Goal: Task Accomplishment & Management: Manage account settings

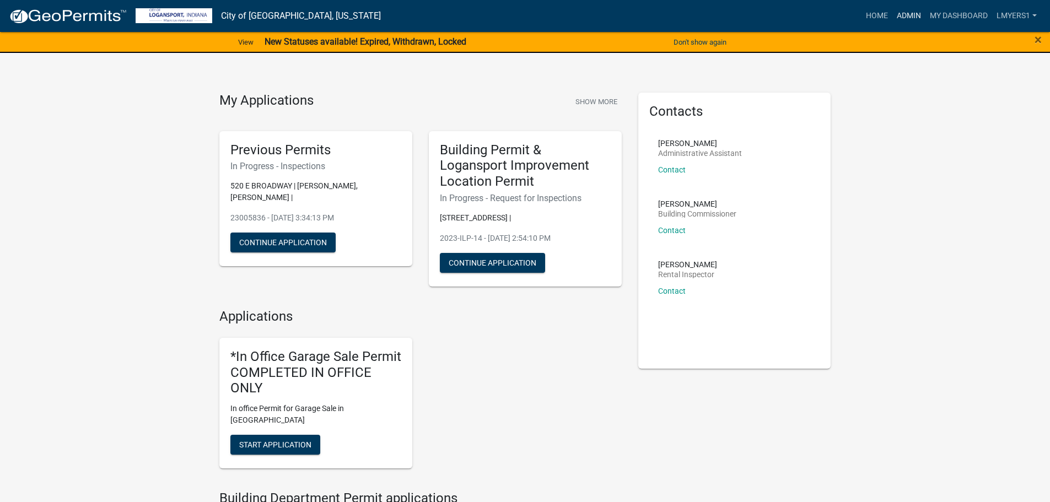
click at [909, 7] on link "Admin" at bounding box center [908, 16] width 33 height 21
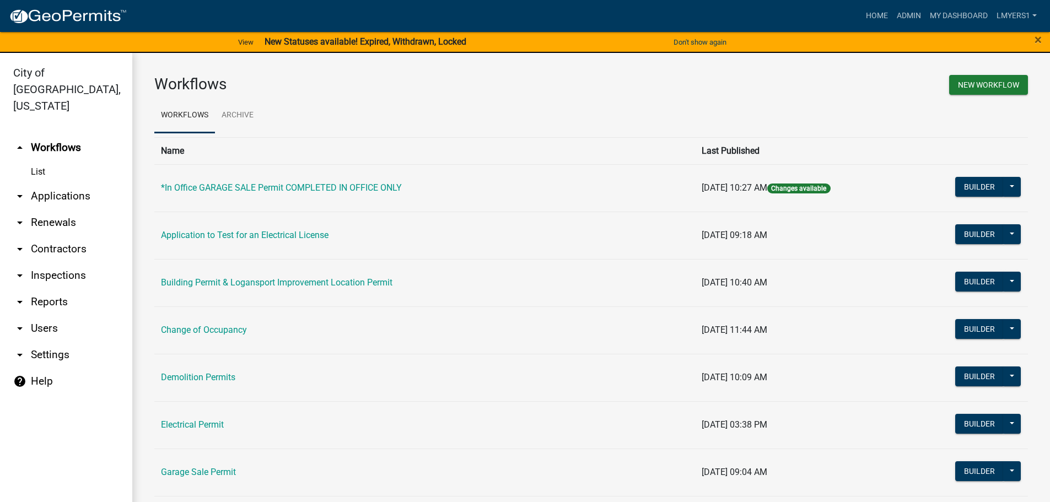
click at [59, 183] on link "arrow_drop_down Applications" at bounding box center [66, 196] width 132 height 26
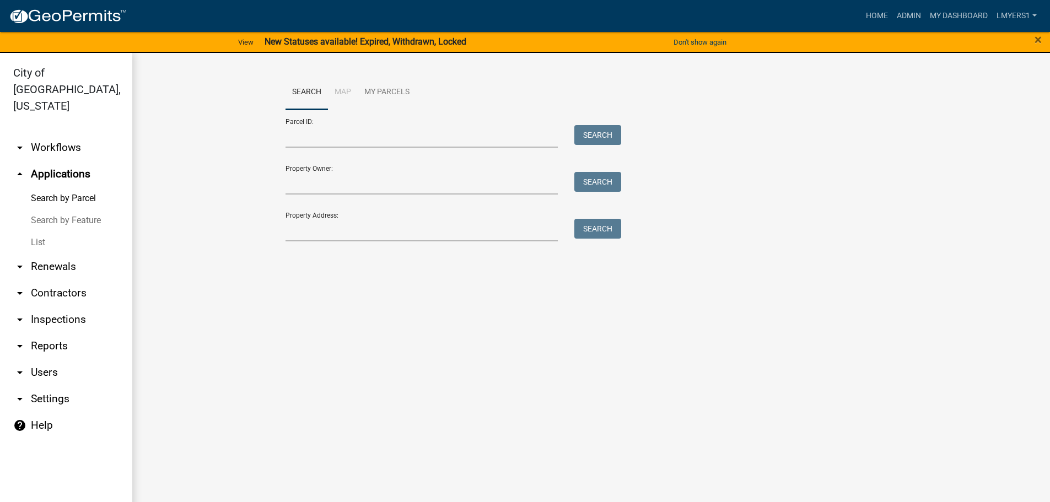
click at [37, 231] on link "List" at bounding box center [66, 242] width 132 height 22
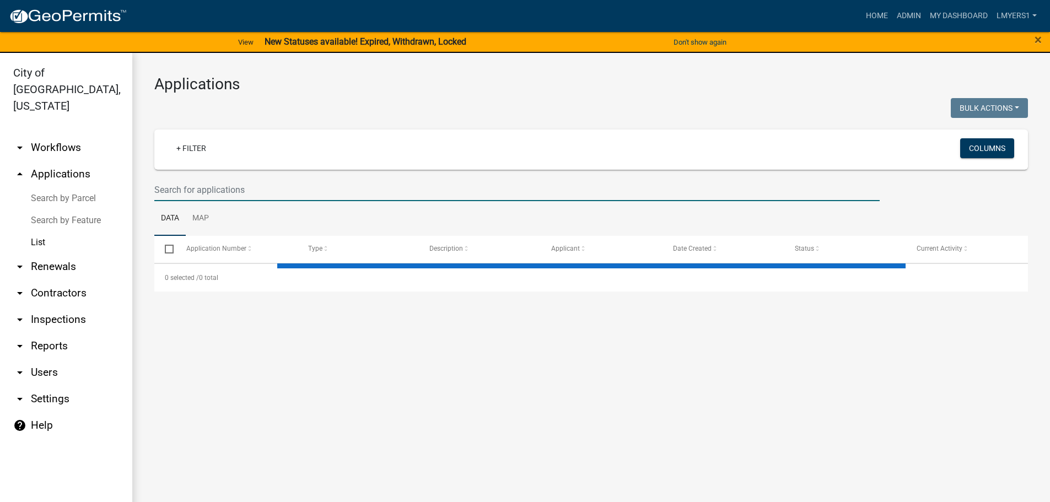
click at [274, 186] on input "text" at bounding box center [516, 190] width 725 height 23
select select "3: 100"
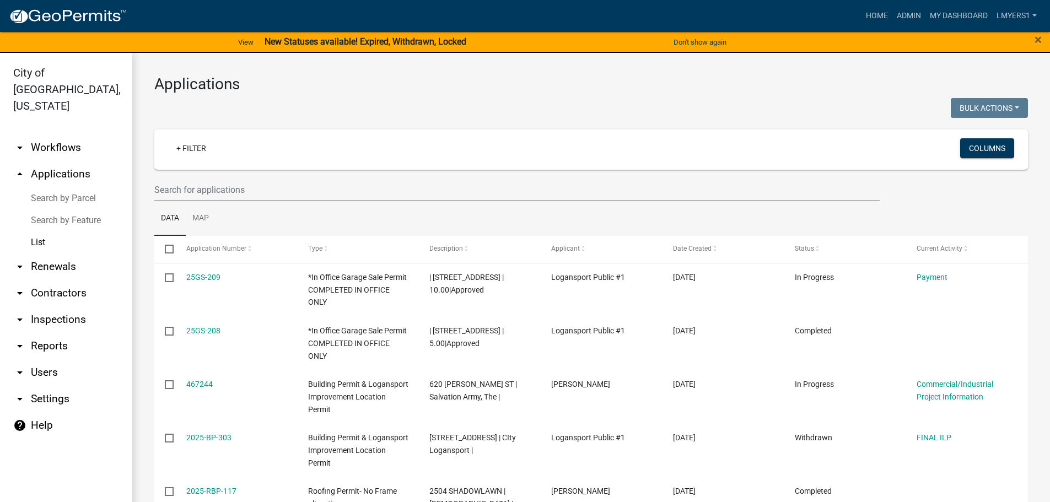
click at [47, 280] on link "arrow_drop_down Contractors" at bounding box center [66, 293] width 132 height 26
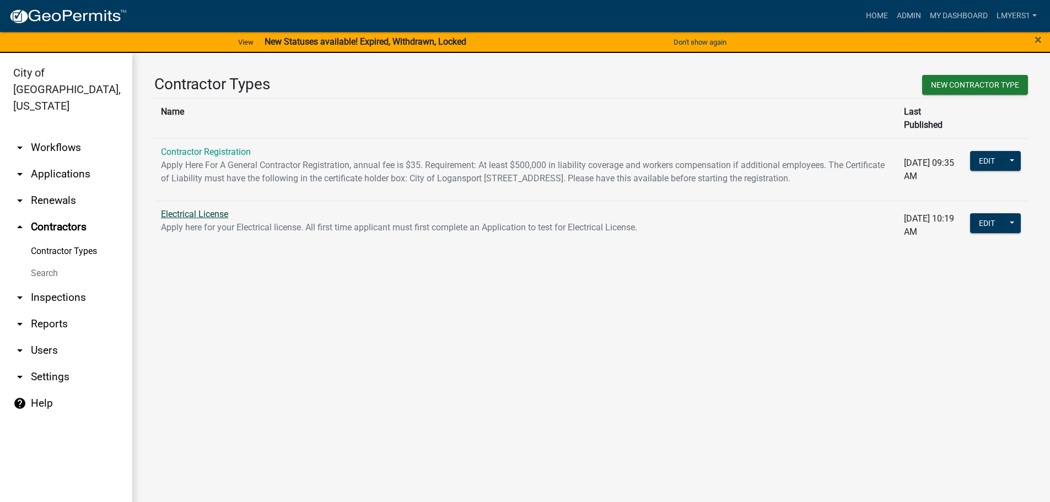
click at [173, 214] on link "Electrical License" at bounding box center [194, 214] width 67 height 10
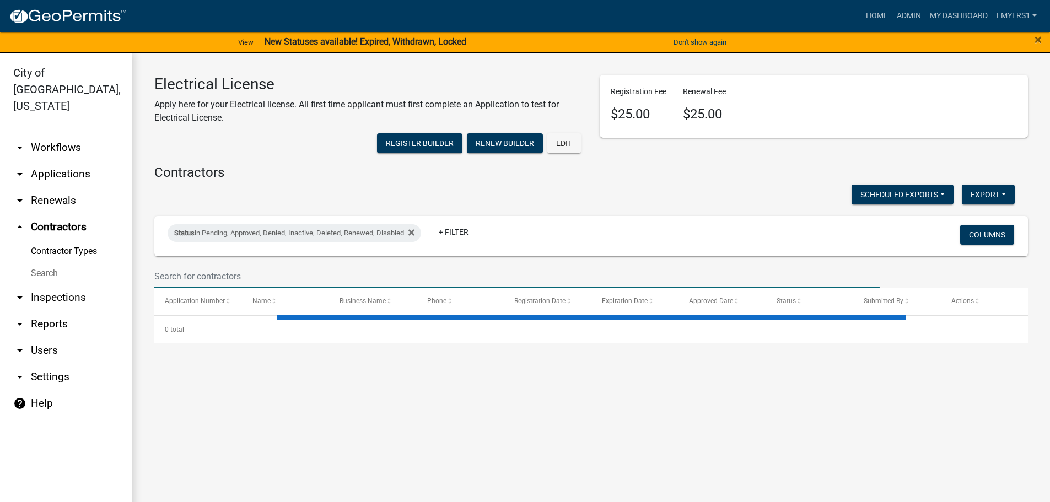
click at [336, 269] on input "text" at bounding box center [516, 276] width 725 height 23
type input "J"
select select "3: 100"
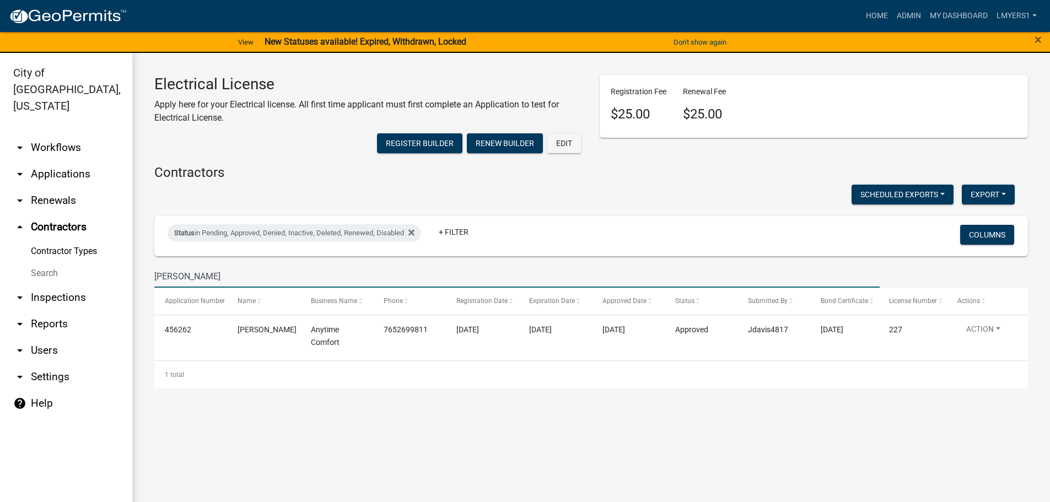
type input "James Davis"
click at [49, 161] on link "arrow_drop_down Applications" at bounding box center [66, 174] width 132 height 26
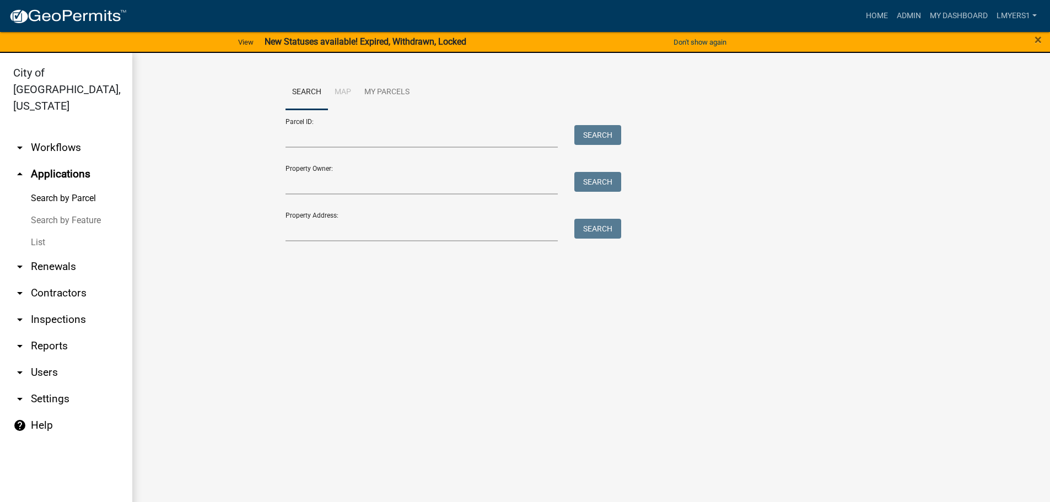
click at [44, 231] on link "List" at bounding box center [66, 242] width 132 height 22
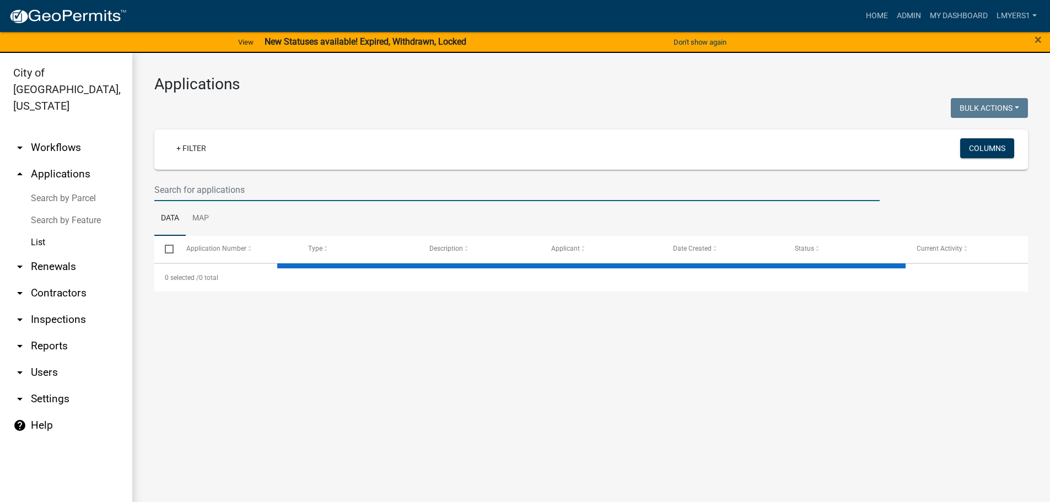
click at [187, 191] on input "text" at bounding box center [516, 190] width 725 height 23
select select "3: 100"
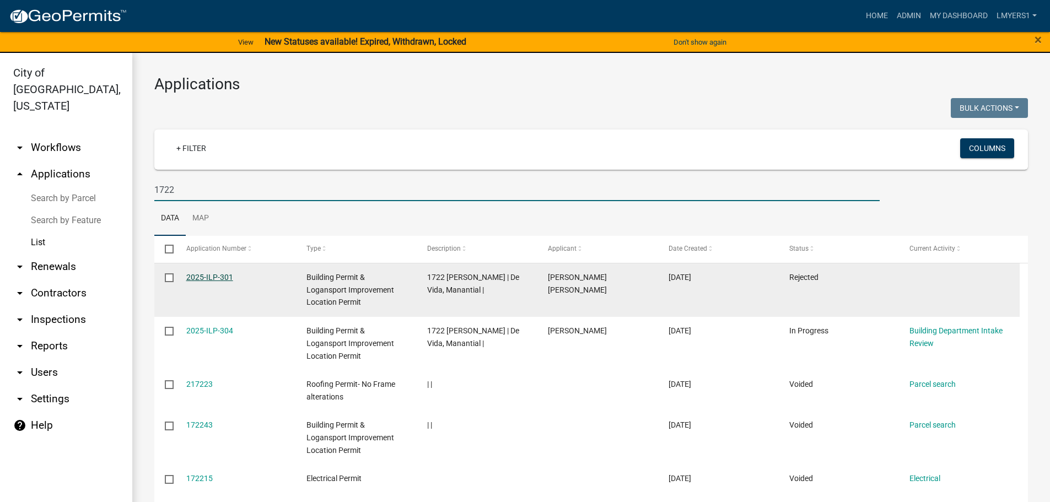
type input "1722"
click at [204, 273] on link "2025-ILP-301" at bounding box center [209, 277] width 47 height 9
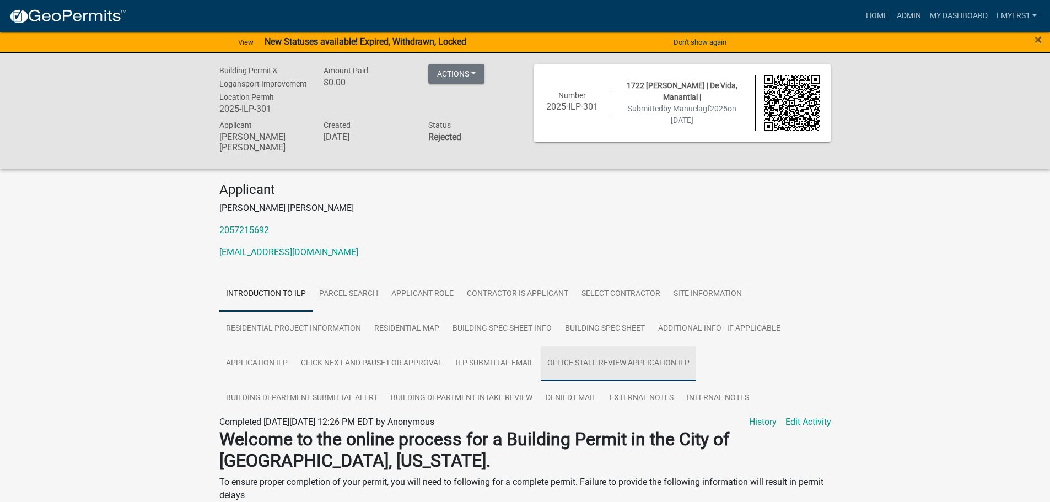
click at [650, 364] on link "Office Staff Review Application ILP" at bounding box center [617, 363] width 155 height 35
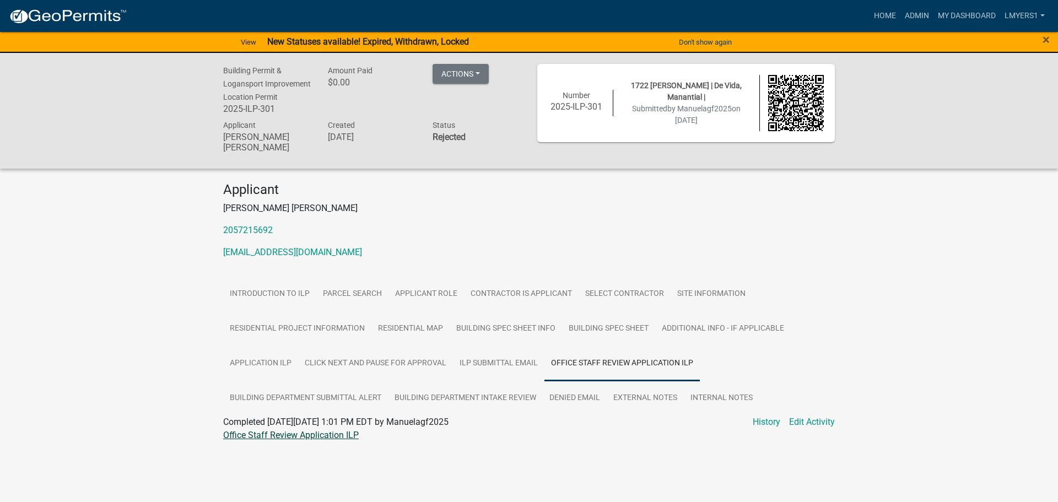
click at [323, 431] on link "Office Staff Review Application ILP" at bounding box center [291, 435] width 136 height 10
click at [495, 367] on link "ILP Submittal Email" at bounding box center [498, 363] width 91 height 35
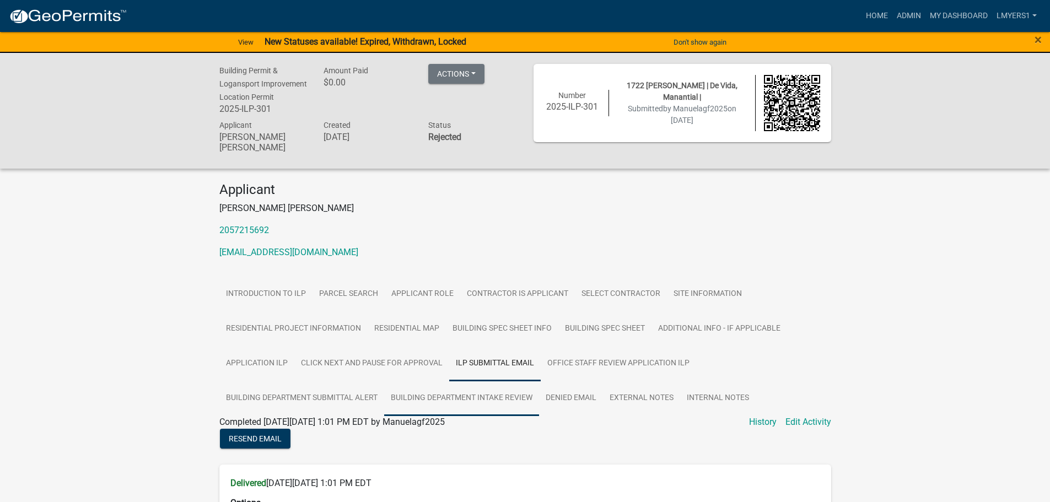
click at [485, 399] on link "Building Department Intake Review" at bounding box center [461, 398] width 155 height 35
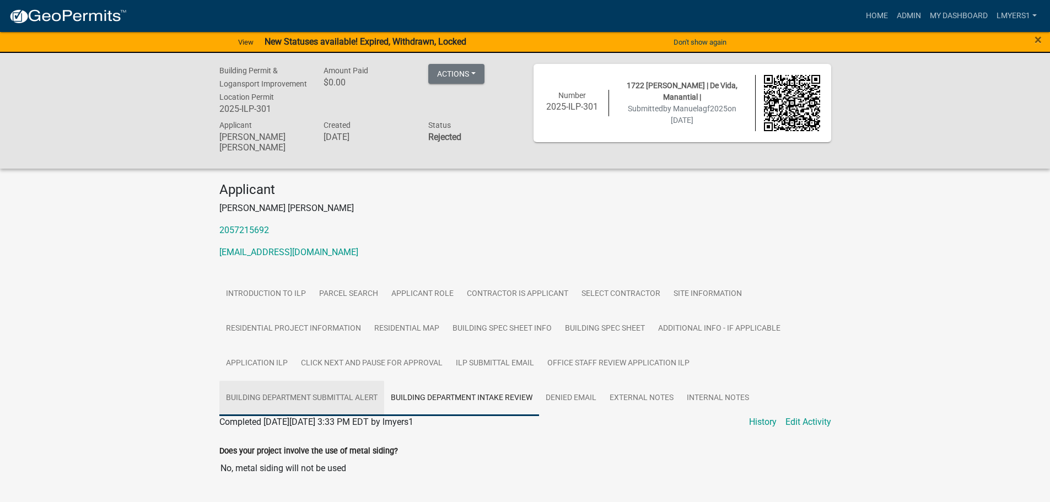
click at [362, 395] on link "Building Department Submittal Alert" at bounding box center [301, 398] width 165 height 35
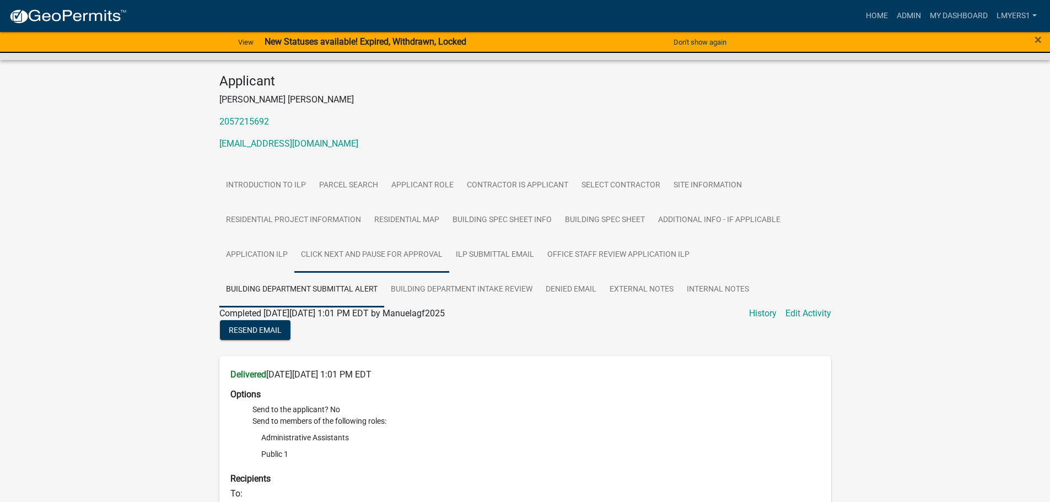
scroll to position [110, 0]
click at [577, 288] on link "Denied Email" at bounding box center [571, 288] width 64 height 35
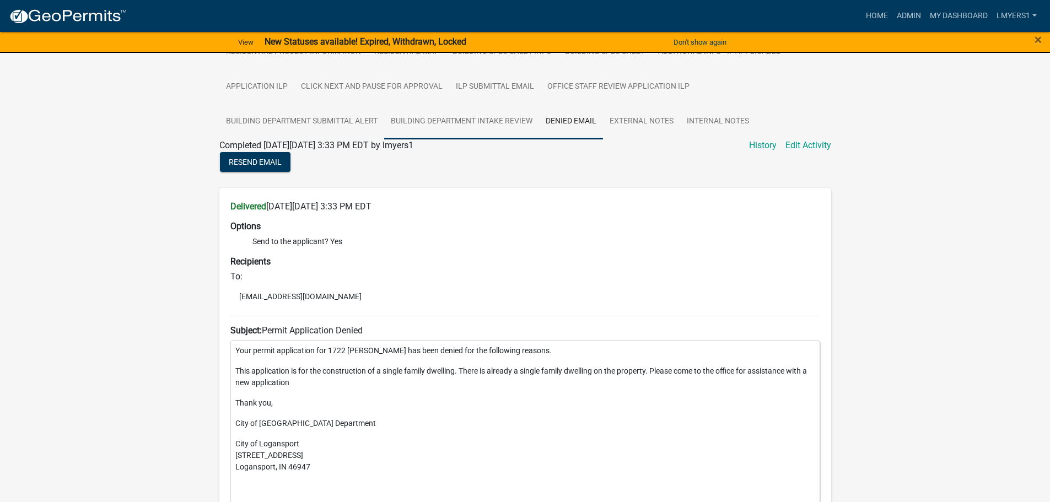
scroll to position [43, 0]
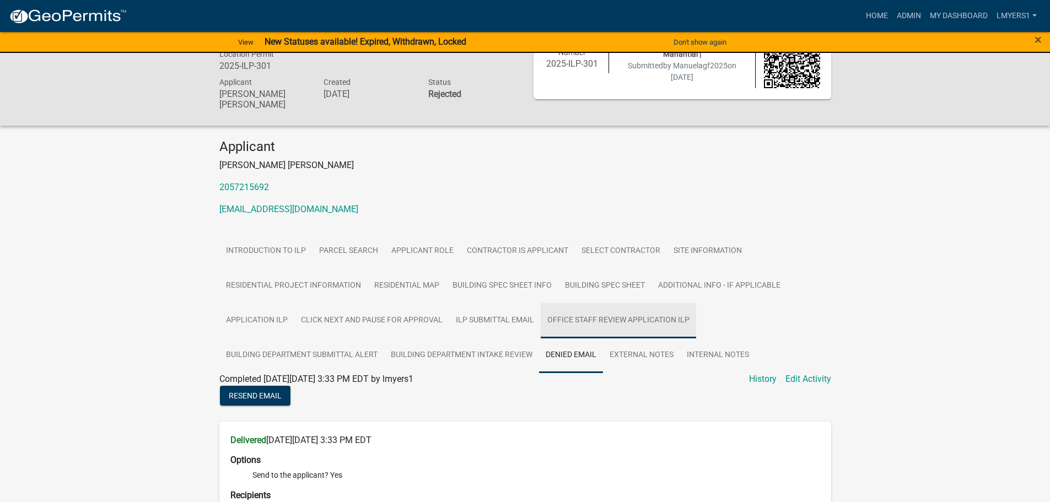
click at [617, 325] on link "Office Staff Review Application ILP" at bounding box center [617, 320] width 155 height 35
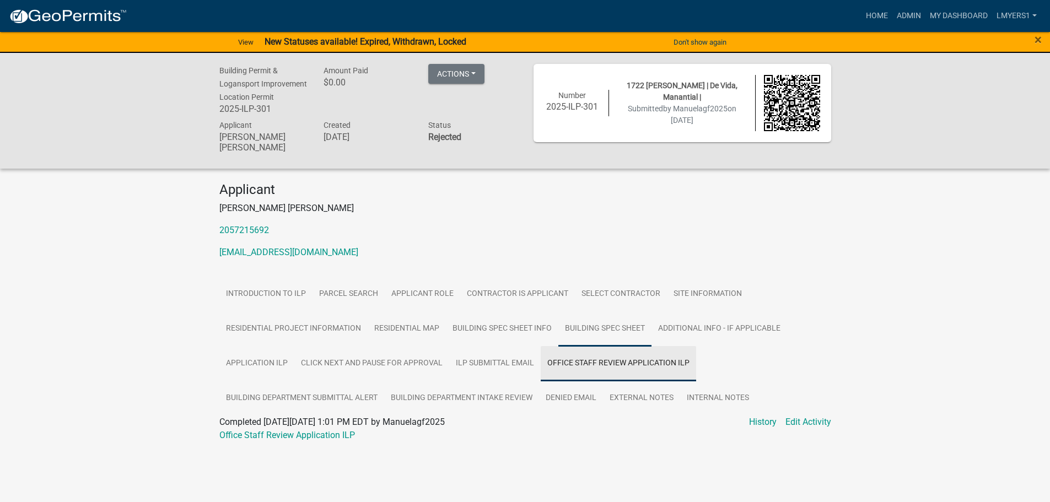
scroll to position [0, 0]
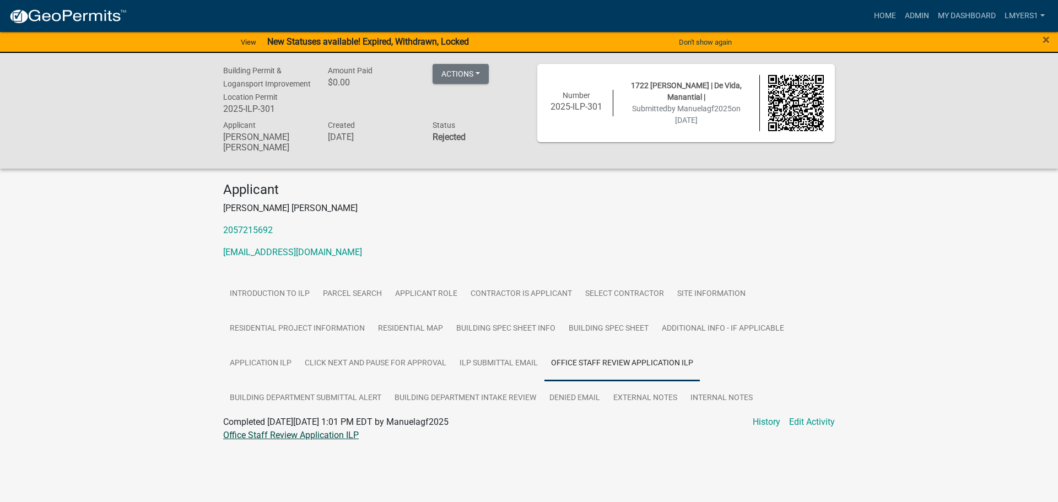
click at [285, 434] on link "Office Staff Review Application ILP" at bounding box center [291, 435] width 136 height 10
click at [922, 11] on link "Admin" at bounding box center [916, 16] width 33 height 21
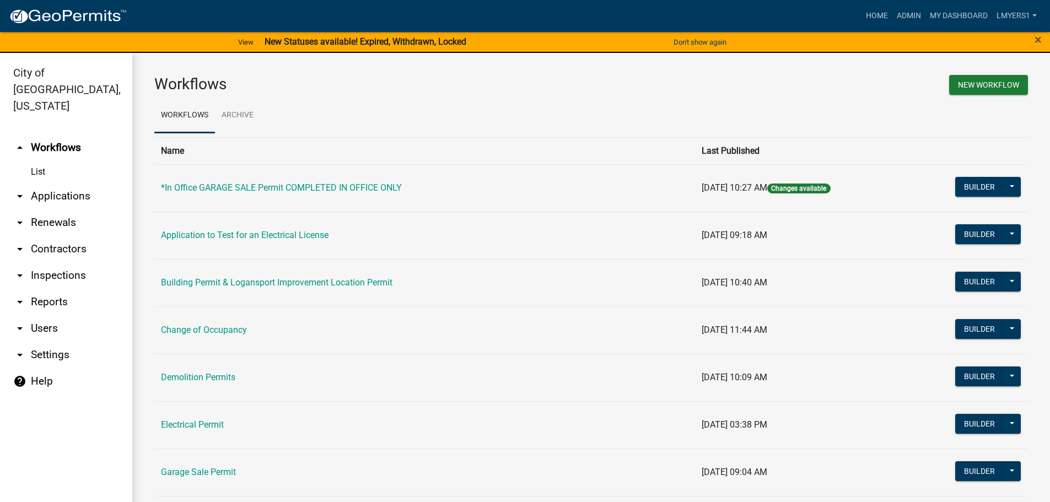
click at [48, 236] on link "arrow_drop_down Contractors" at bounding box center [66, 249] width 132 height 26
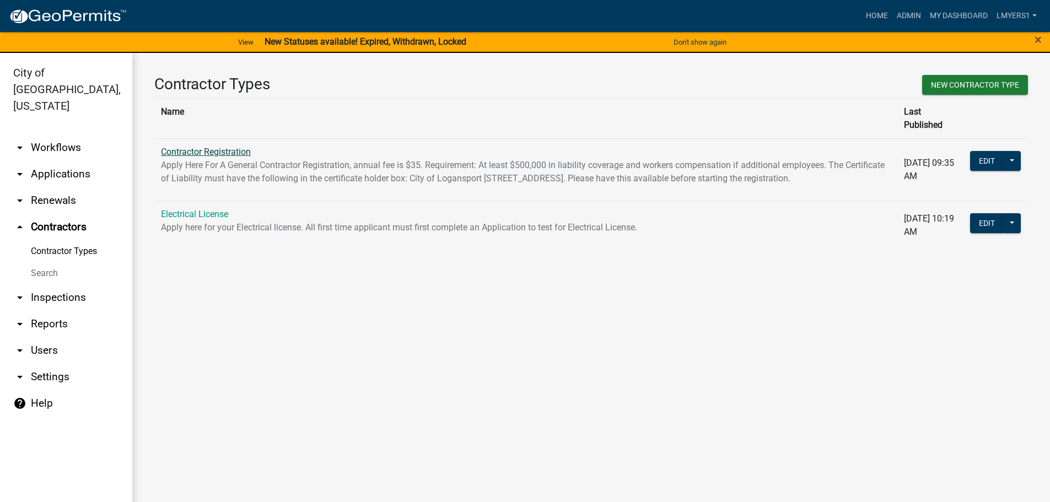
click at [221, 147] on link "Contractor Registration" at bounding box center [206, 152] width 90 height 10
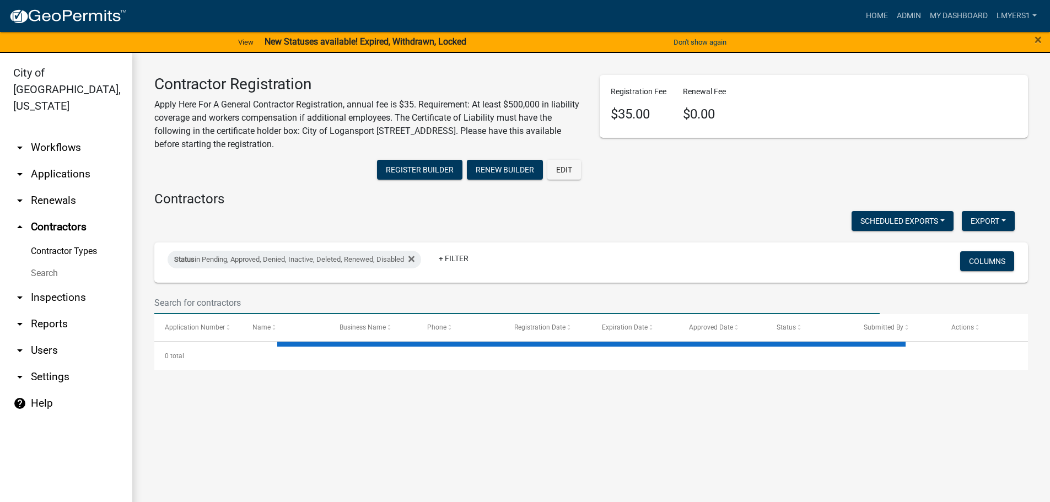
click at [253, 303] on input "text" at bounding box center [516, 302] width 725 height 23
select select "3: 100"
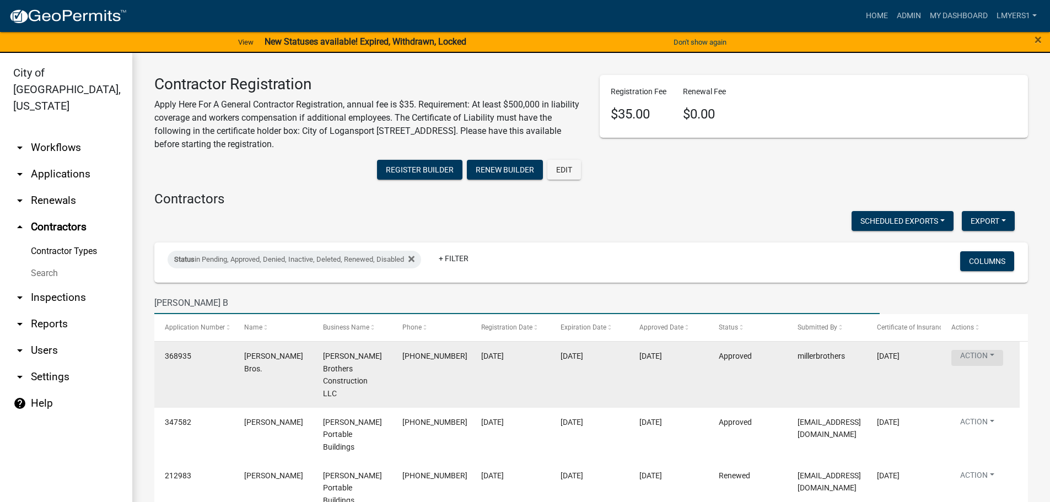
type input "Miller B"
click at [987, 358] on button "Action" at bounding box center [977, 358] width 52 height 16
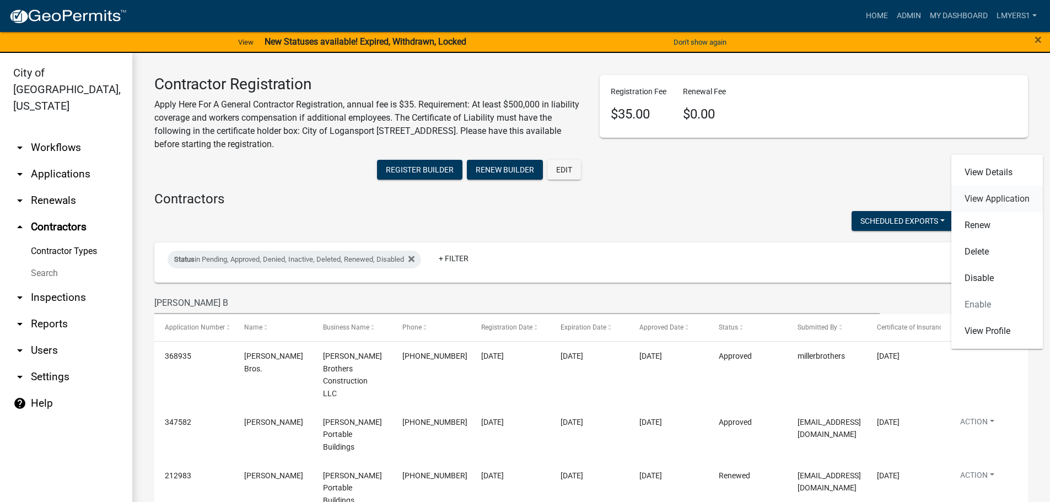
click at [991, 197] on link "View Application" at bounding box center [996, 199] width 91 height 26
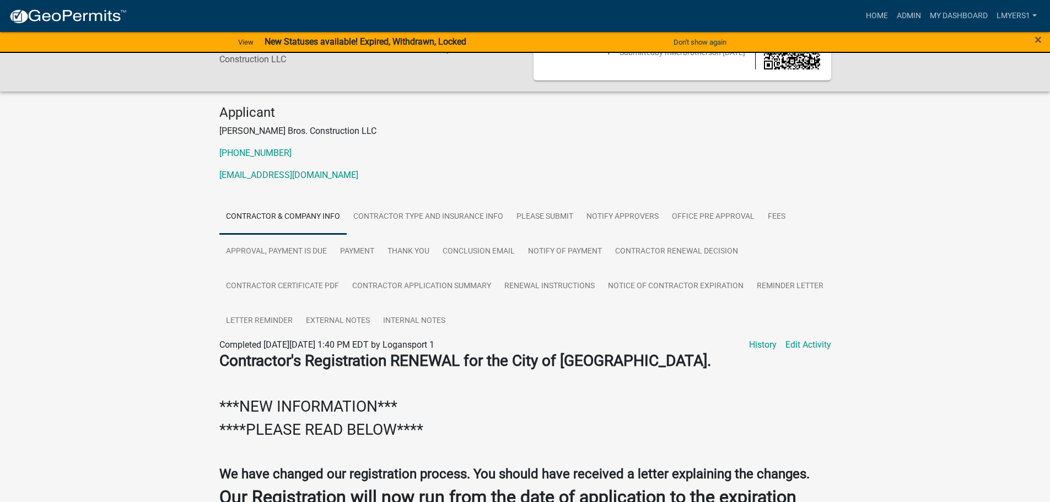
scroll to position [55, 0]
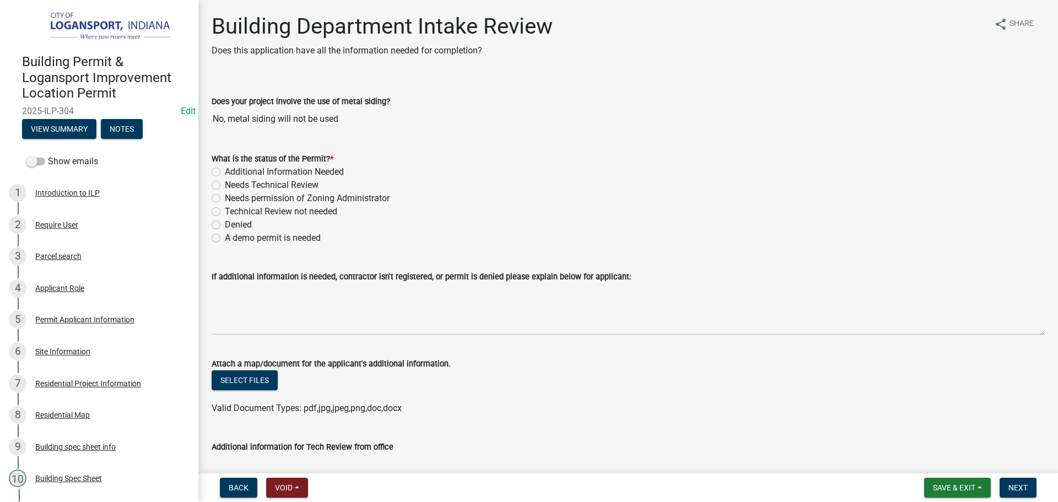
click at [225, 185] on label "Needs Technical Review" at bounding box center [272, 185] width 94 height 13
click at [225, 185] on input "Needs Technical Review" at bounding box center [228, 182] width 7 height 7
radio input "true"
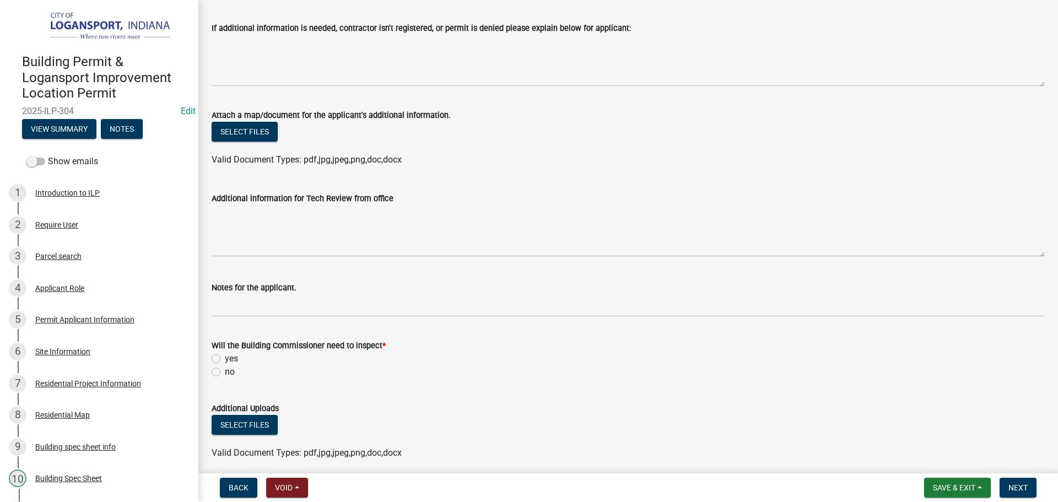
scroll to position [275, 0]
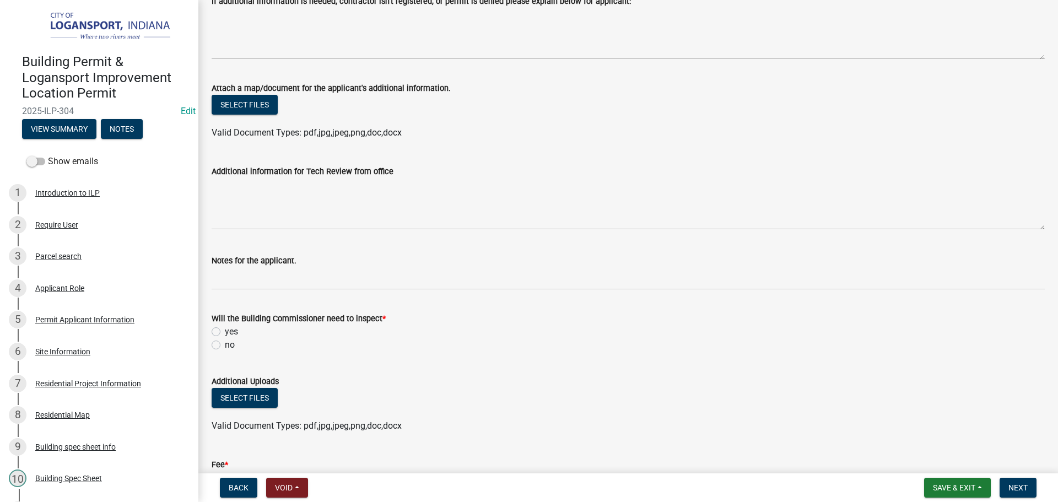
click at [225, 330] on label "yes" at bounding box center [231, 331] width 13 height 13
click at [225, 330] on input "yes" at bounding box center [228, 328] width 7 height 7
radio input "true"
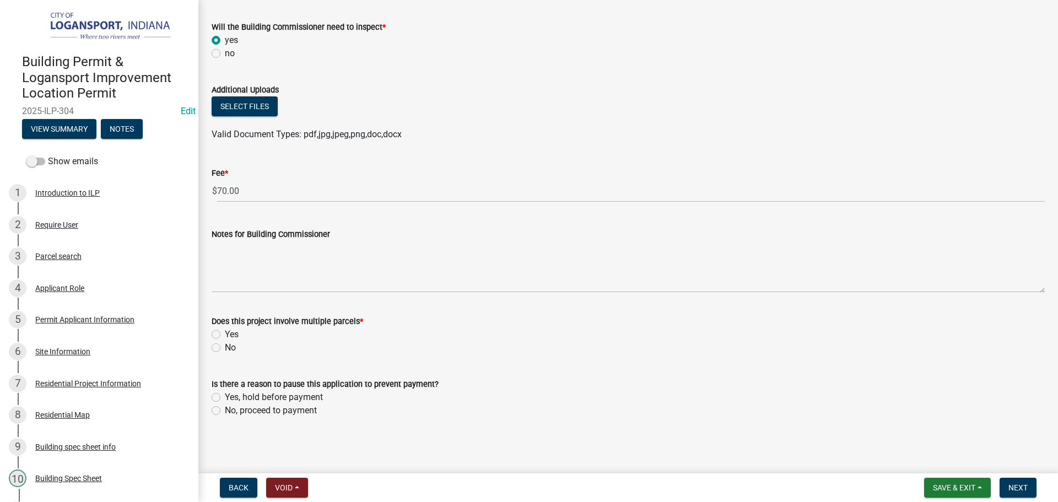
scroll to position [568, 0]
click at [225, 343] on label "No" at bounding box center [230, 346] width 11 height 13
click at [225, 343] on input "No" at bounding box center [228, 343] width 7 height 7
radio input "true"
click at [225, 411] on label "No, proceed to payment" at bounding box center [271, 409] width 92 height 13
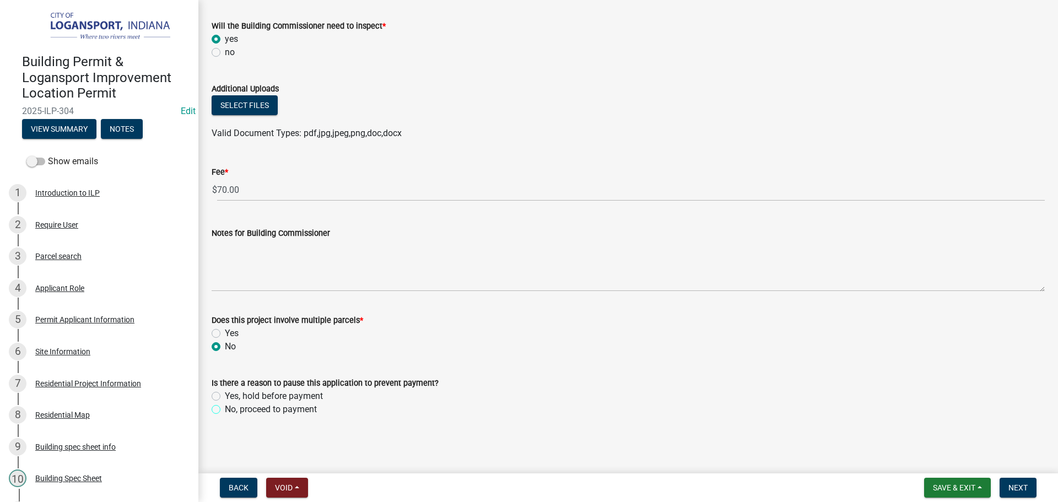
click at [225, 410] on input "No, proceed to payment" at bounding box center [228, 406] width 7 height 7
radio input "true"
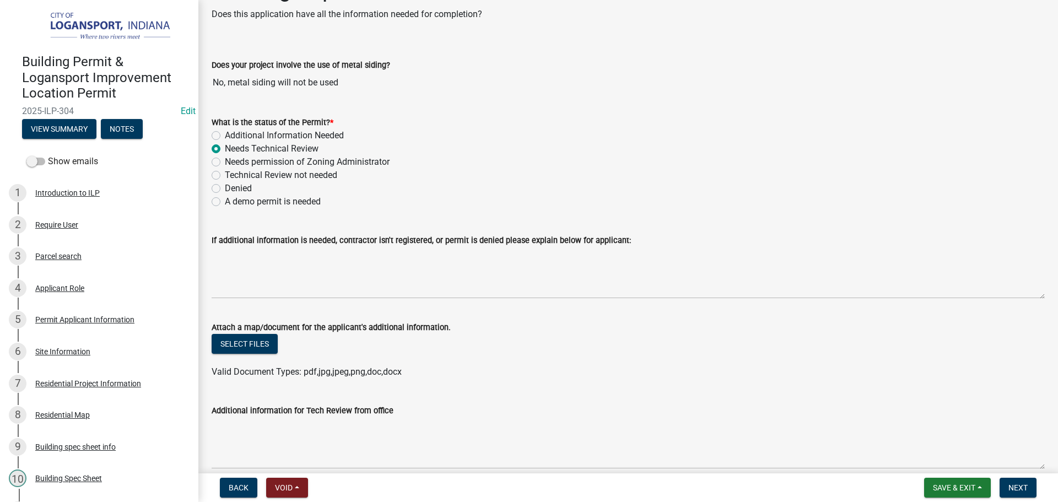
scroll to position [0, 0]
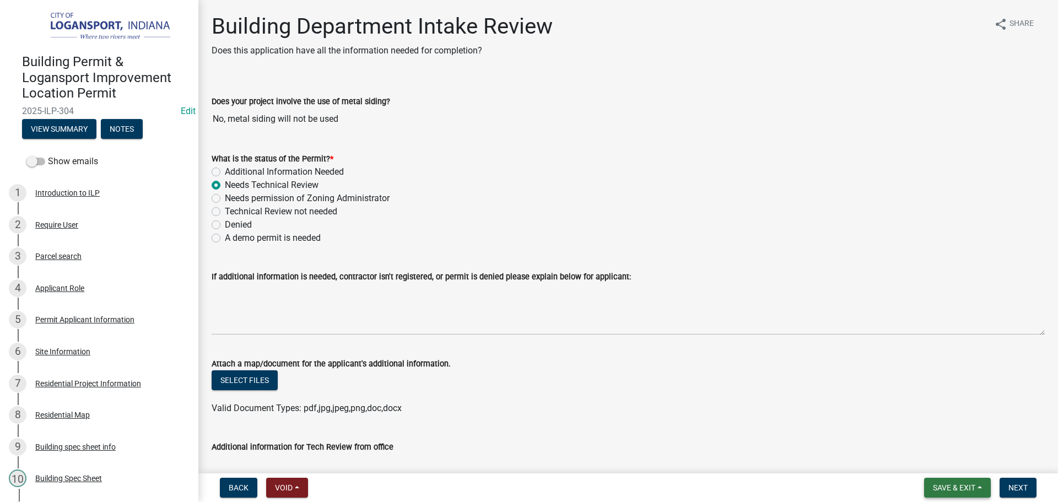
click at [943, 484] on span "Save & Exit" at bounding box center [954, 487] width 42 height 9
click at [933, 438] on button "Save" at bounding box center [946, 432] width 88 height 26
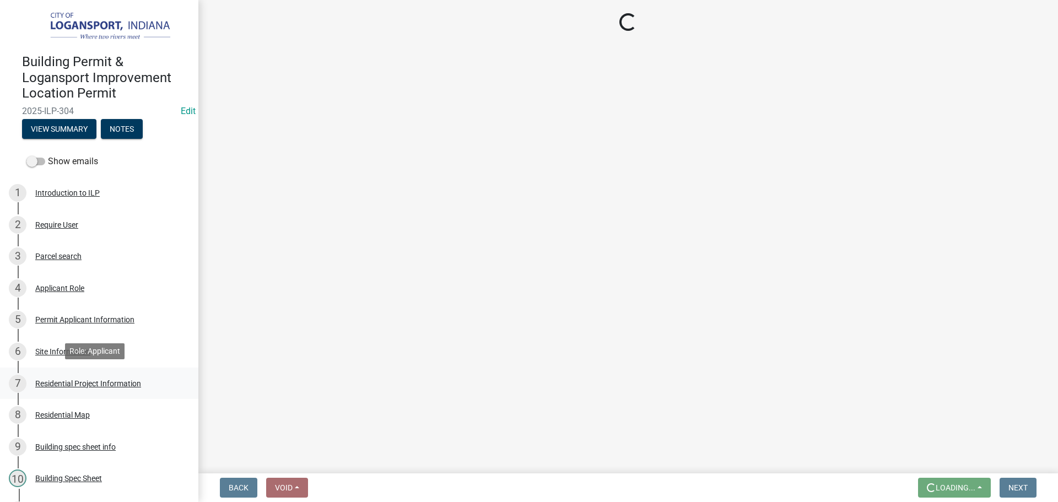
click at [79, 385] on div "Residential Project Information" at bounding box center [88, 384] width 106 height 8
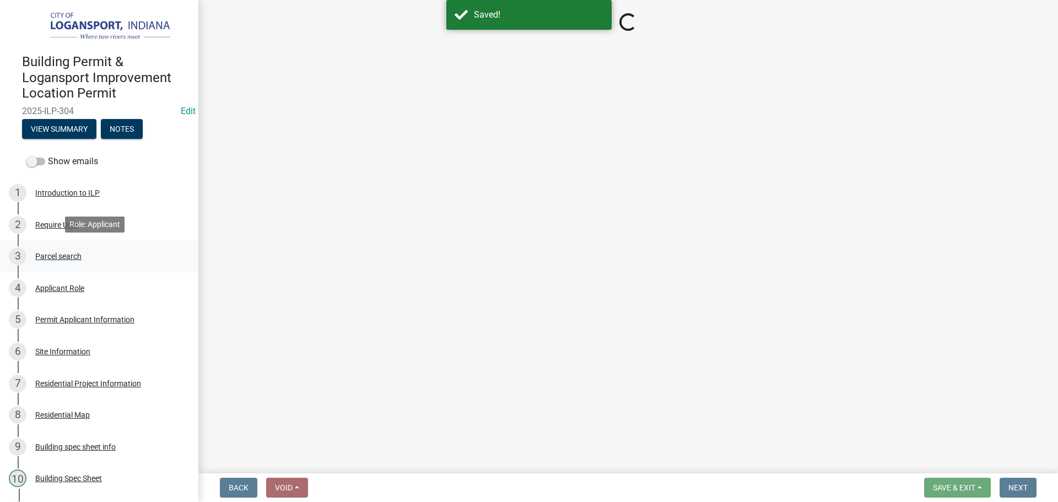
select select "fb9926f1-079d-4844-9e65-2f273ce57ea3"
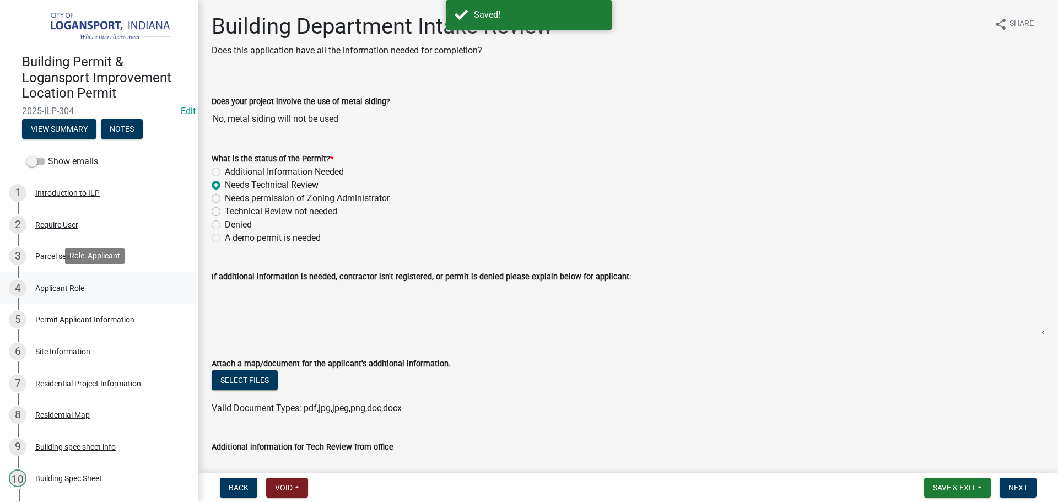
click at [64, 284] on div "Applicant Role" at bounding box center [59, 288] width 49 height 8
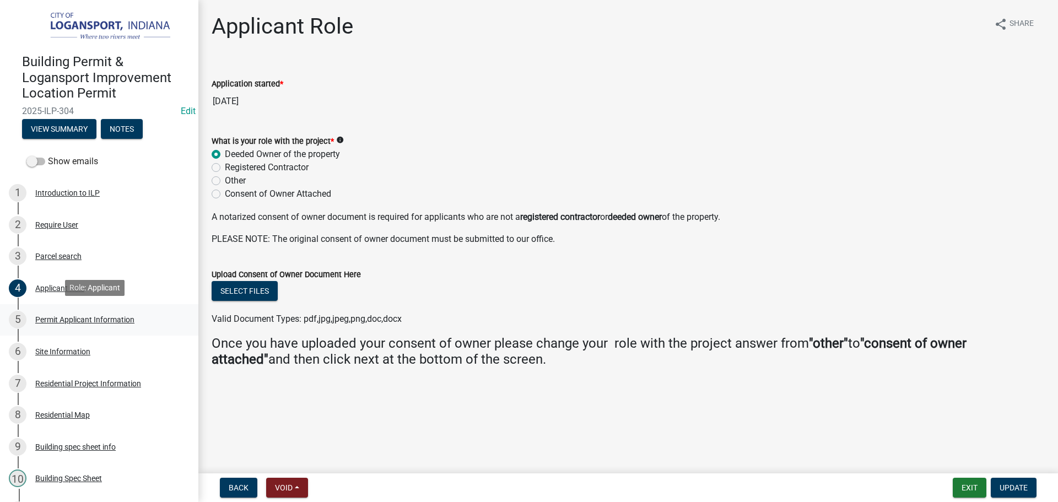
click at [63, 321] on div "Permit Applicant Information" at bounding box center [84, 320] width 99 height 8
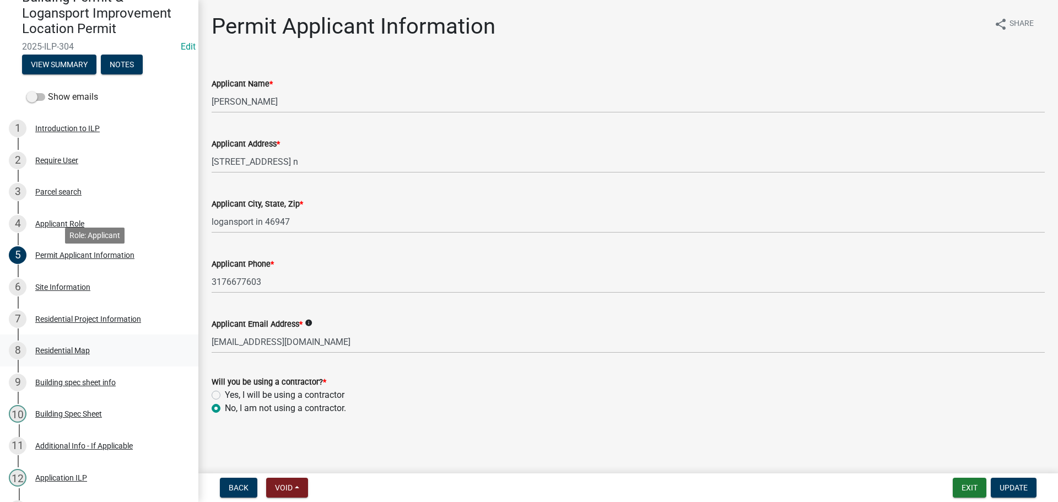
scroll to position [322, 0]
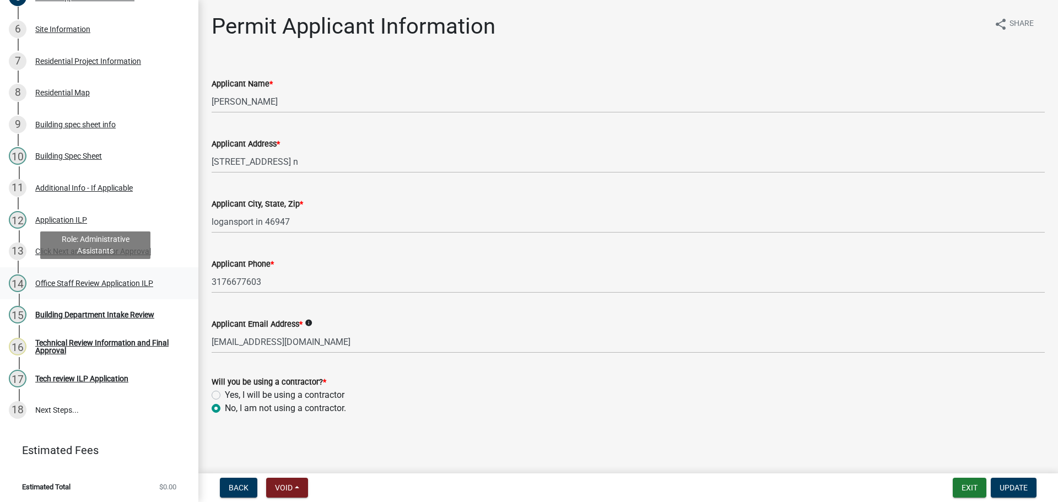
click at [71, 280] on div "Office Staff Review Application ILP" at bounding box center [94, 283] width 118 height 8
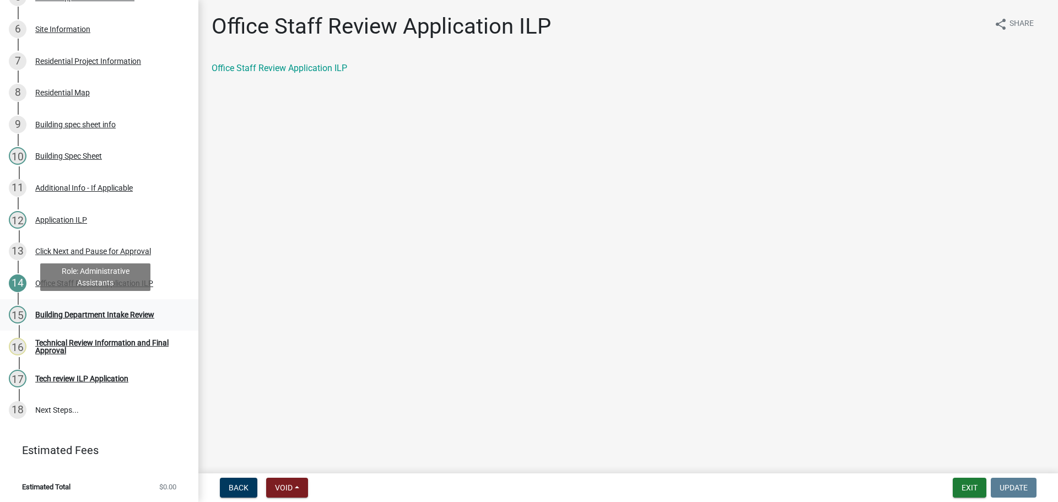
click at [90, 311] on div "Building Department Intake Review" at bounding box center [94, 315] width 119 height 8
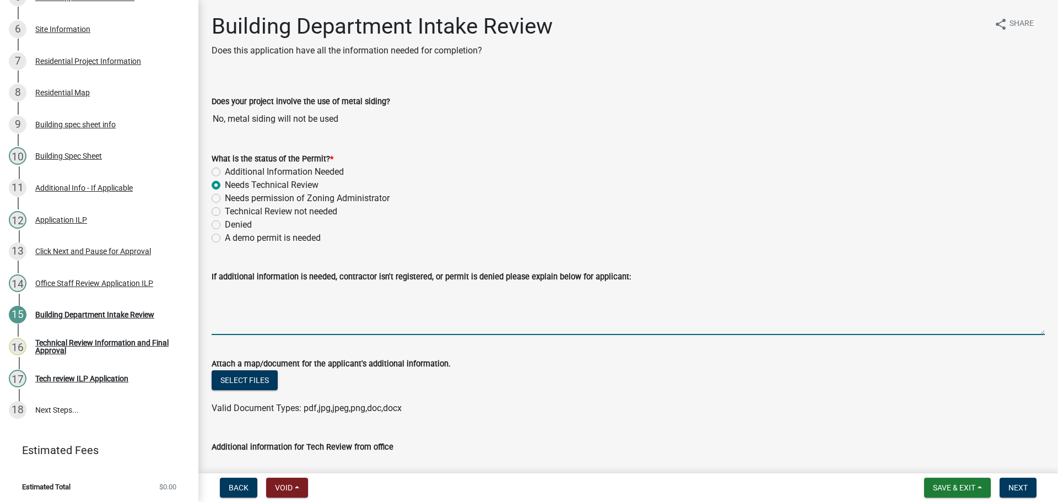
click at [274, 316] on textarea "If additional information is needed, contractor isn't registered, or permit is …" at bounding box center [628, 309] width 833 height 52
type textarea "A contractor attempted to fill out this permit saying he was doing the work."
drag, startPoint x: 529, startPoint y: 291, endPoint x: 210, endPoint y: 308, distance: 319.5
click at [210, 308] on div "If additional information is needed, contractor isn't registered, or permit is …" at bounding box center [628, 295] width 850 height 80
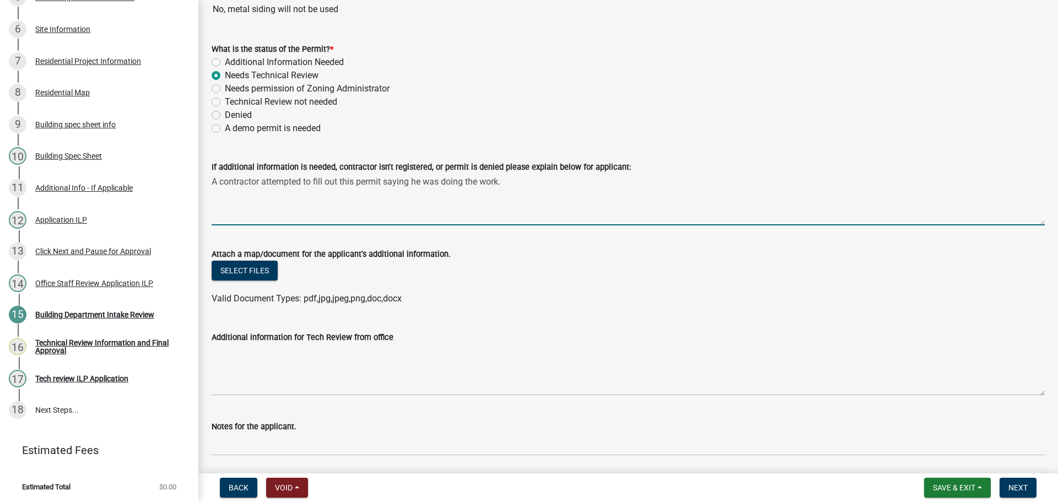
scroll to position [110, 0]
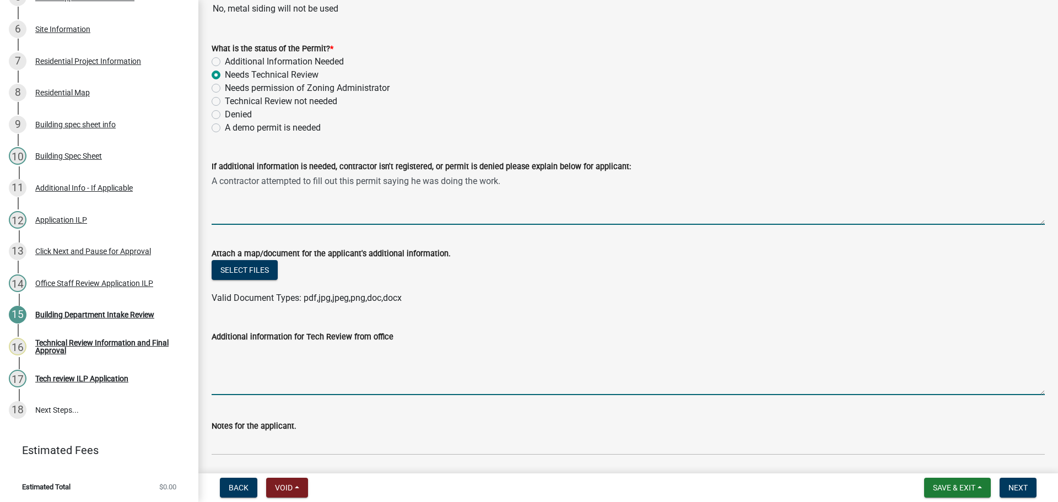
click at [226, 374] on textarea "Additional information for Tech Review from office" at bounding box center [628, 369] width 833 height 52
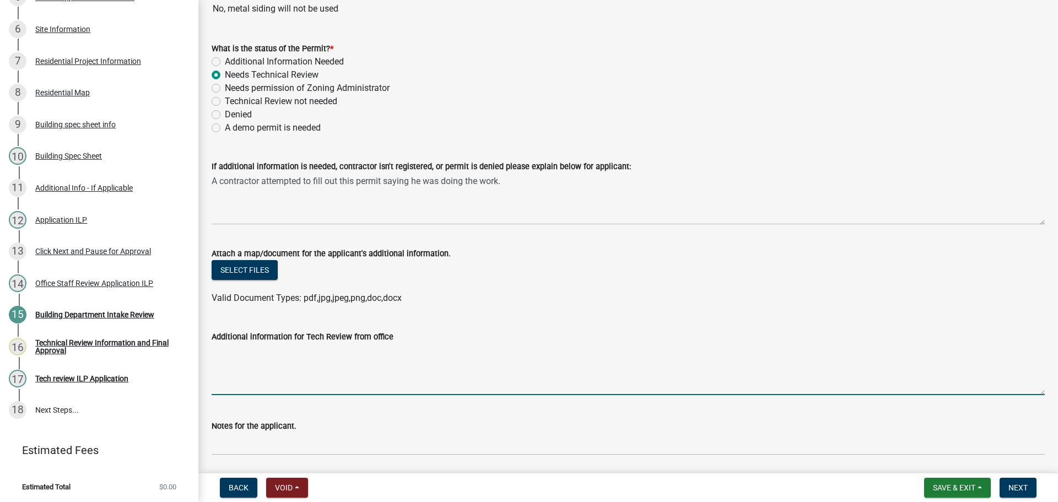
paste textarea "A contractor attempted to fill out this permit saying he was doing the work."
type textarea "A contractor attempted to fill out this permit saying he was doing the work."
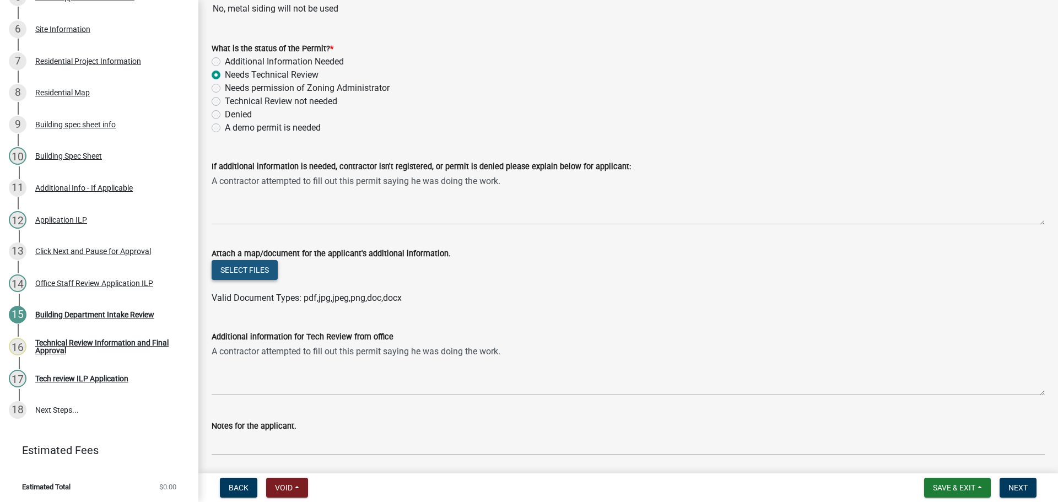
click at [248, 269] on button "Select files" at bounding box center [245, 270] width 66 height 20
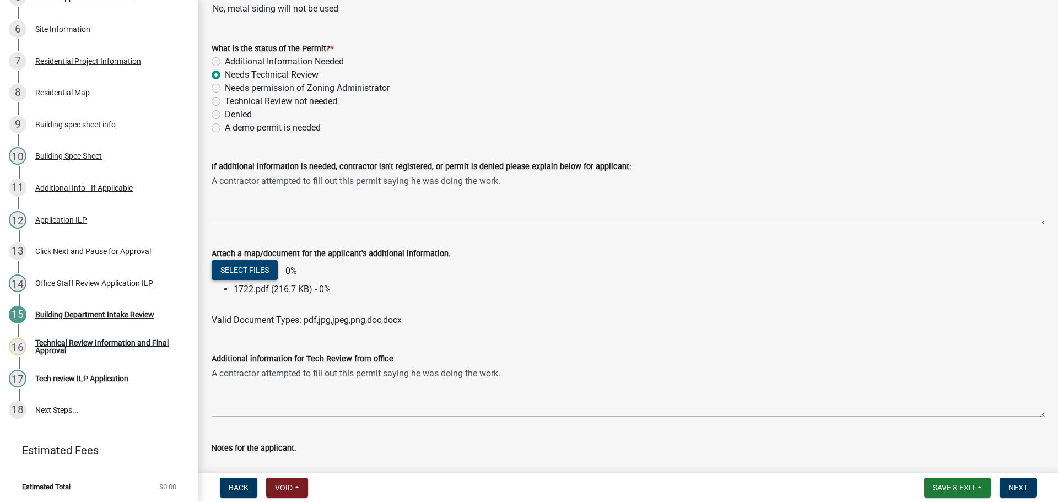
click at [201, 28] on div "Building Department Intake Review Does this application have all the informatio…" at bounding box center [627, 409] width 859 height 1013
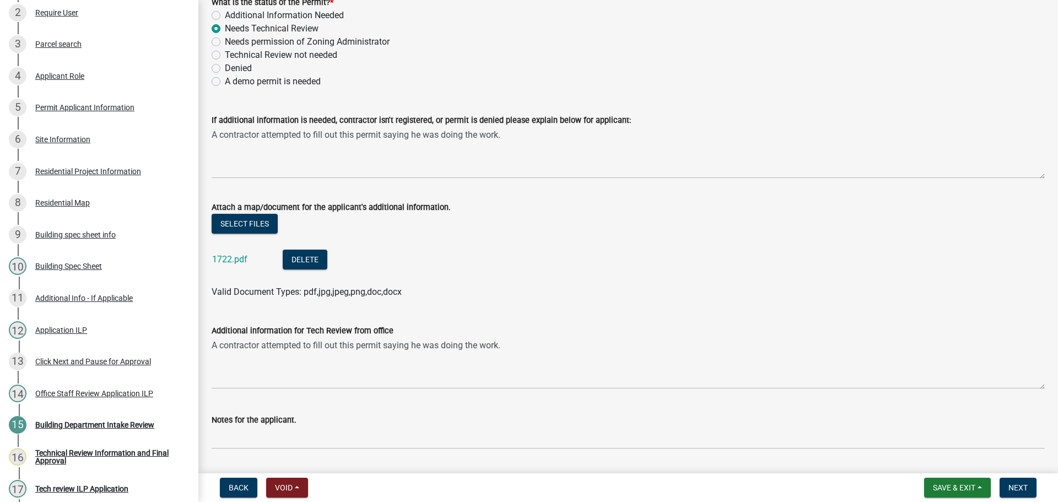
scroll to position [55, 0]
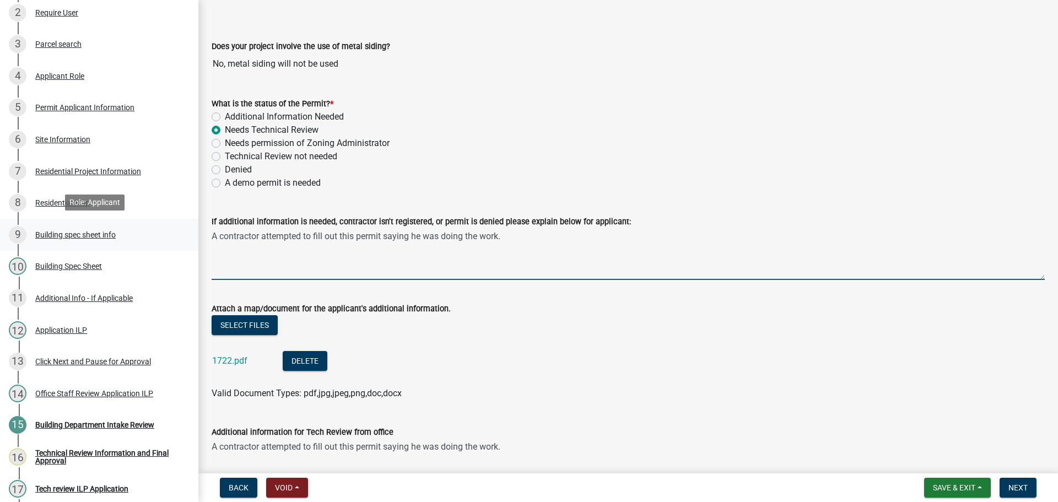
drag, startPoint x: 533, startPoint y: 243, endPoint x: 173, endPoint y: 237, distance: 359.8
click at [173, 237] on div "Building Permit & Logansport Improvement Location Permit 2025-ILP-304 Edit View…" at bounding box center [529, 251] width 1058 height 502
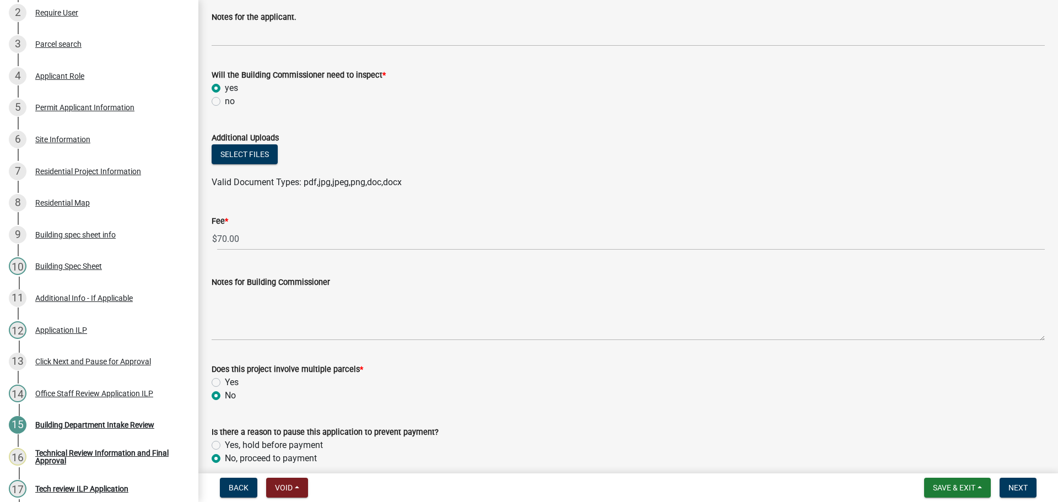
scroll to position [608, 0]
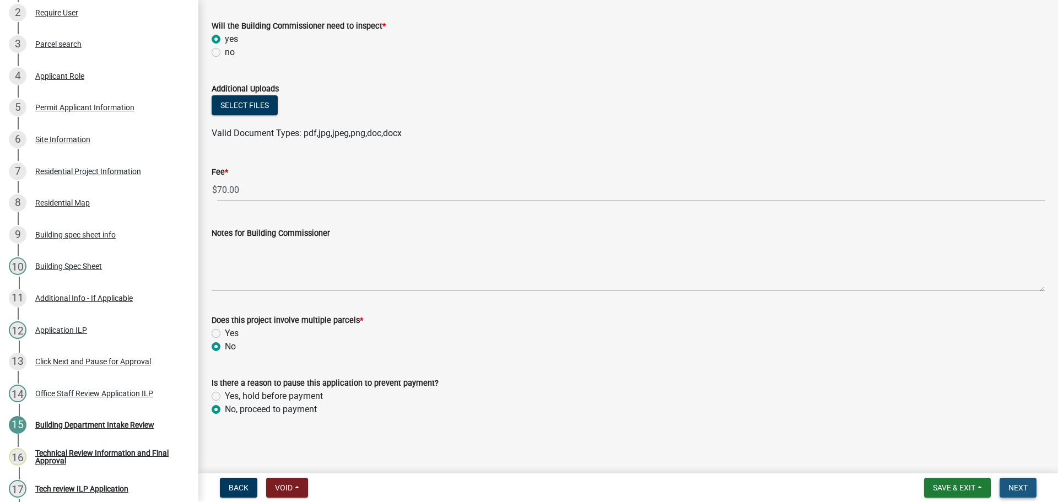
click at [1018, 486] on span "Next" at bounding box center [1017, 487] width 19 height 9
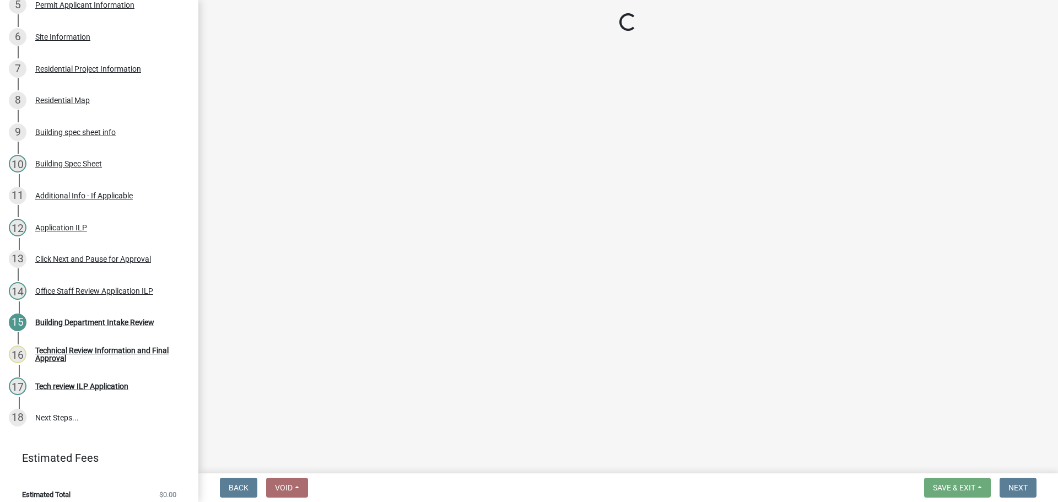
scroll to position [322, 0]
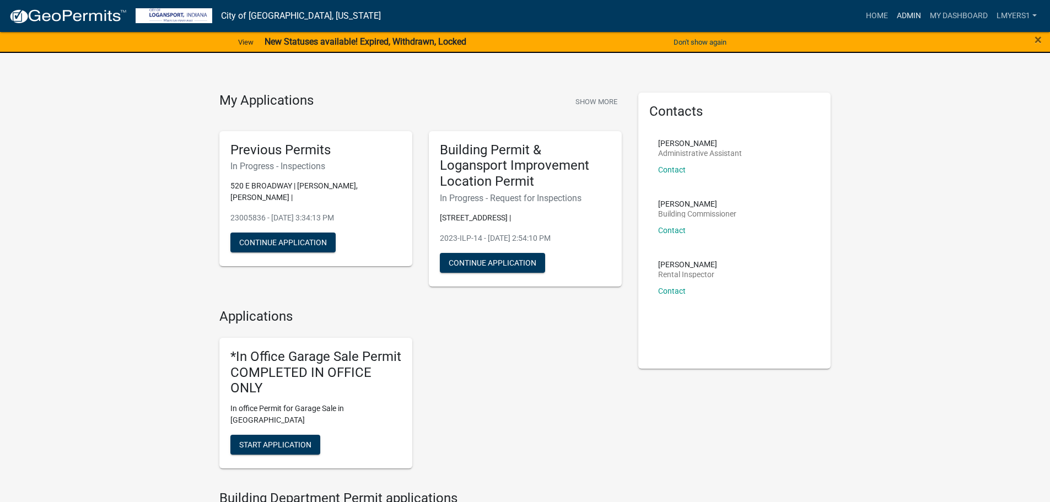
click at [906, 13] on link "Admin" at bounding box center [908, 16] width 33 height 21
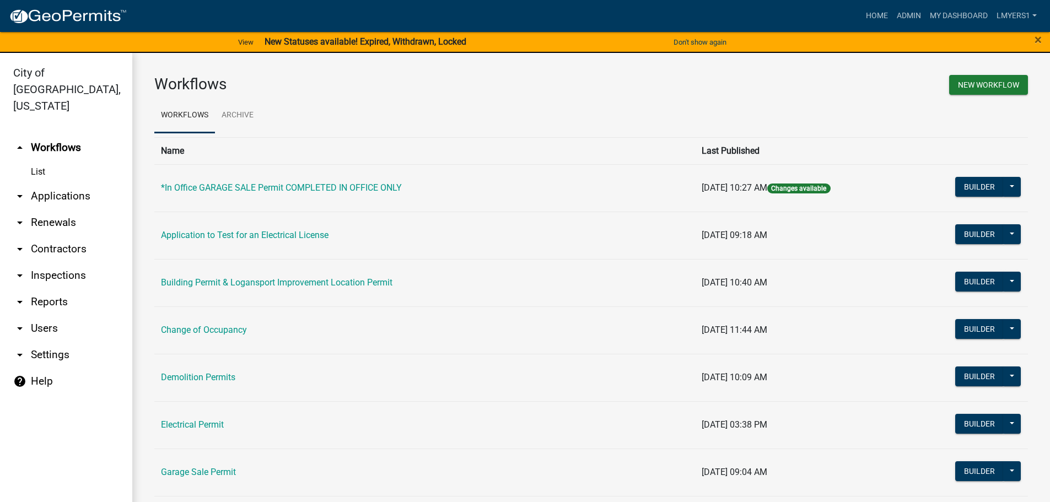
click at [52, 237] on link "arrow_drop_down Contractors" at bounding box center [66, 249] width 132 height 26
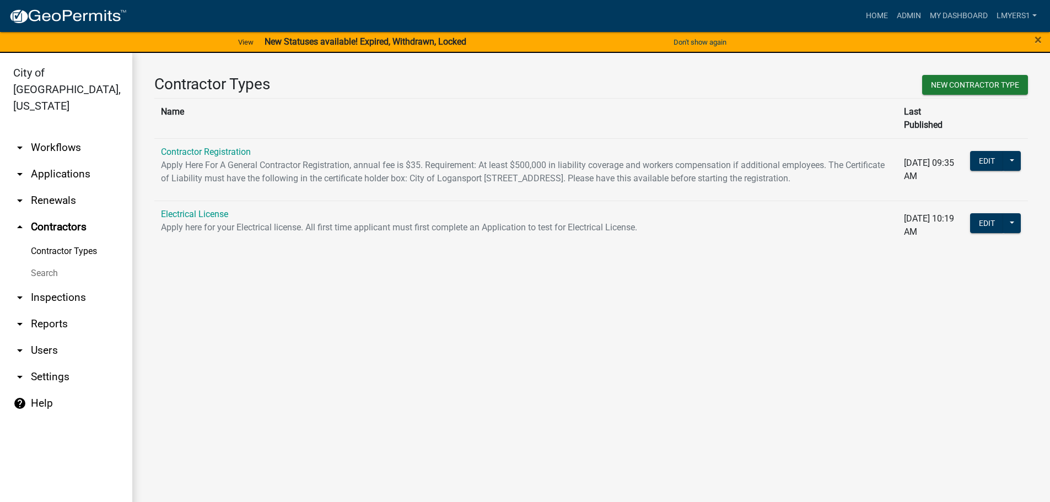
click at [73, 163] on link "arrow_drop_down Applications" at bounding box center [66, 174] width 132 height 26
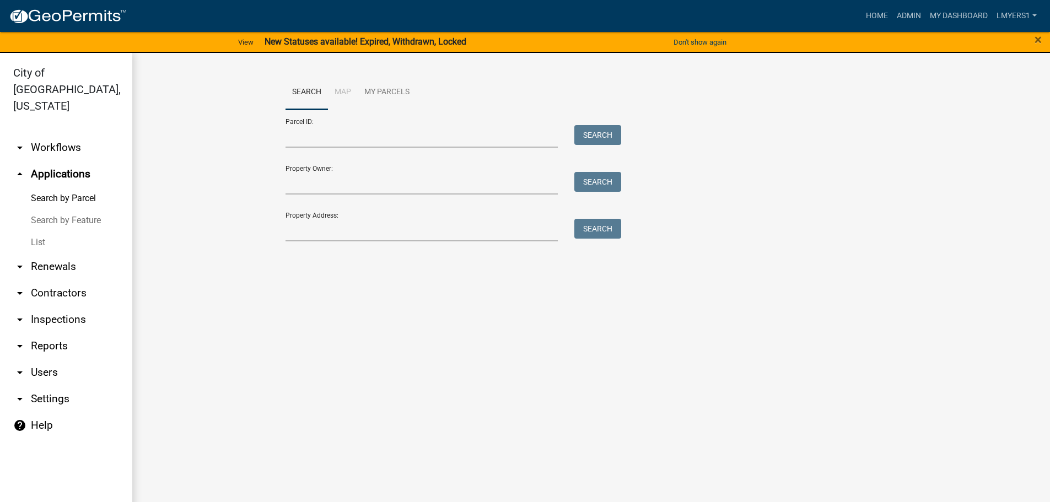
click at [41, 231] on link "List" at bounding box center [66, 242] width 132 height 22
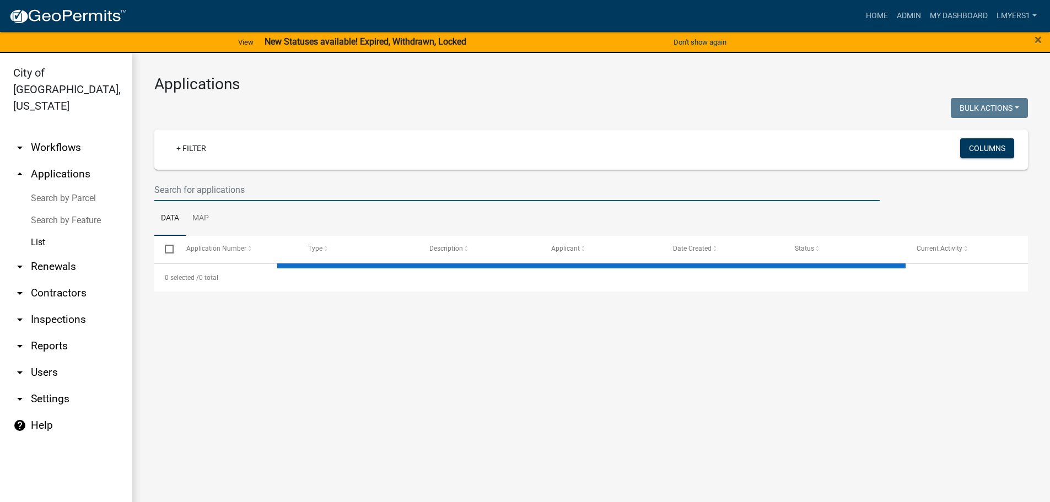
click at [237, 190] on input "text" at bounding box center [516, 190] width 725 height 23
select select "3: 100"
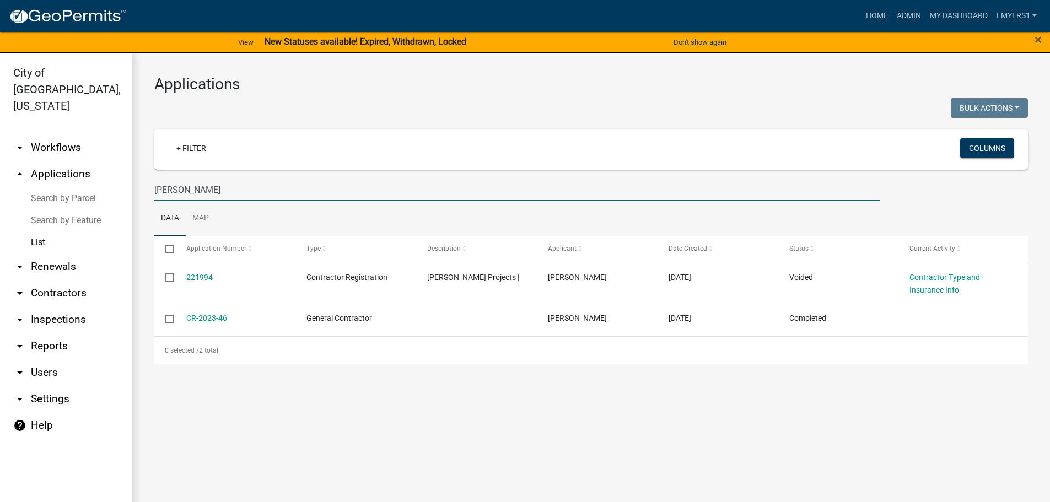
click at [163, 191] on input "Jon Smith" at bounding box center [516, 190] width 725 height 23
type input "John Smith"
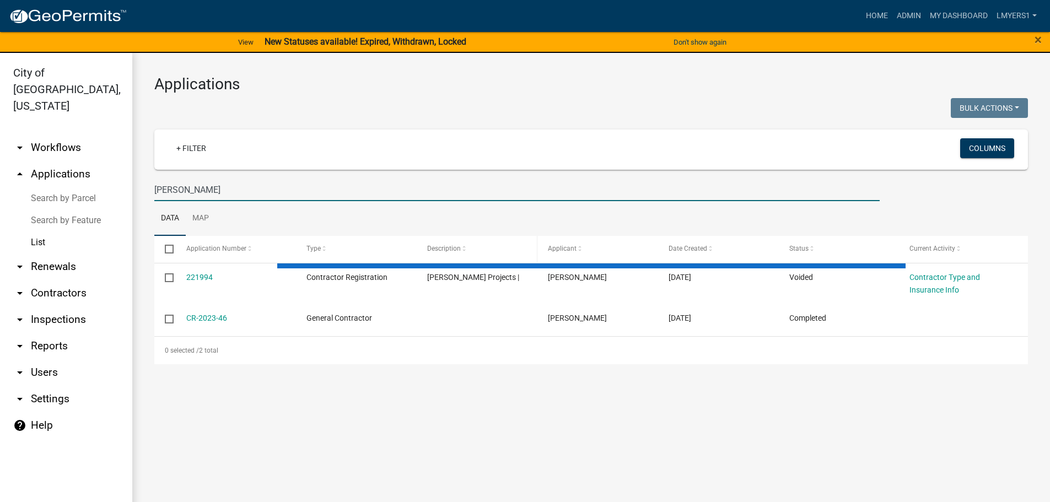
select select "3: 100"
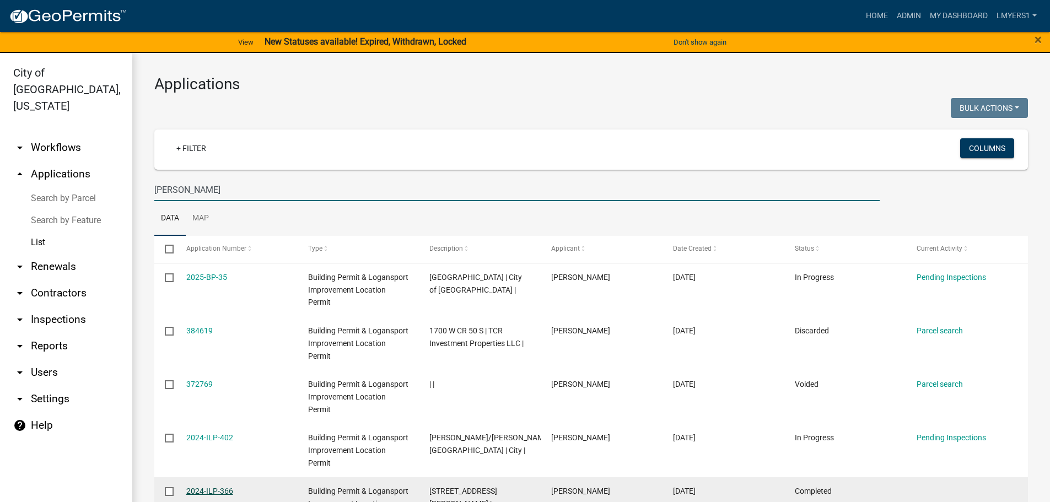
type input "[PERSON_NAME]"
click at [207, 491] on link "2024-ILP-366" at bounding box center [209, 490] width 47 height 9
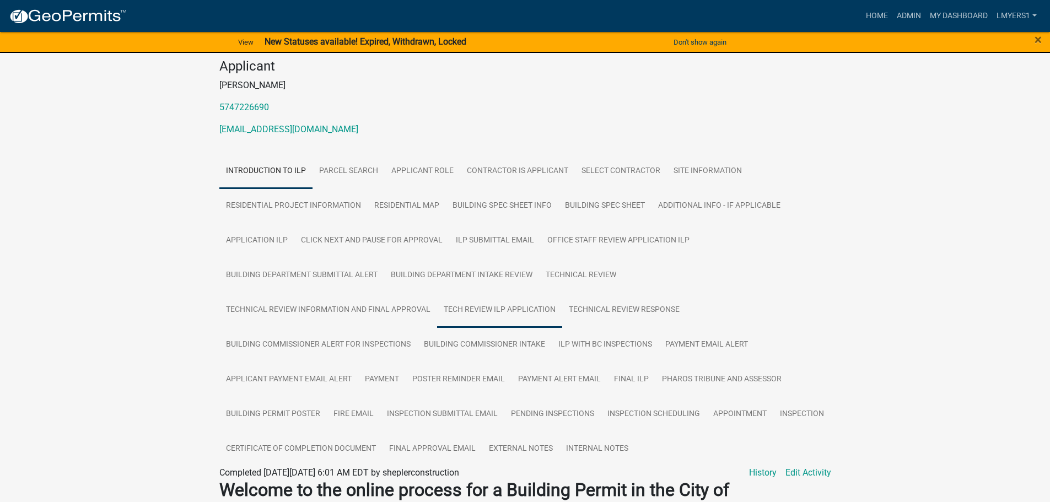
scroll to position [165, 0]
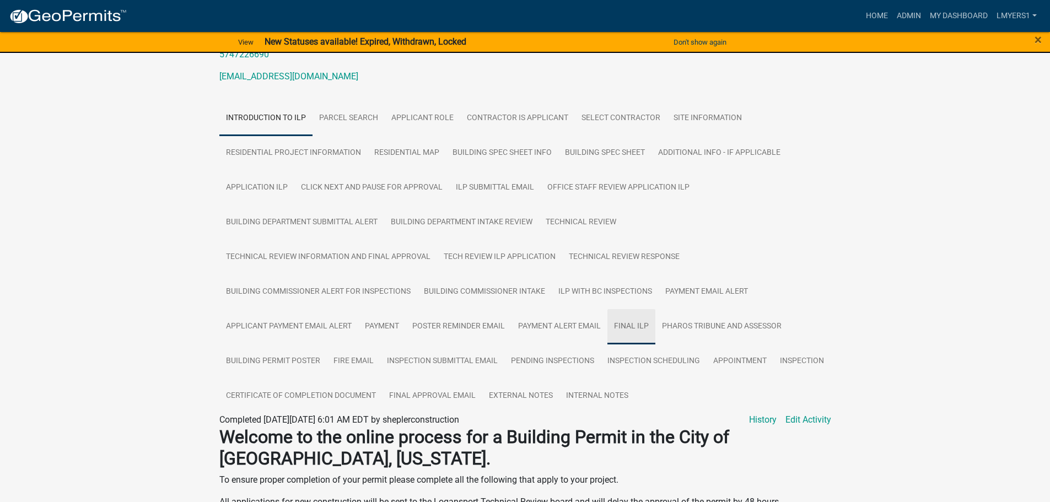
click at [628, 331] on link "FINAL ILP" at bounding box center [631, 326] width 48 height 35
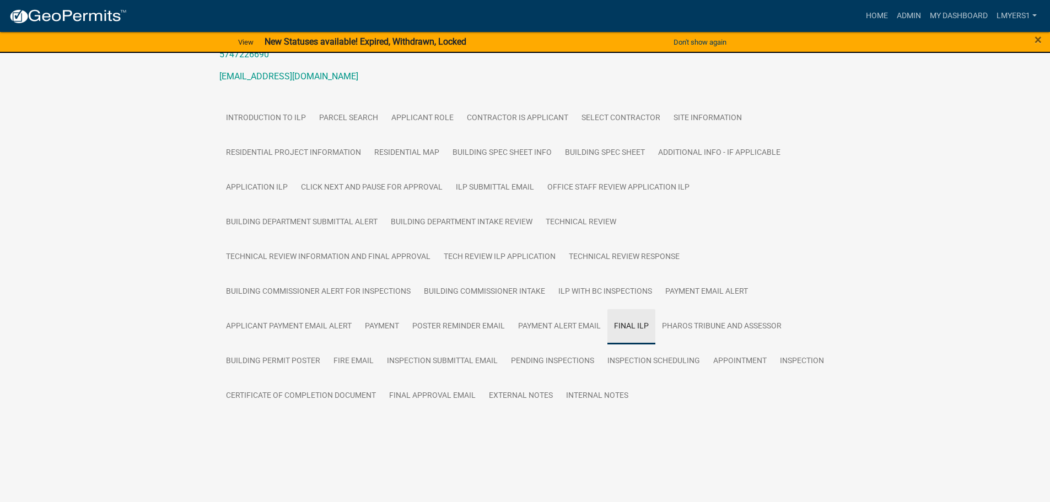
scroll to position [149, 0]
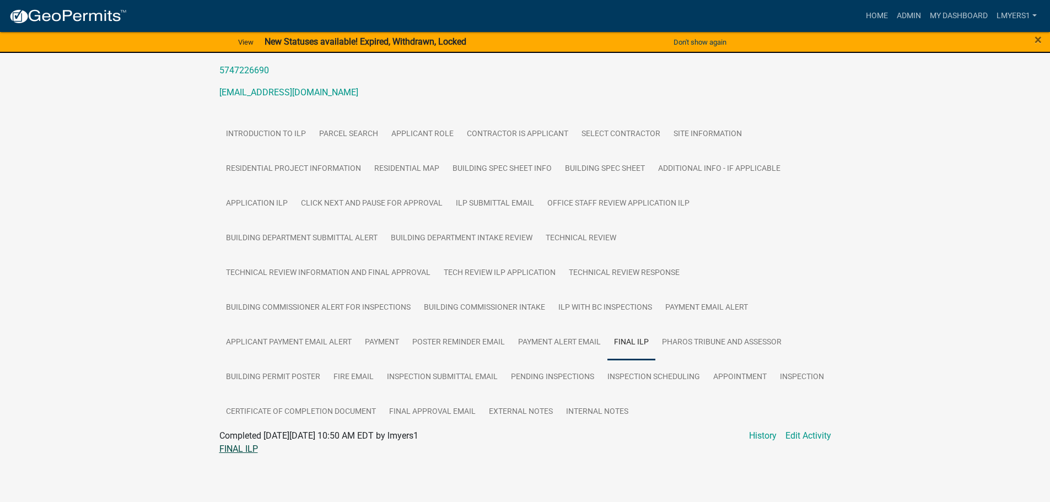
click at [242, 447] on link "FINAL ILP" at bounding box center [238, 449] width 39 height 10
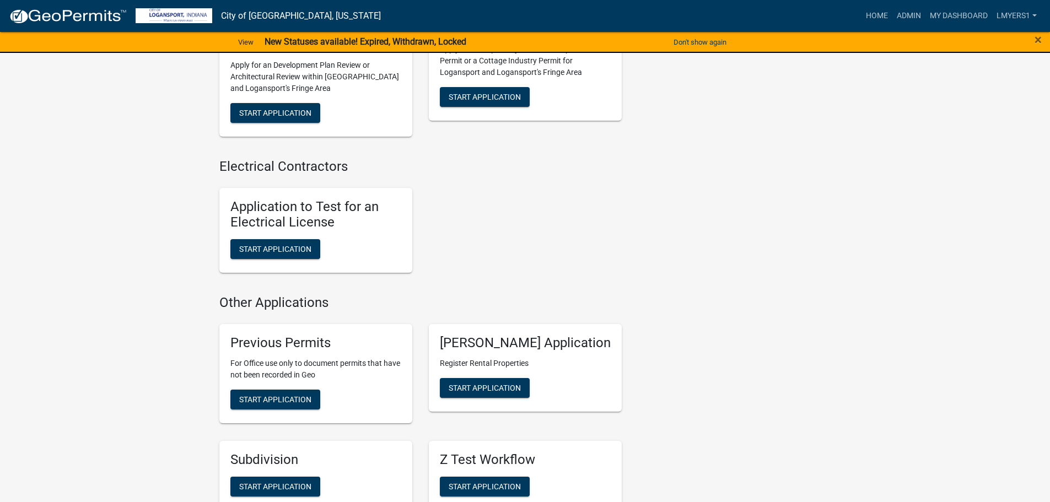
scroll to position [910, 0]
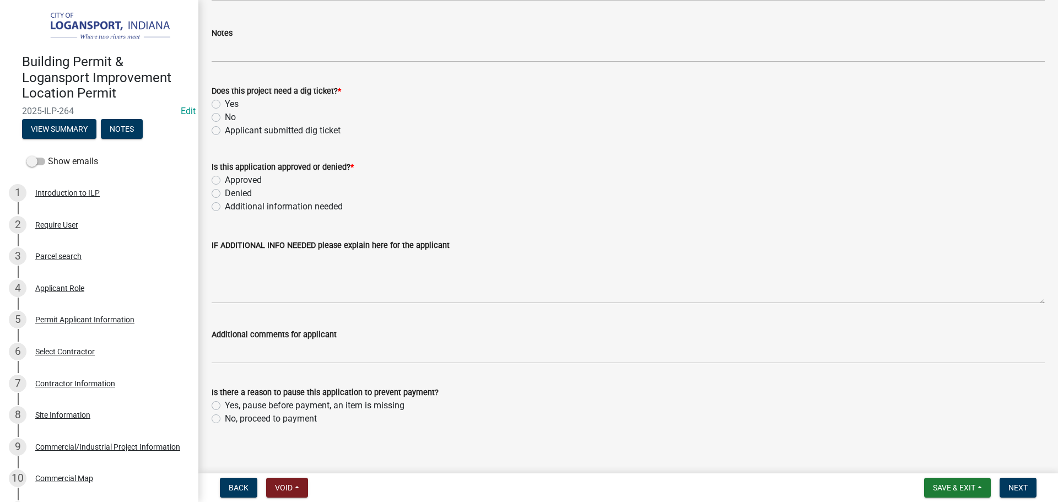
scroll to position [881, 0]
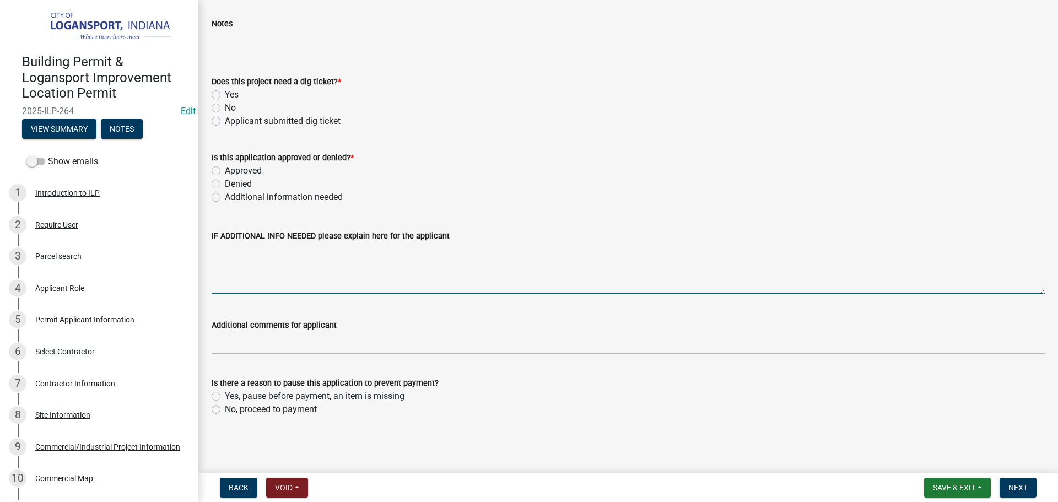
click at [238, 261] on textarea "IF ADDITIONAL INFO NEEDED please explain here for the applicant" at bounding box center [628, 268] width 833 height 52
type textarea "CONTRACTOR NEEDS TO REGISTER DO NOT"
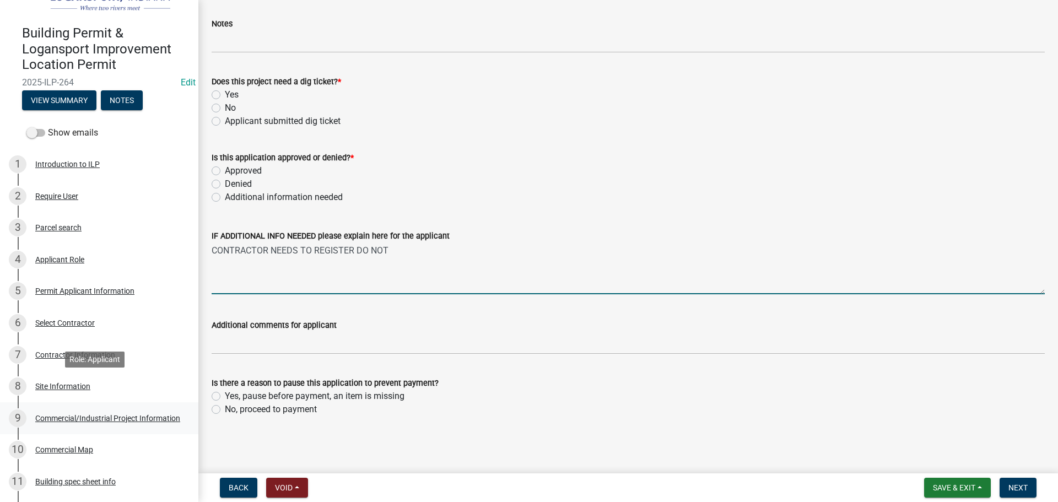
scroll to position [55, 0]
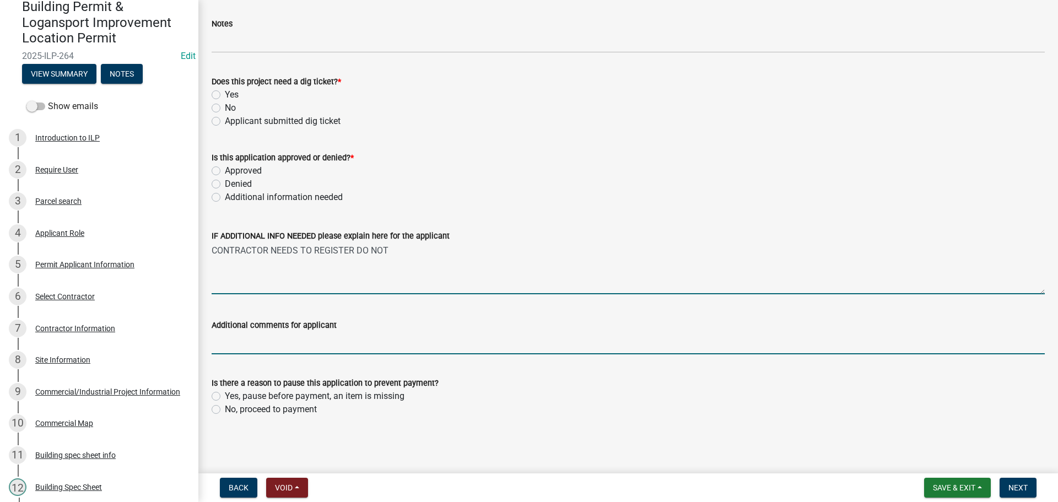
click at [247, 332] on input "Additional comments for applicant" at bounding box center [628, 343] width 833 height 23
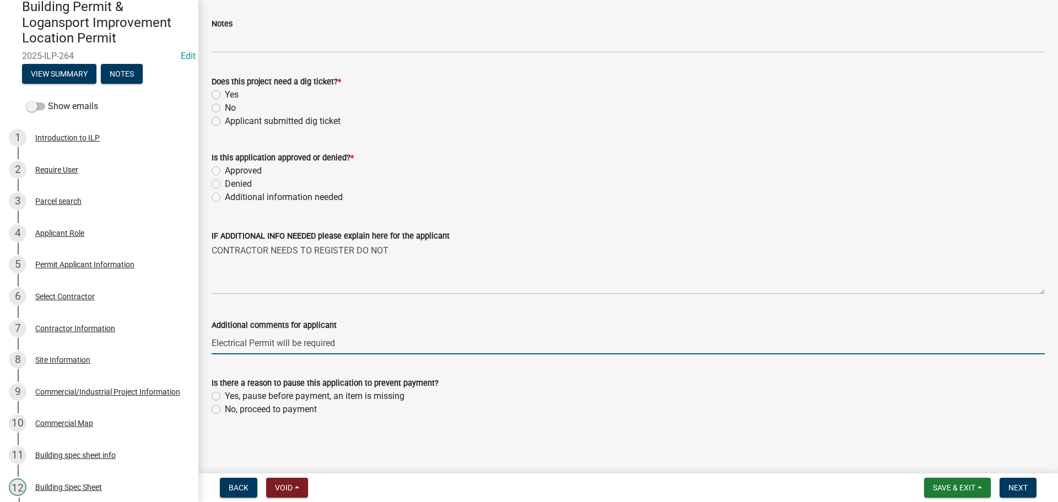
type input "Electrical Permit will be required"
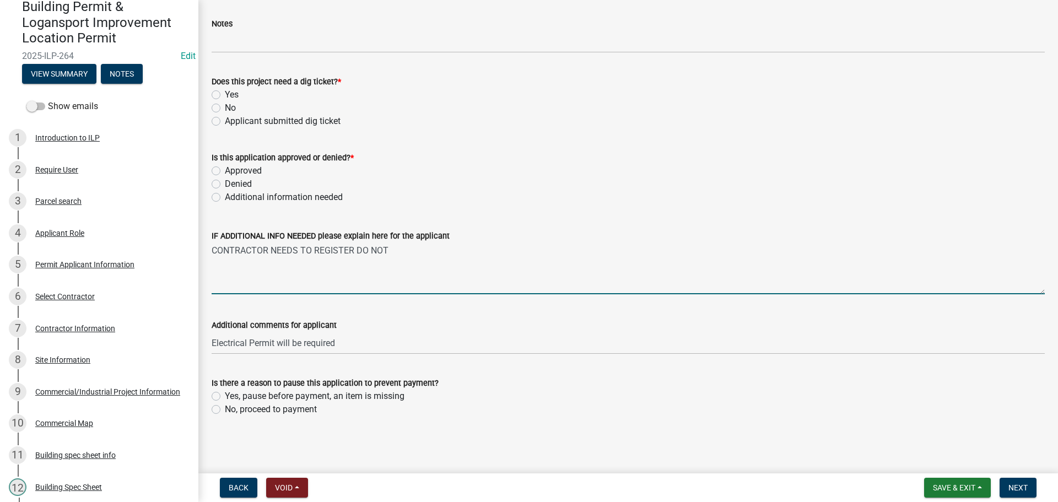
click at [397, 250] on textarea "CONTRACTOR NEEDS TO REGISTER DO NOT" at bounding box center [628, 268] width 833 height 52
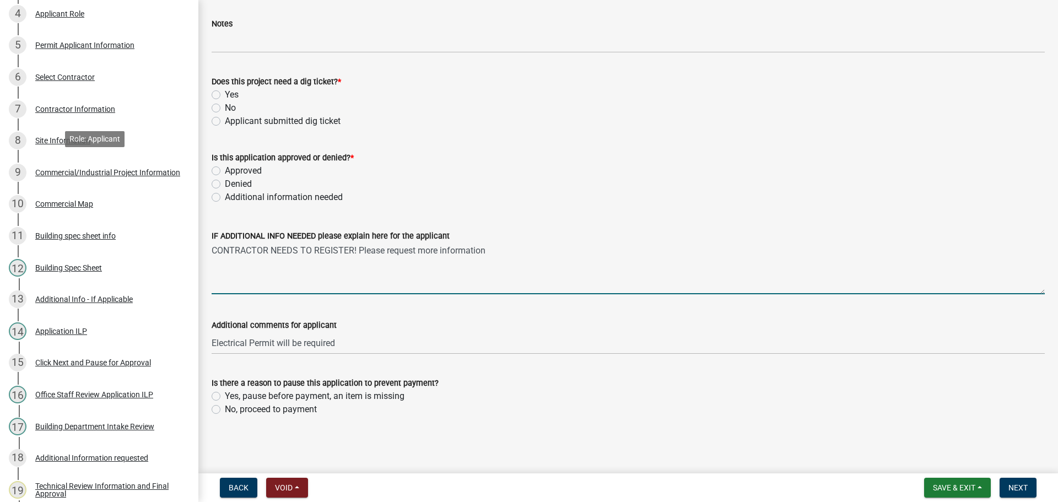
scroll to position [275, 0]
type textarea "CONTRACTOR NEEDS TO REGISTER! Please request more information"
click at [967, 490] on span "Save & Exit" at bounding box center [954, 487] width 42 height 9
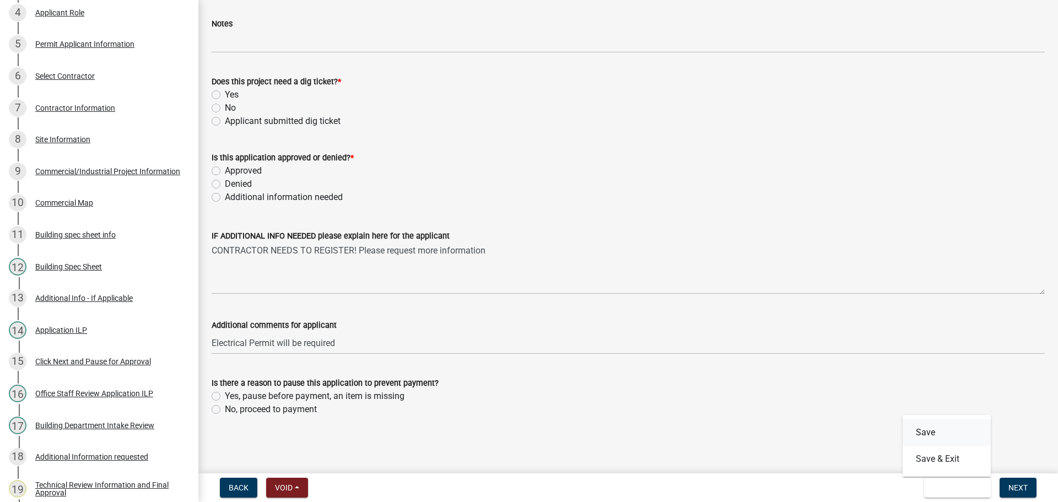
click at [934, 429] on button "Save" at bounding box center [946, 432] width 88 height 26
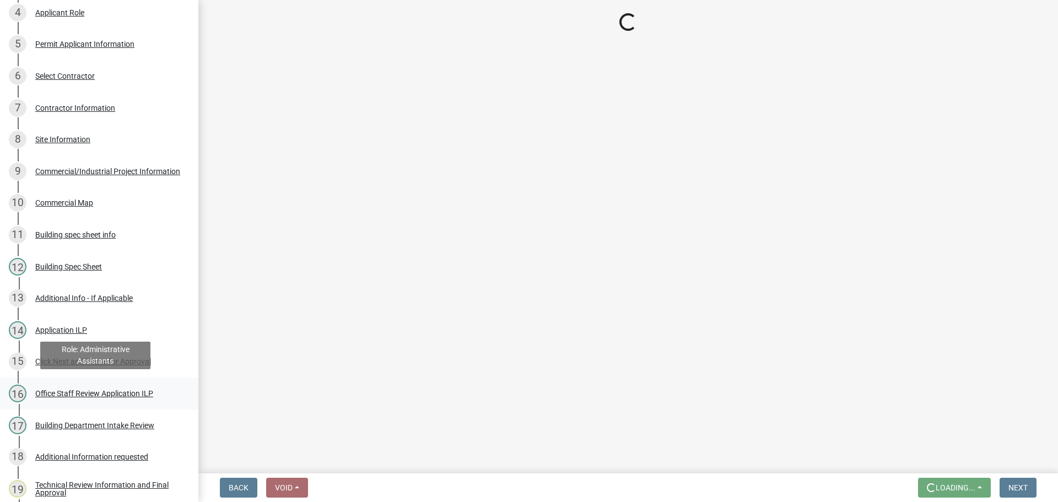
click at [97, 394] on div "Office Staff Review Application ILP" at bounding box center [94, 394] width 118 height 8
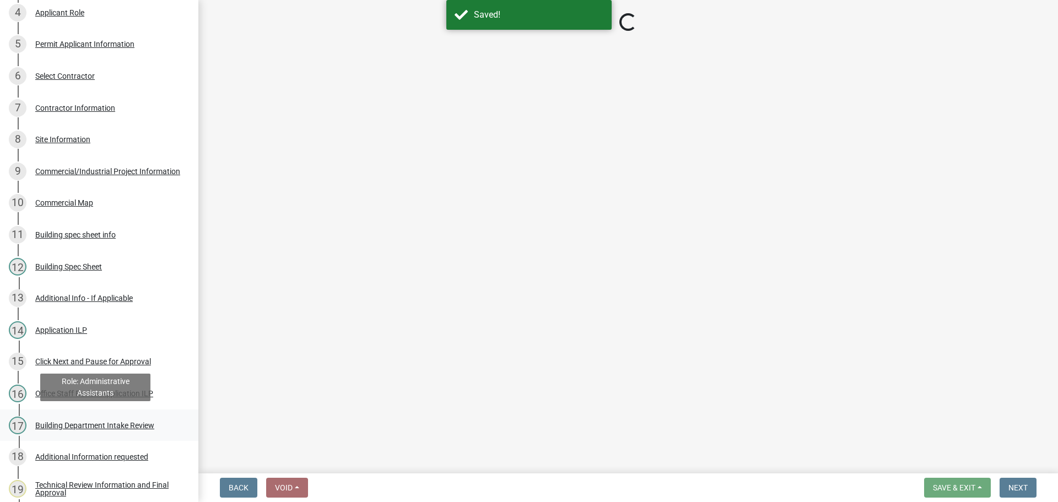
click at [89, 422] on div "Building Department Intake Review" at bounding box center [94, 425] width 119 height 8
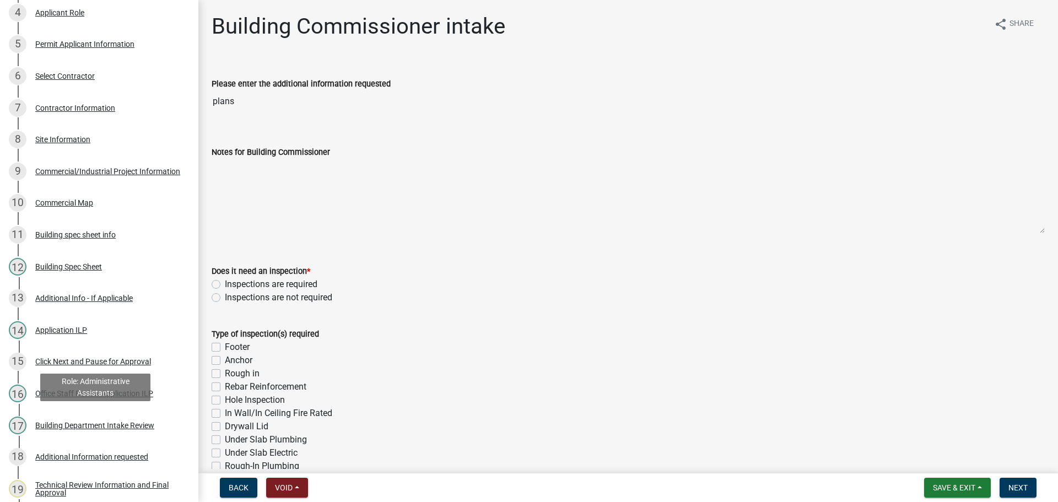
click at [89, 422] on div "Building Department Intake Review" at bounding box center [94, 425] width 119 height 8
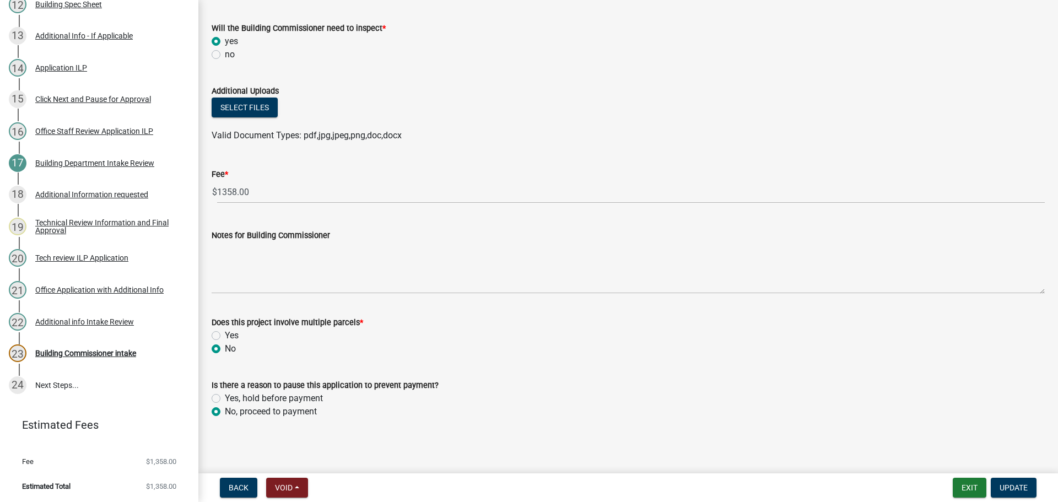
scroll to position [568, 0]
click at [225, 393] on label "Yes, hold before payment" at bounding box center [274, 396] width 98 height 13
click at [225, 393] on input "Yes, hold before payment" at bounding box center [228, 393] width 7 height 7
radio input "true"
click at [999, 484] on span "Update" at bounding box center [1013, 487] width 28 height 9
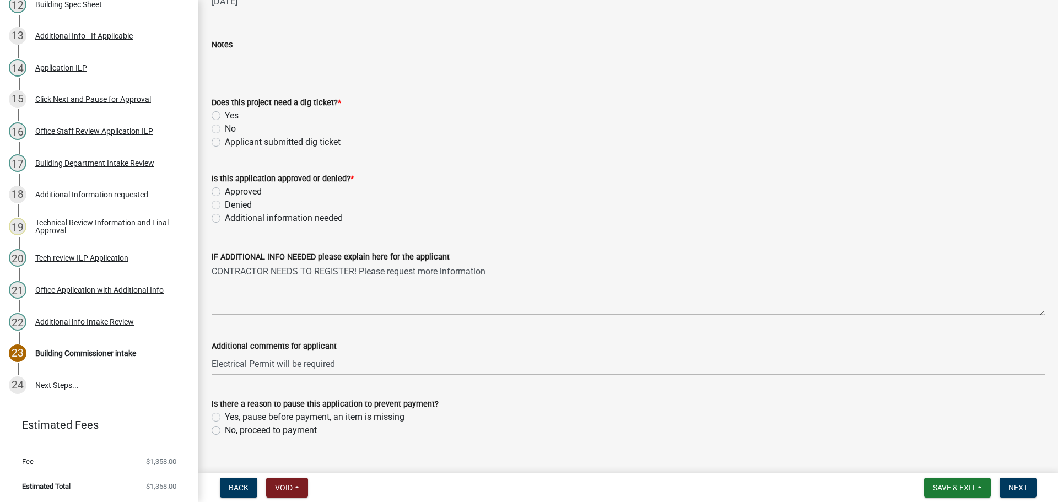
scroll to position [881, 0]
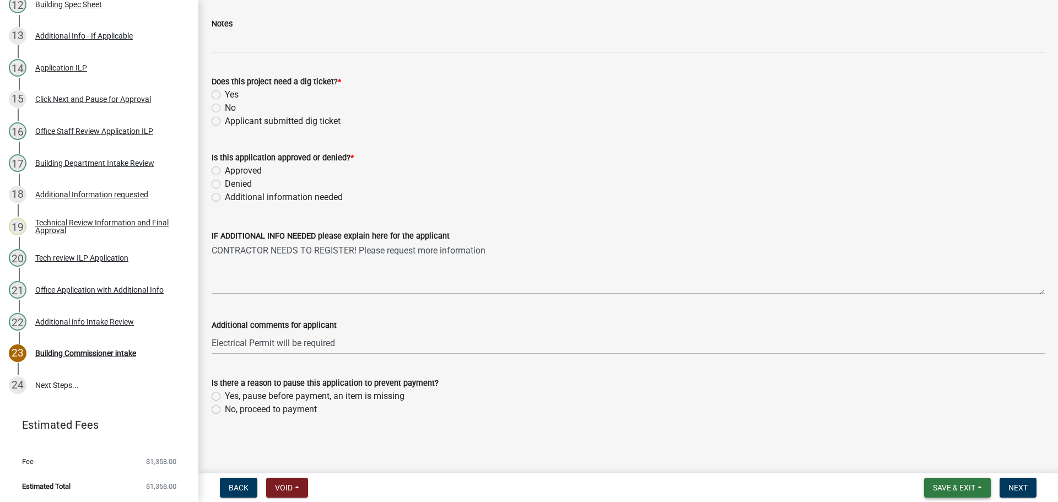
click at [939, 482] on button "Save & Exit" at bounding box center [957, 488] width 67 height 20
click at [931, 432] on button "Save" at bounding box center [946, 432] width 88 height 26
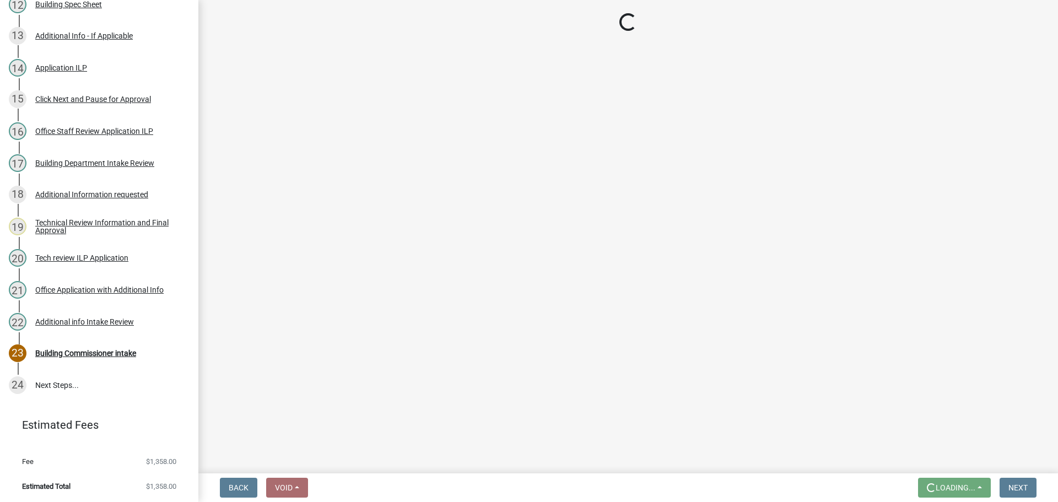
scroll to position [0, 0]
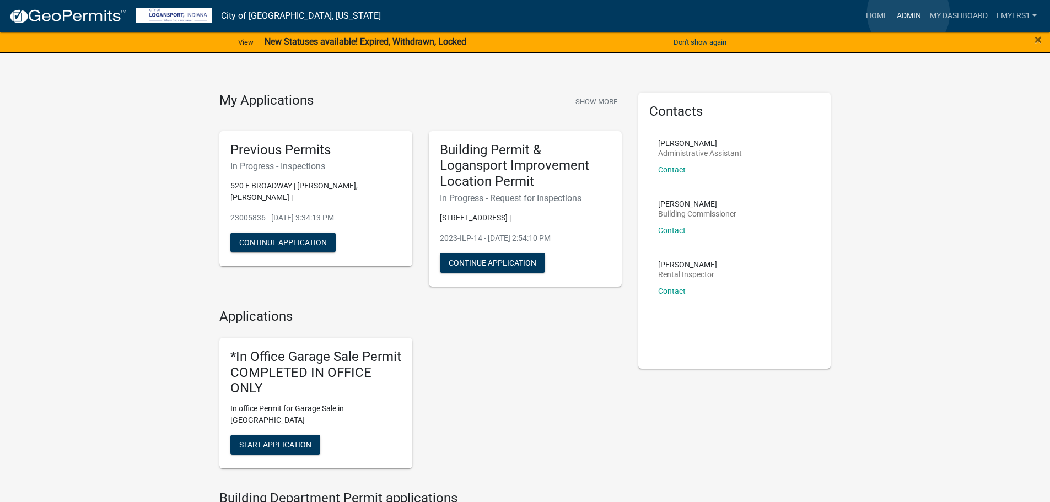
click at [908, 13] on link "Admin" at bounding box center [908, 16] width 33 height 21
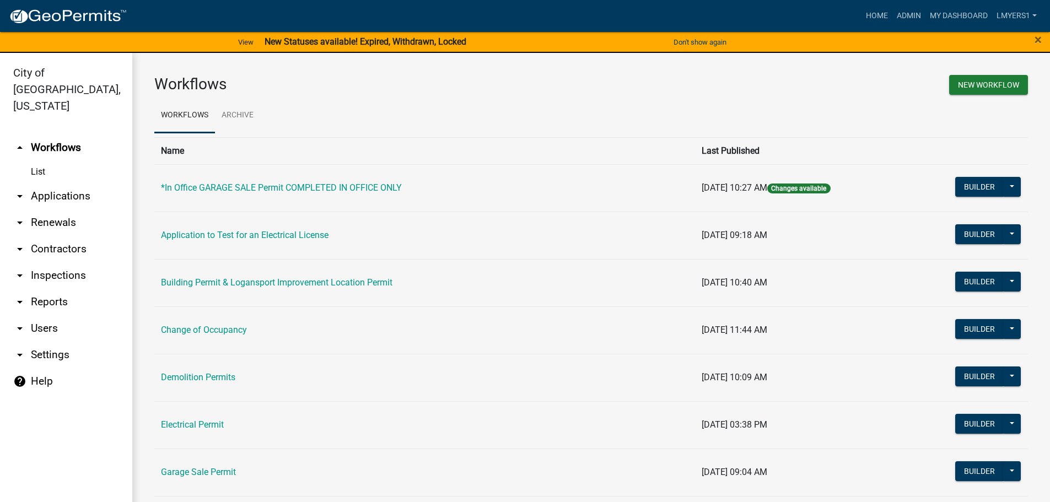
click at [51, 236] on link "arrow_drop_down Contractors" at bounding box center [66, 249] width 132 height 26
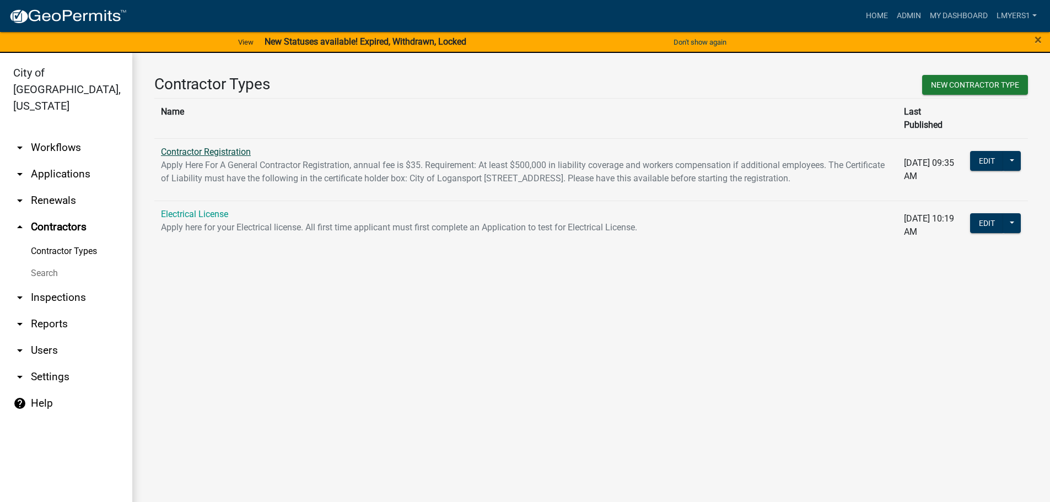
click at [189, 147] on link "Contractor Registration" at bounding box center [206, 152] width 90 height 10
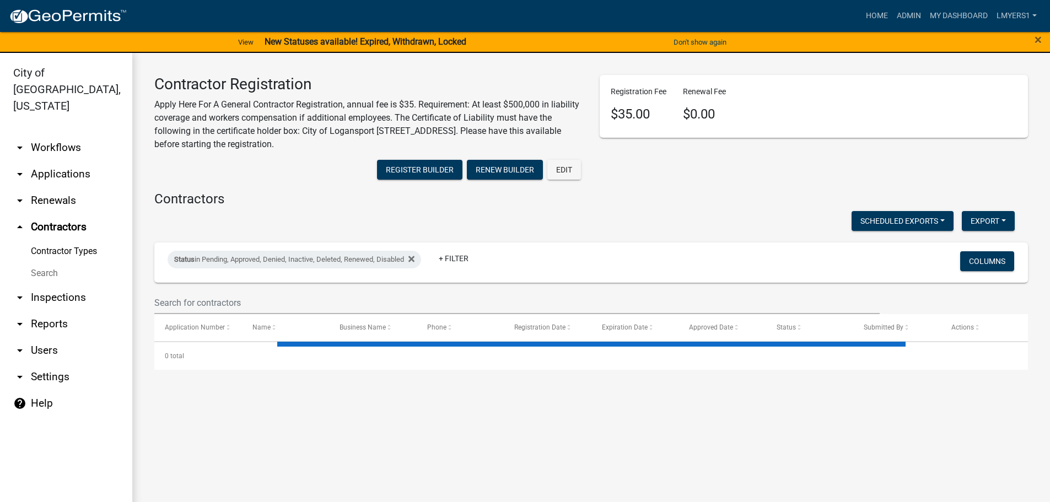
select select "3: 100"
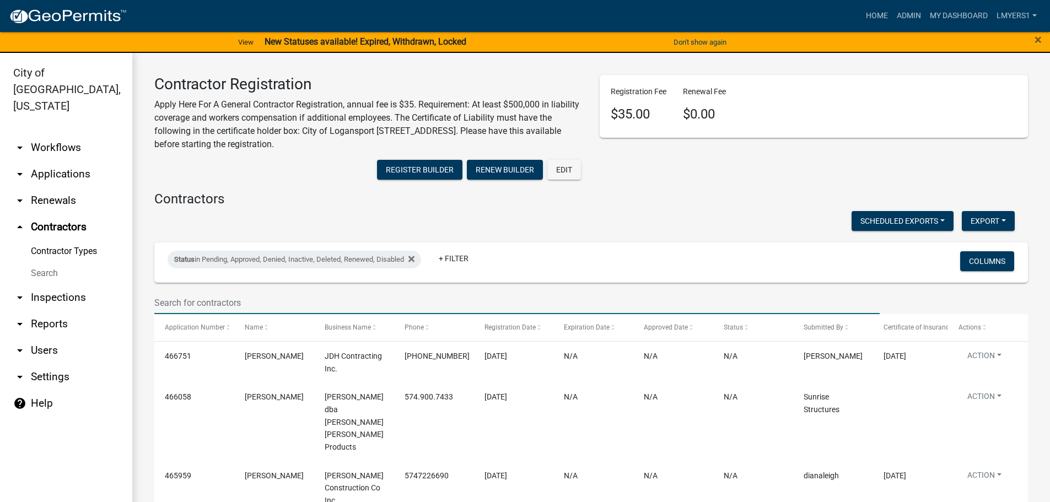
click at [171, 297] on input "text" at bounding box center [516, 302] width 725 height 23
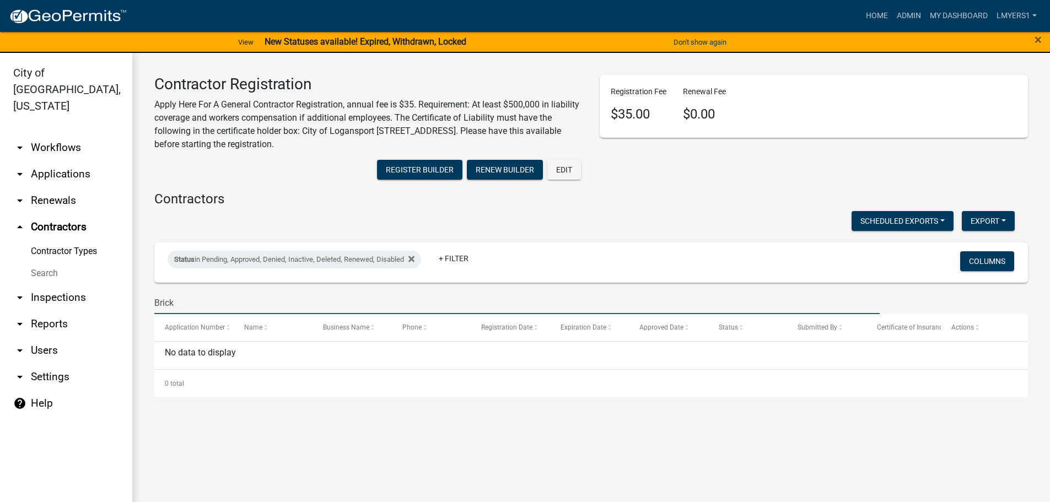
click at [201, 310] on input "Brick" at bounding box center [516, 302] width 725 height 23
click at [200, 309] on input "Brick" at bounding box center [516, 302] width 725 height 23
click at [199, 305] on input "Brick" at bounding box center [516, 302] width 725 height 23
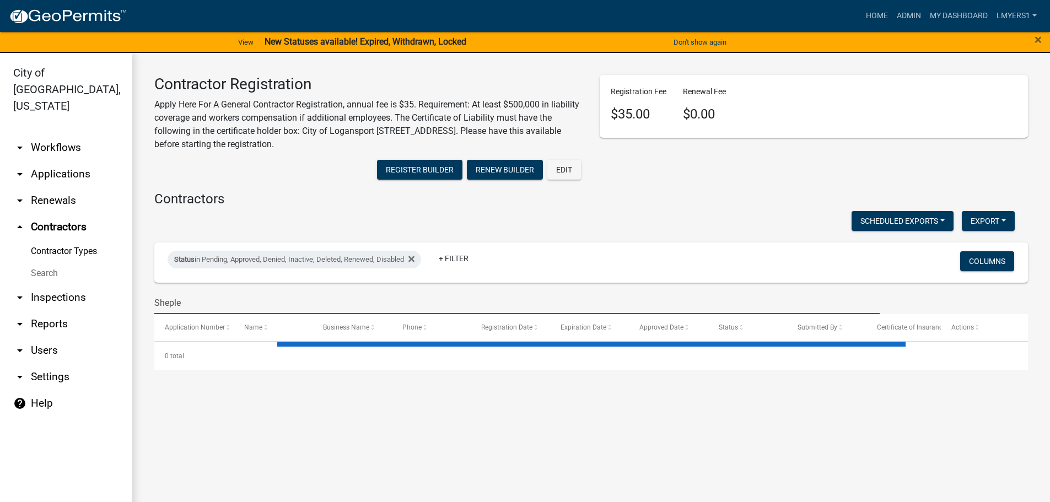
type input "[PERSON_NAME]"
select select "3: 100"
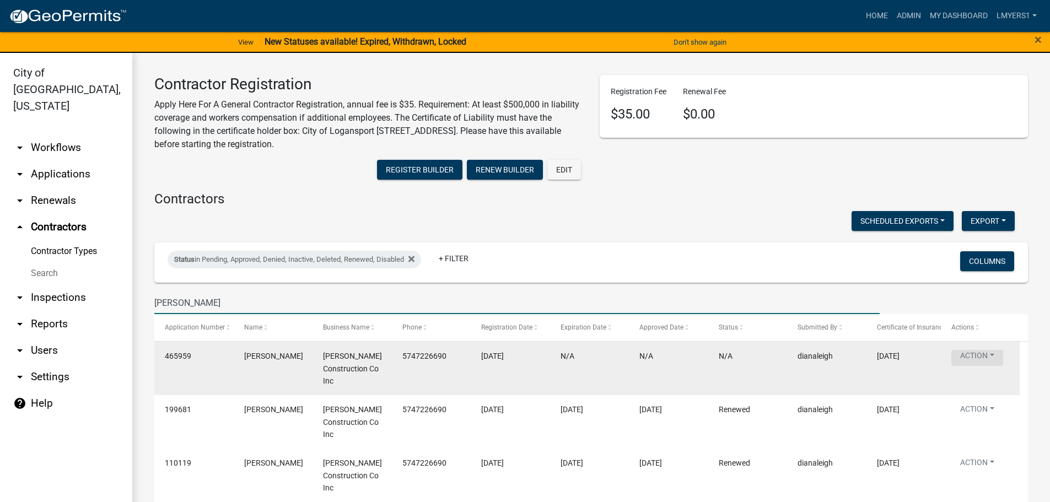
type input "[PERSON_NAME]"
click at [988, 357] on button "Action" at bounding box center [977, 358] width 52 height 16
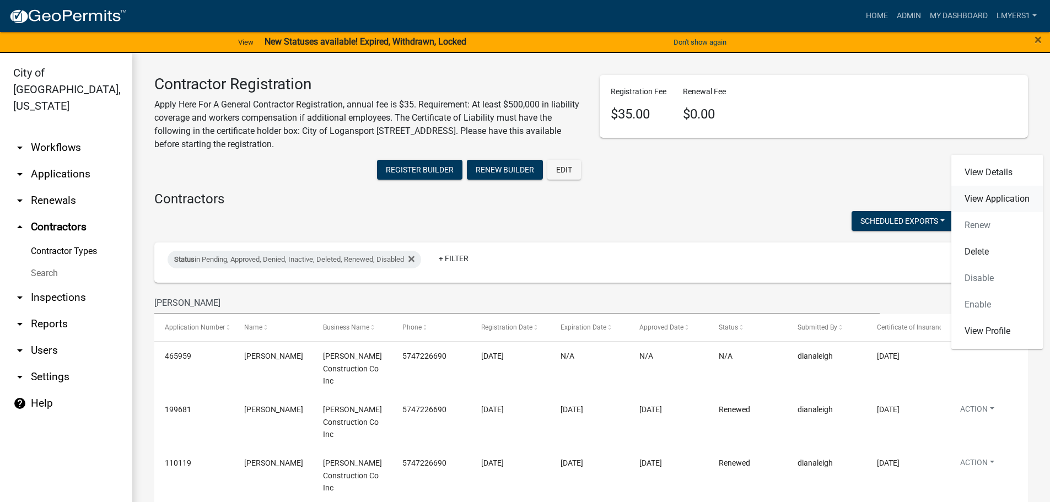
click at [993, 193] on link "View Application" at bounding box center [996, 199] width 91 height 26
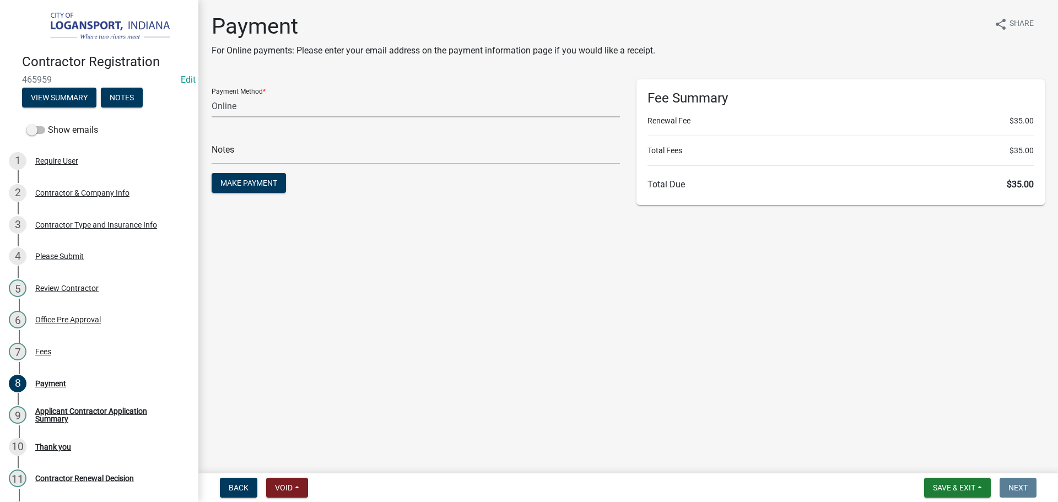
click at [334, 110] on select "Credit Card POS Check Cash Online" at bounding box center [416, 106] width 408 height 23
select select "1: 0"
click at [212, 95] on select "Credit Card POS Check Cash Online" at bounding box center [416, 106] width 408 height 23
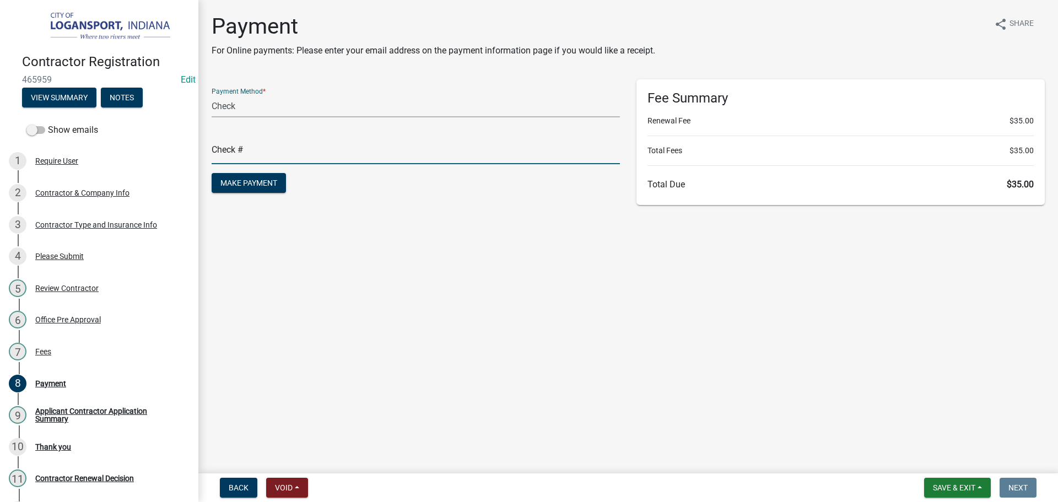
click at [329, 163] on input "text" at bounding box center [416, 153] width 408 height 23
type input "117828"
click at [244, 177] on button "Make Payment" at bounding box center [249, 183] width 74 height 20
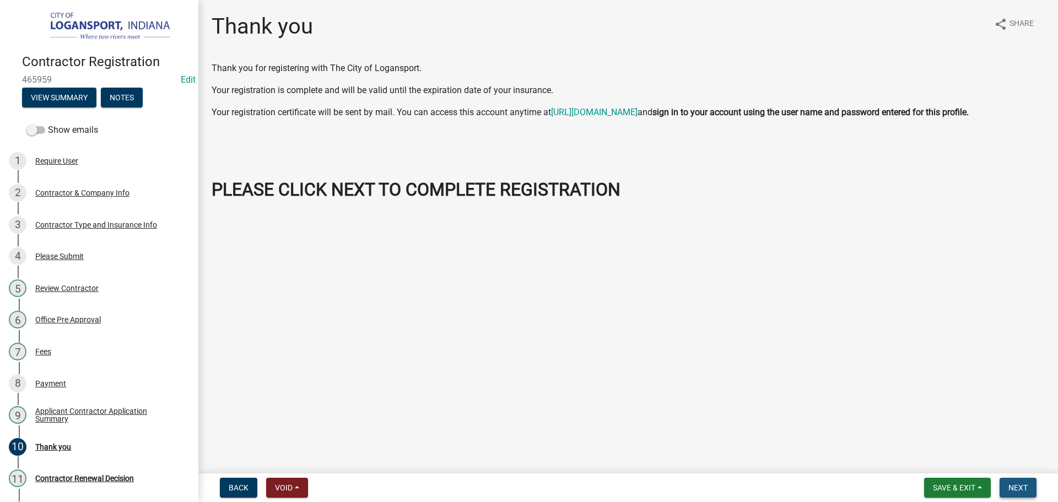
click at [1004, 488] on button "Next" at bounding box center [1017, 488] width 37 height 20
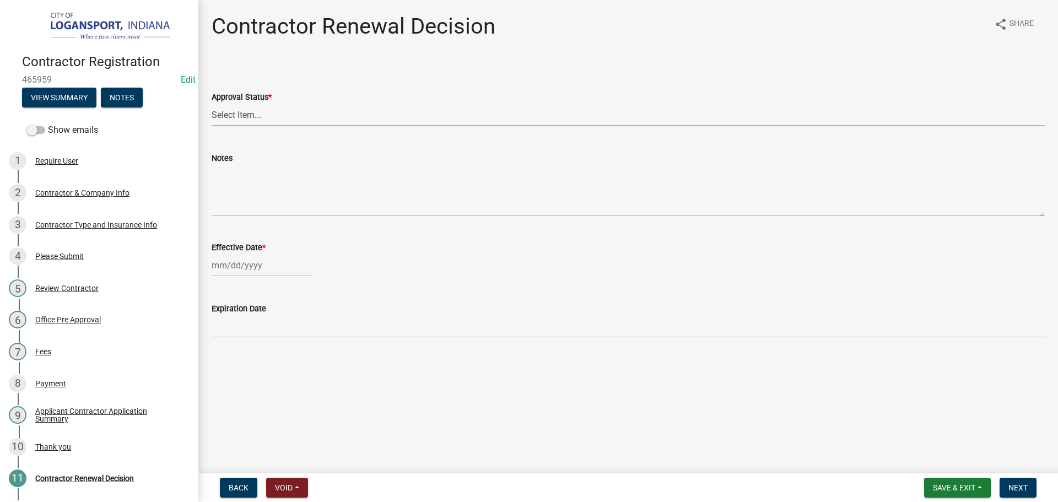
click at [224, 110] on select "Select Item... Approved Denied" at bounding box center [628, 115] width 833 height 23
click at [212, 104] on select "Select Item... Approved Denied" at bounding box center [628, 115] width 833 height 23
select select "30db8998-795d-4bbe-8e49-f1ade8865815"
click at [233, 264] on div at bounding box center [262, 265] width 101 height 23
select select "8"
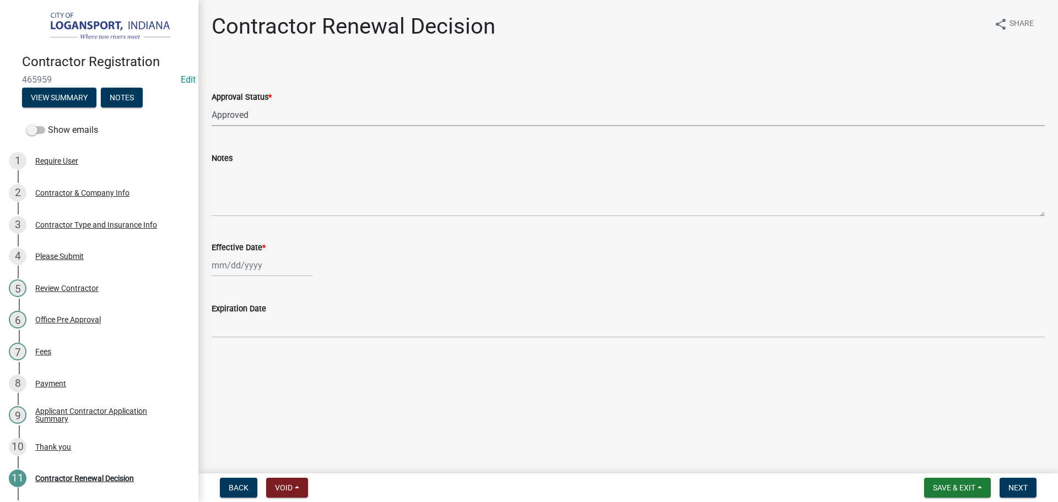
select select "2025"
click at [274, 377] on div "21" at bounding box center [276, 377] width 18 height 18
type input "[DATE]"
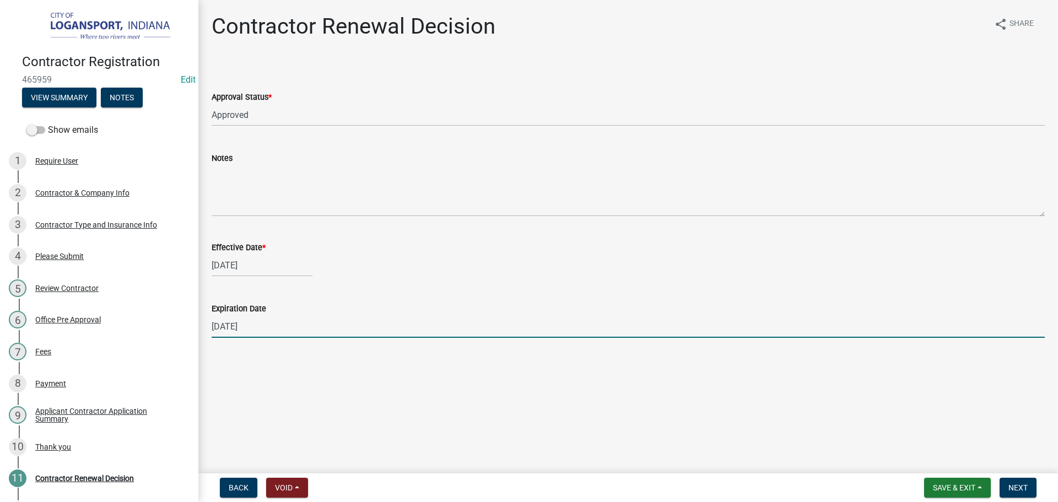
click at [268, 322] on input "[DATE]" at bounding box center [628, 326] width 833 height 23
type input "[DATE]"
click at [1018, 487] on span "Next" at bounding box center [1017, 487] width 19 height 9
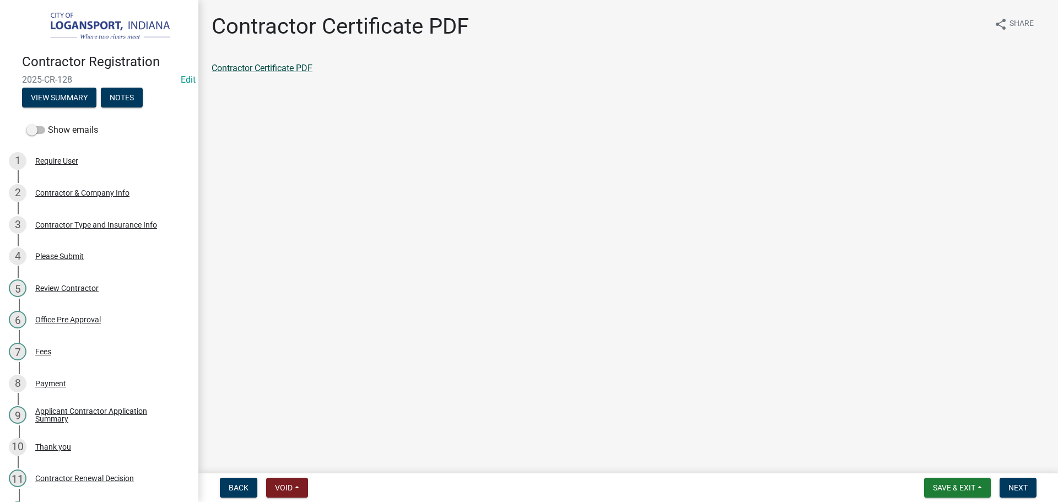
click at [283, 64] on link "Contractor Certificate PDF" at bounding box center [262, 68] width 101 height 10
click at [1018, 488] on span "Next" at bounding box center [1017, 487] width 19 height 9
drag, startPoint x: 248, startPoint y: 61, endPoint x: 251, endPoint y: 68, distance: 8.2
click at [251, 66] on div "Contractor Application Summary share Share Contractor Application Summary" at bounding box center [628, 53] width 850 height 80
click at [257, 71] on link "Contractor Application Summary" at bounding box center [275, 68] width 127 height 10
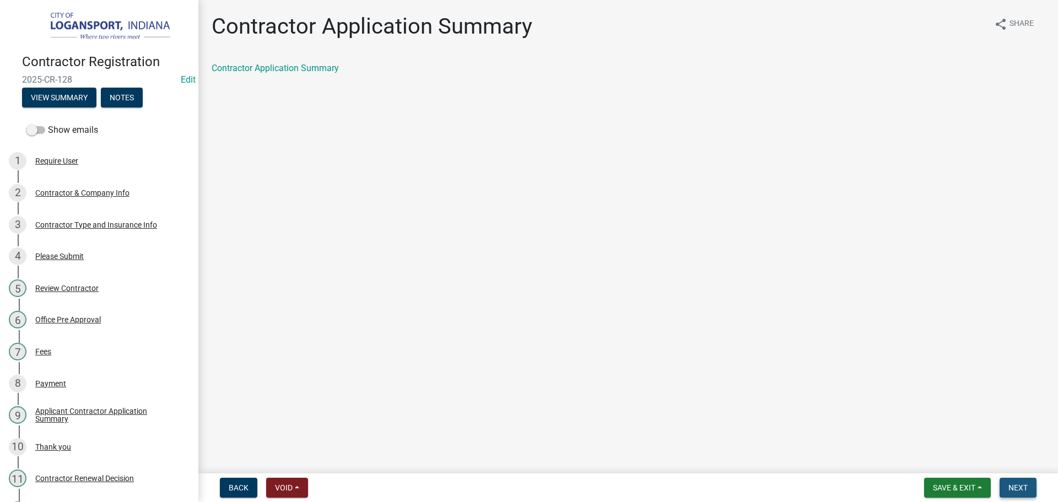
click at [1026, 485] on span "Next" at bounding box center [1017, 487] width 19 height 9
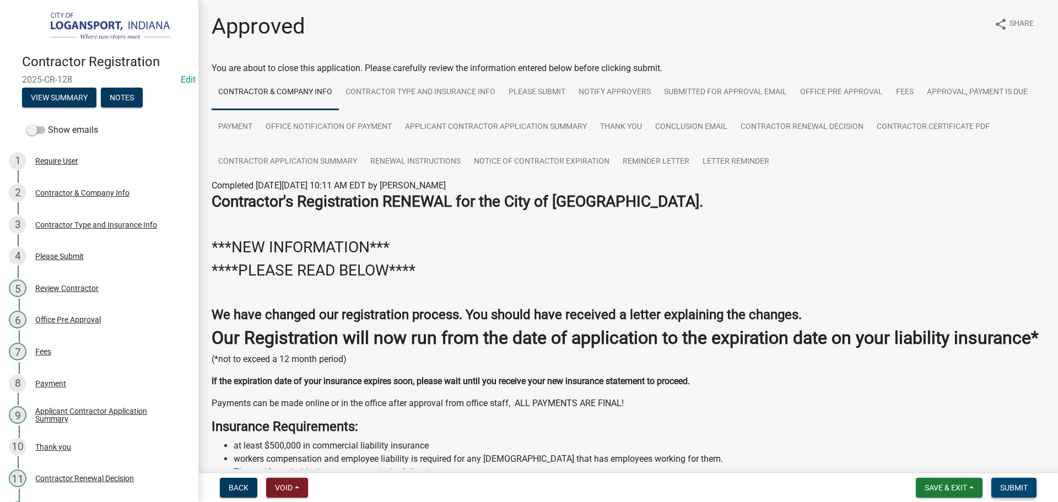
click at [1024, 484] on span "Submit" at bounding box center [1014, 487] width 28 height 9
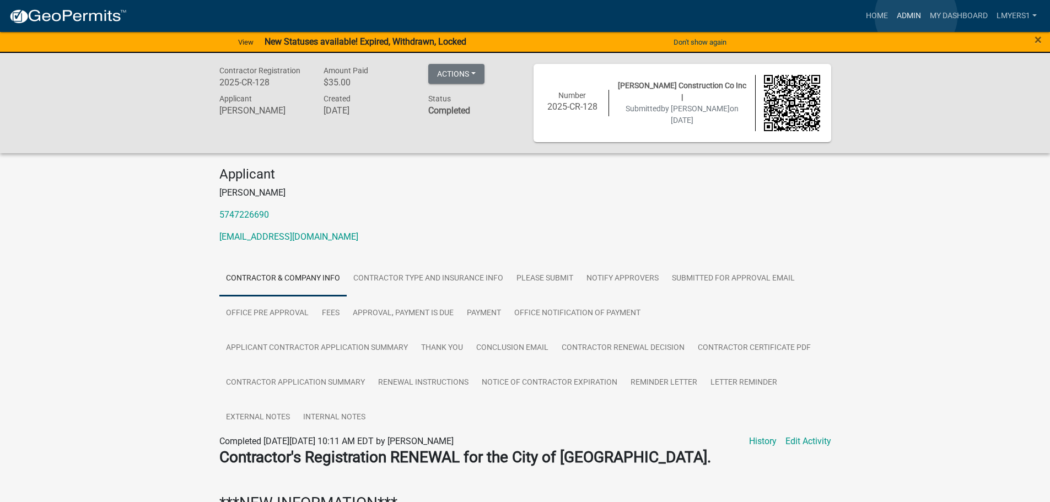
click at [916, 16] on link "Admin" at bounding box center [908, 16] width 33 height 21
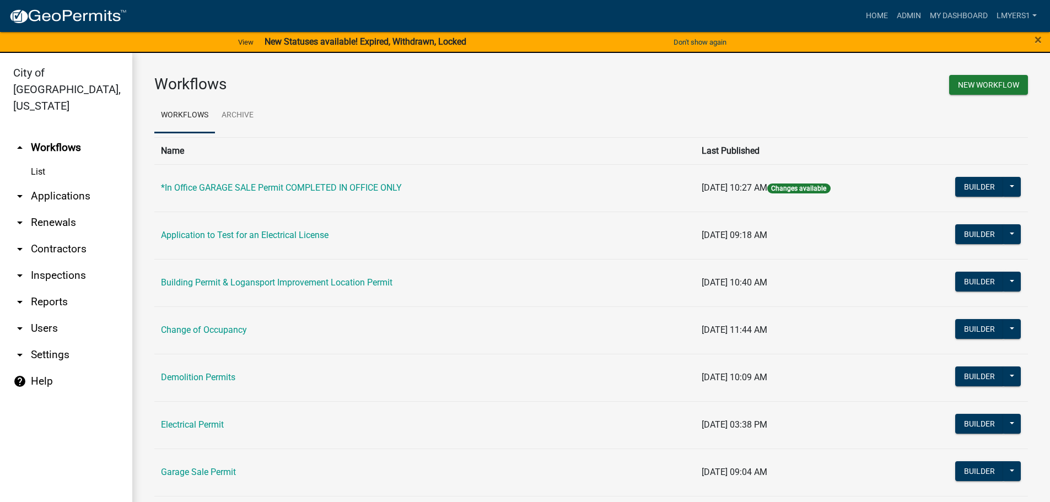
click at [58, 236] on link "arrow_drop_down Contractors" at bounding box center [66, 249] width 132 height 26
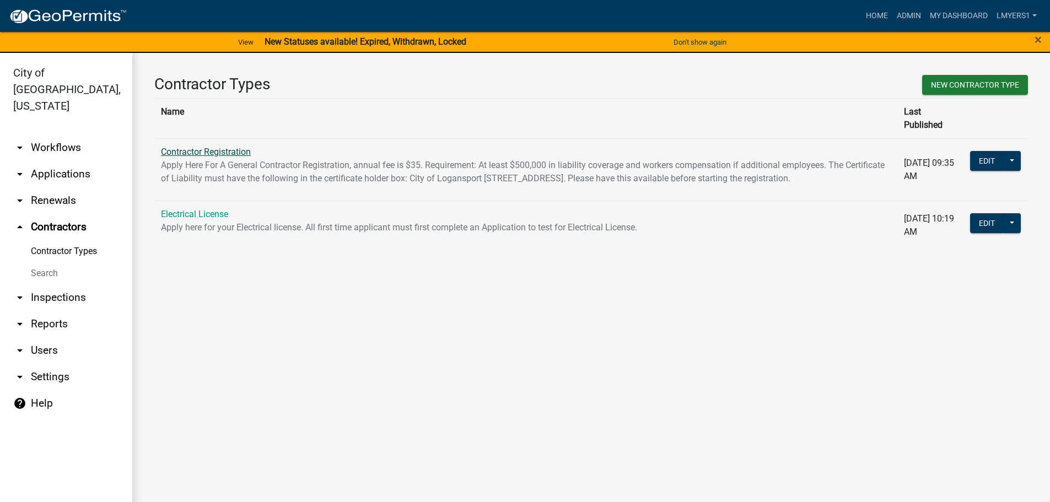
click at [171, 147] on link "Contractor Registration" at bounding box center [206, 152] width 90 height 10
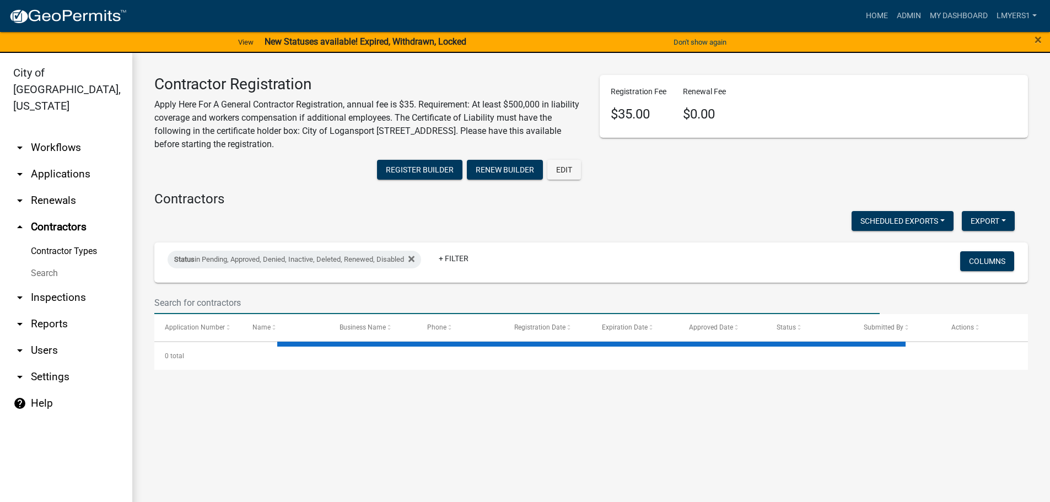
click at [182, 301] on input "text" at bounding box center [516, 302] width 725 height 23
select select "3: 100"
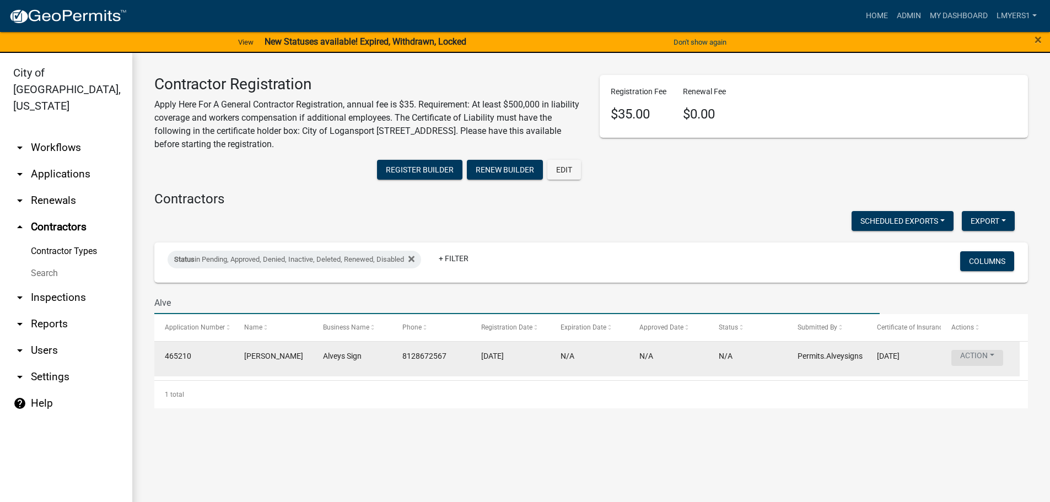
type input "Alve"
click at [985, 353] on button "Action" at bounding box center [977, 358] width 52 height 16
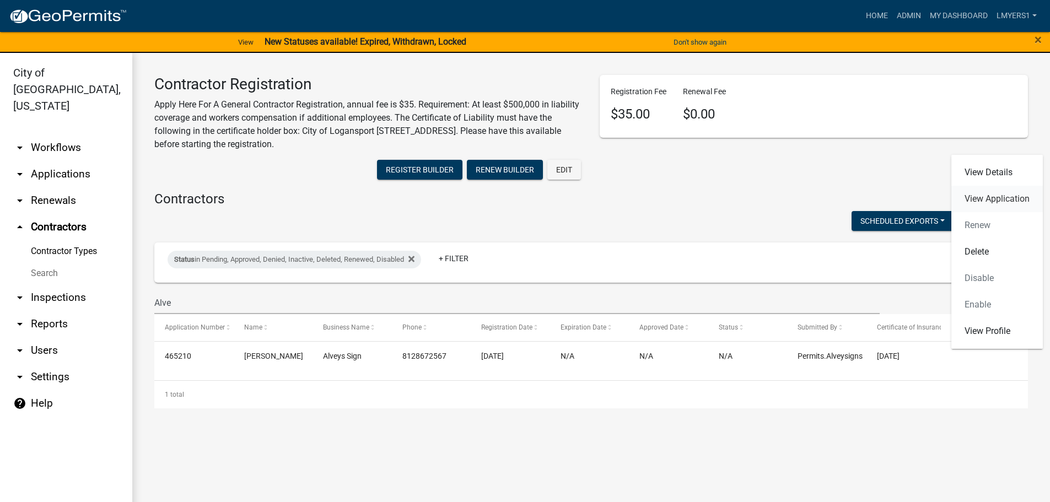
click at [1018, 194] on link "View Application" at bounding box center [996, 199] width 91 height 26
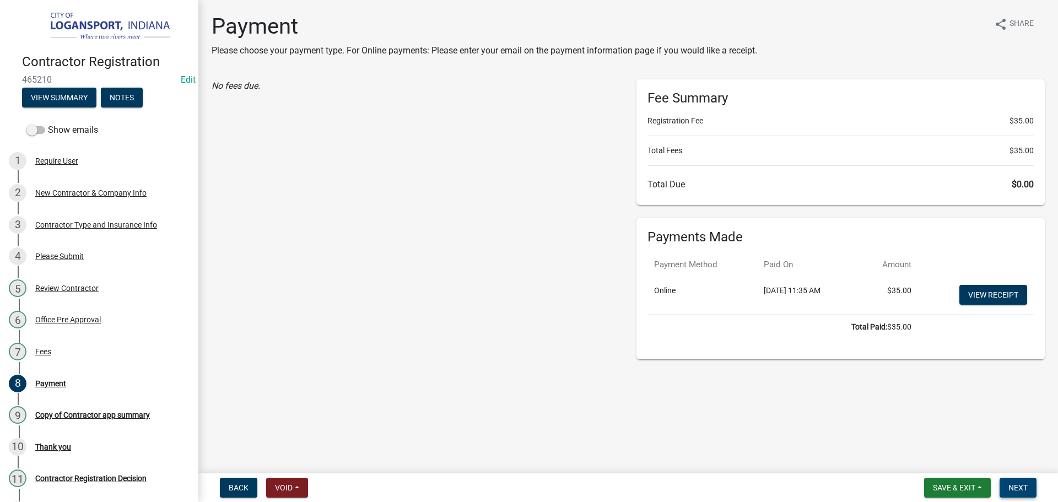
click at [1016, 484] on span "Next" at bounding box center [1017, 487] width 19 height 9
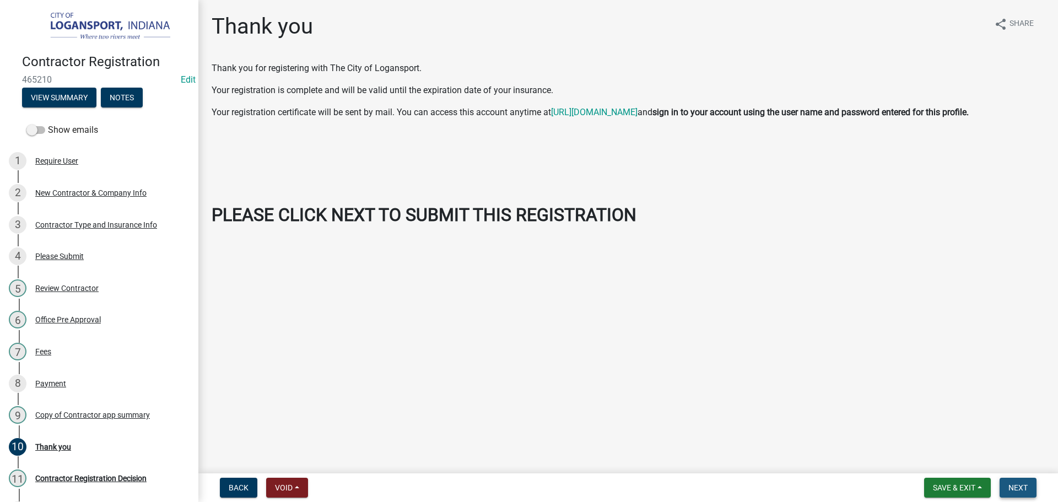
click at [1018, 488] on span "Next" at bounding box center [1017, 487] width 19 height 9
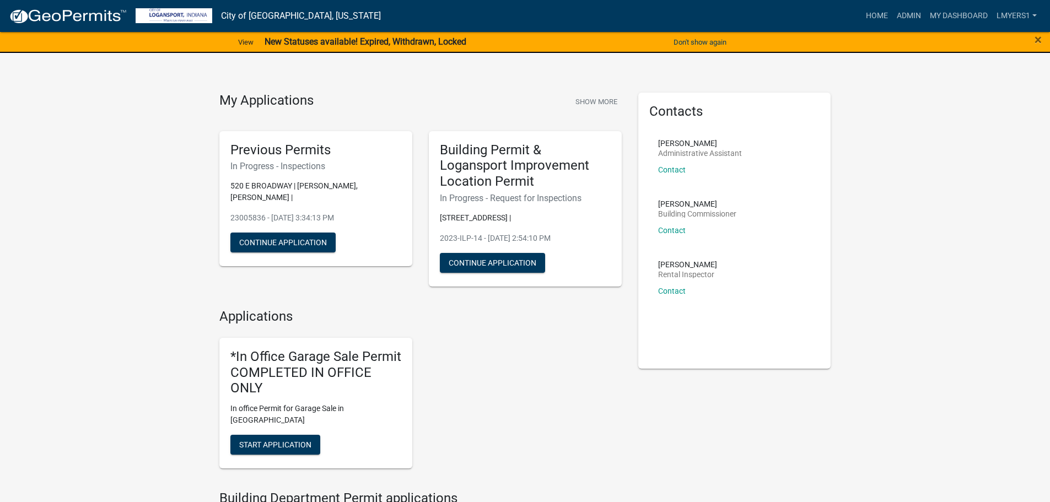
scroll to position [910, 0]
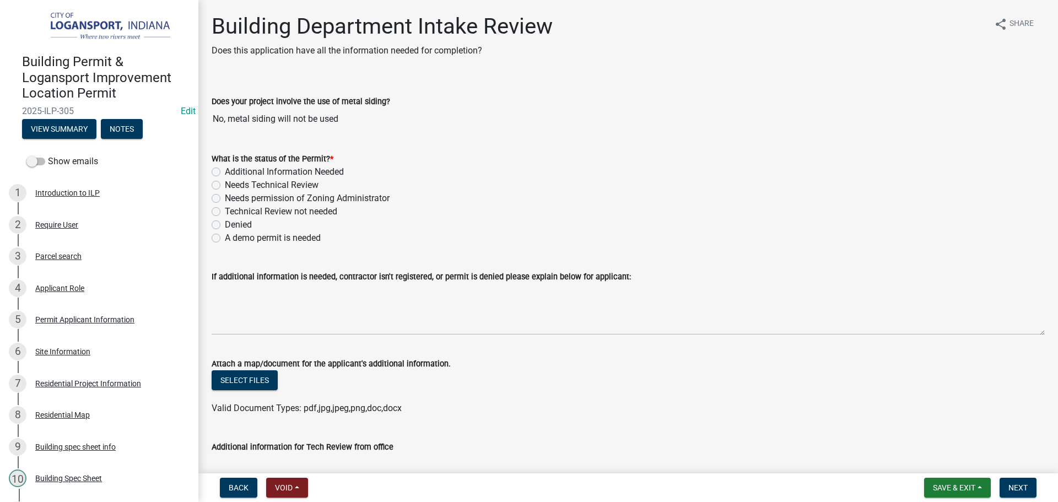
click at [225, 184] on label "Needs Technical Review" at bounding box center [272, 185] width 94 height 13
click at [225, 184] on input "Needs Technical Review" at bounding box center [228, 182] width 7 height 7
radio input "true"
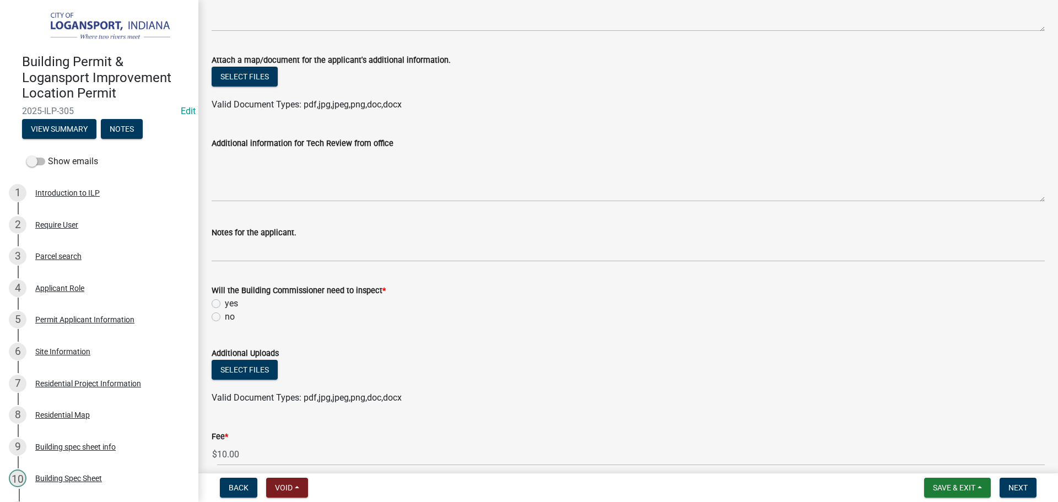
scroll to position [331, 0]
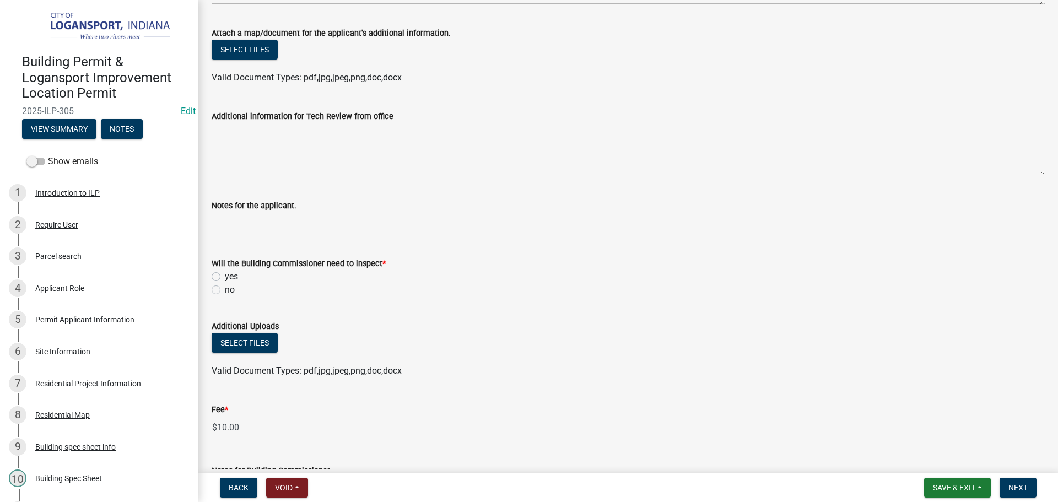
click at [225, 272] on label "yes" at bounding box center [231, 276] width 13 height 13
click at [225, 272] on input "yes" at bounding box center [228, 273] width 7 height 7
radio input "true"
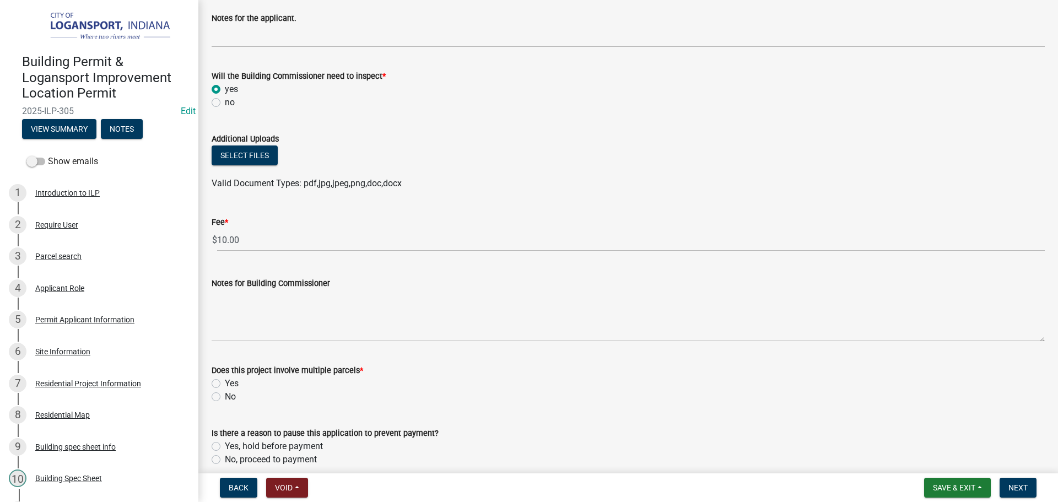
scroll to position [551, 0]
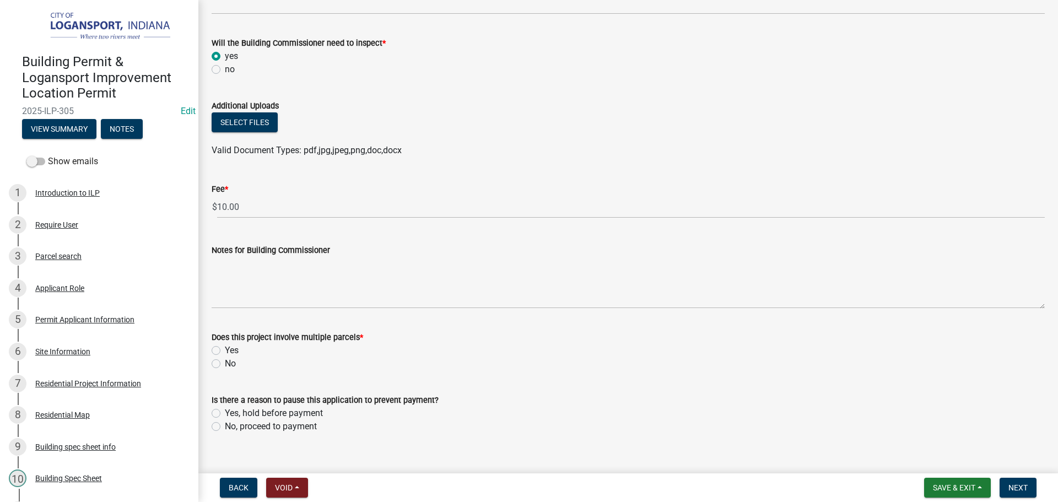
click at [225, 365] on label "No" at bounding box center [230, 363] width 11 height 13
click at [225, 364] on input "No" at bounding box center [228, 360] width 7 height 7
radio input "true"
click at [225, 428] on label "No, proceed to payment" at bounding box center [271, 426] width 92 height 13
click at [225, 427] on input "No, proceed to payment" at bounding box center [228, 423] width 7 height 7
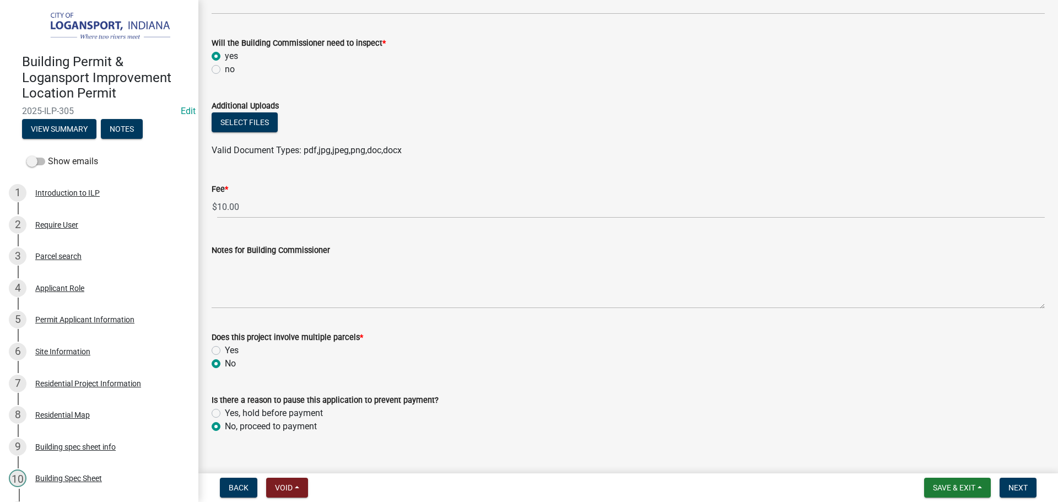
radio input "true"
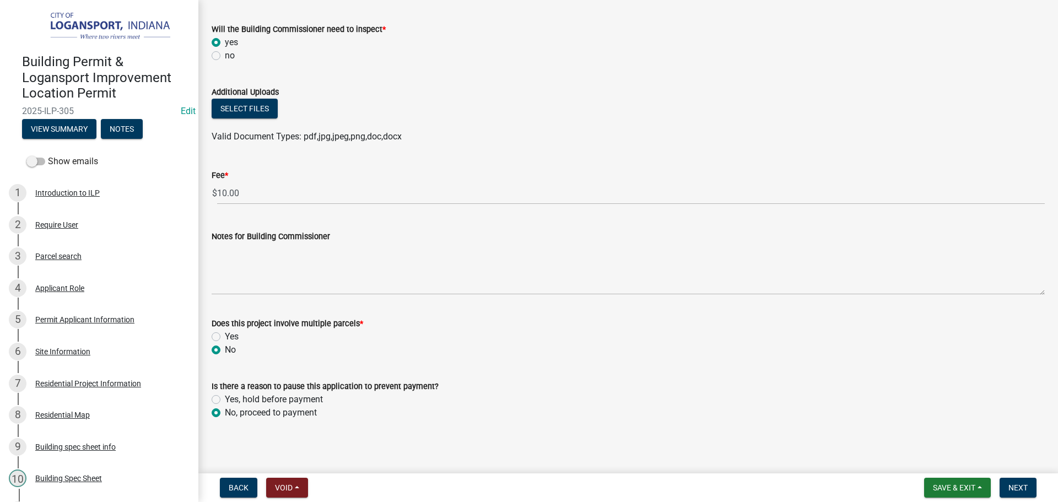
scroll to position [568, 0]
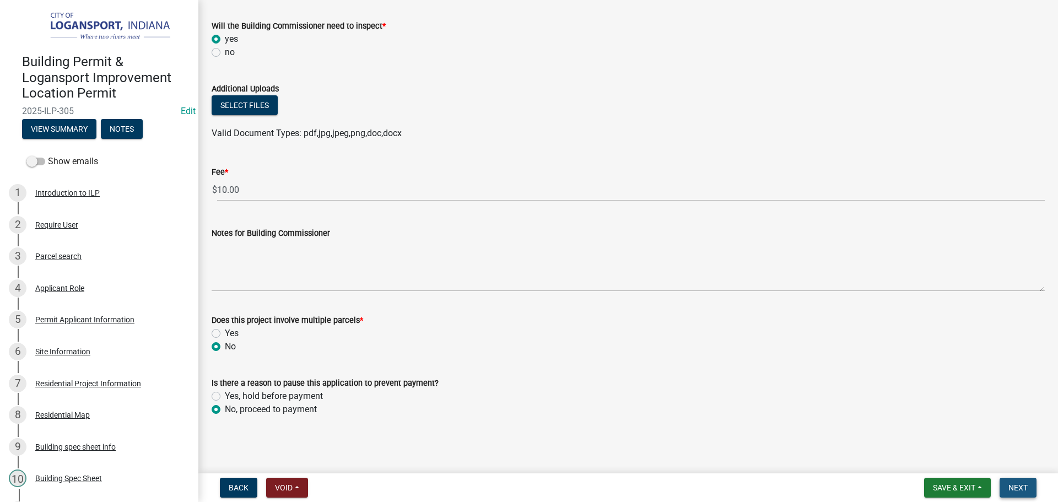
click at [1015, 488] on span "Next" at bounding box center [1017, 487] width 19 height 9
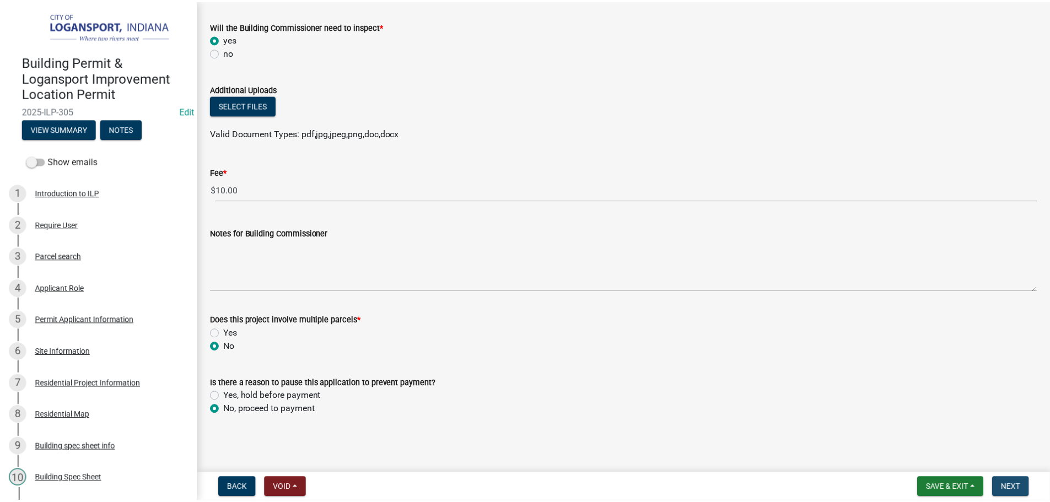
scroll to position [0, 0]
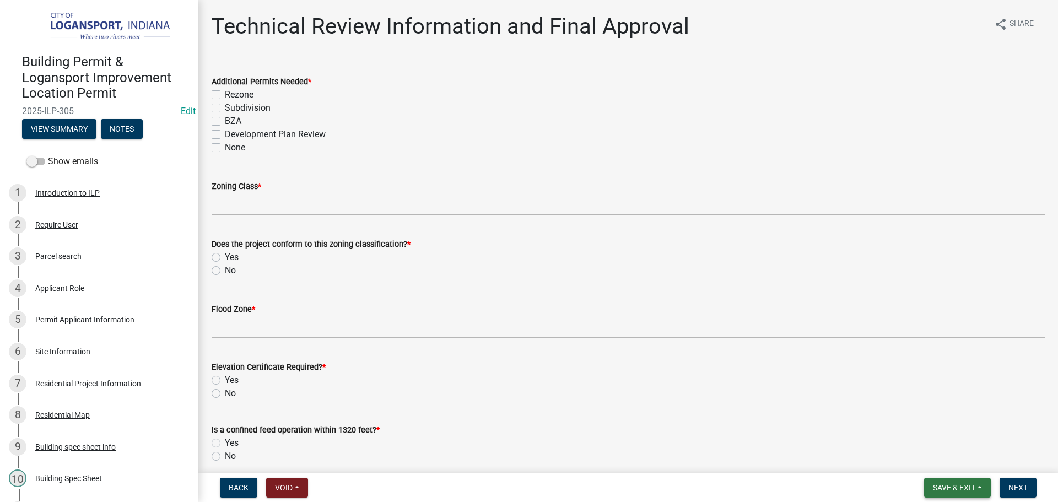
click at [933, 484] on span "Save & Exit" at bounding box center [954, 487] width 42 height 9
click at [916, 461] on button "Save & Exit" at bounding box center [946, 459] width 88 height 26
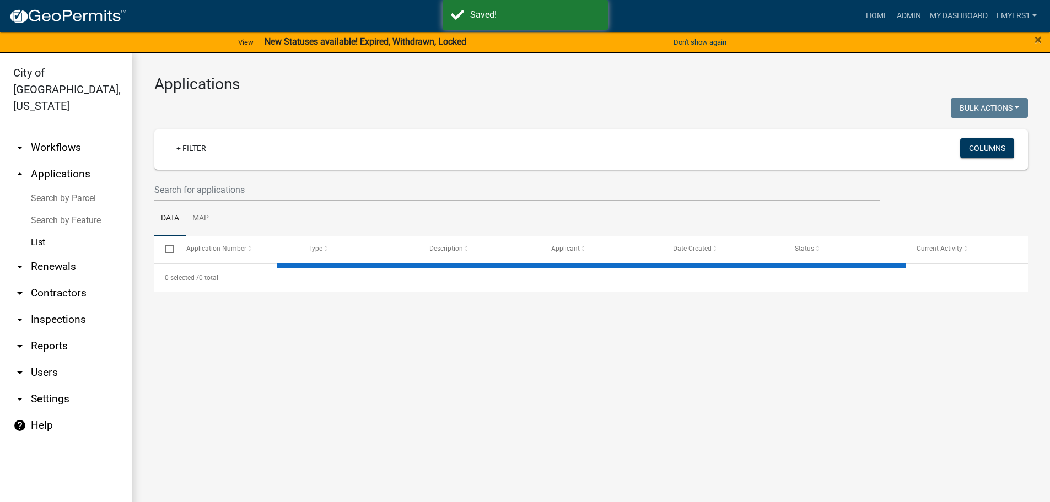
select select "3: 100"
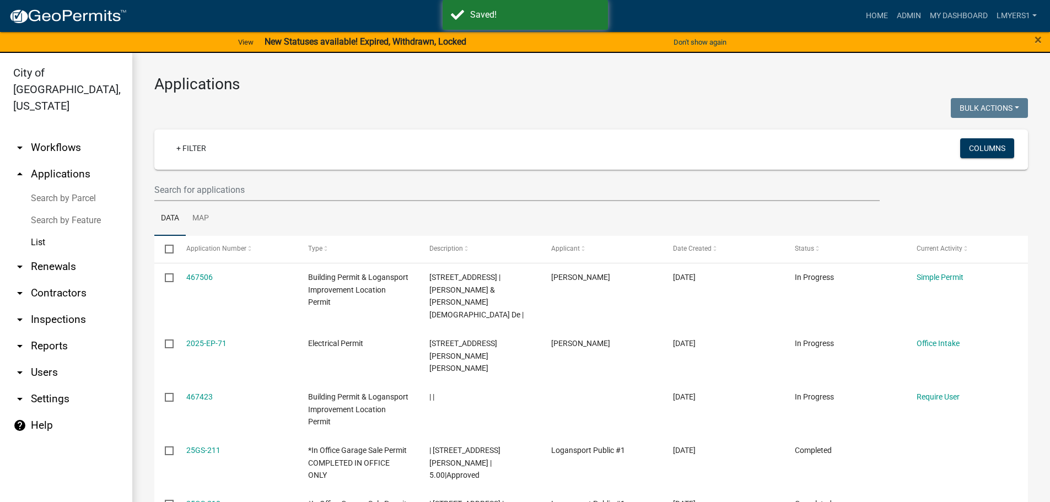
click at [72, 280] on link "arrow_drop_down Contractors" at bounding box center [66, 293] width 132 height 26
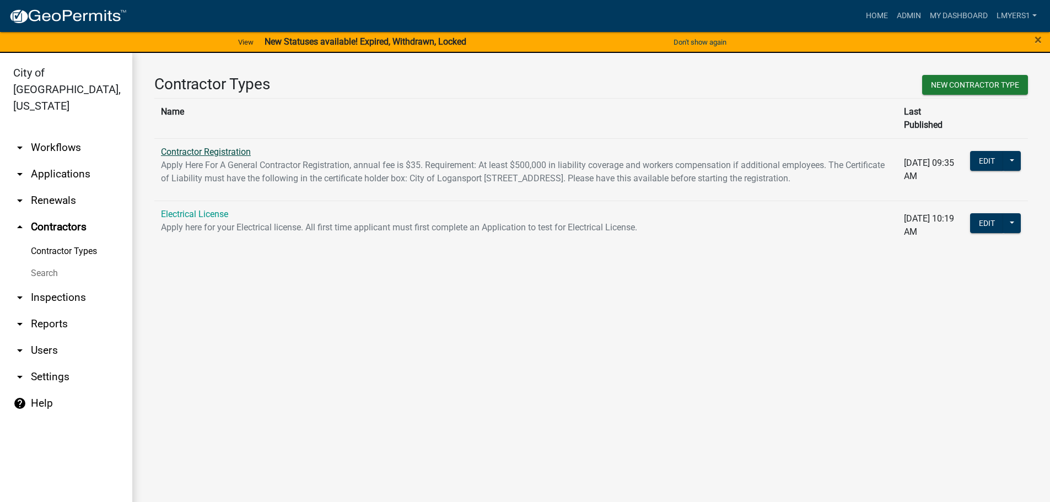
click at [194, 147] on link "Contractor Registration" at bounding box center [206, 152] width 90 height 10
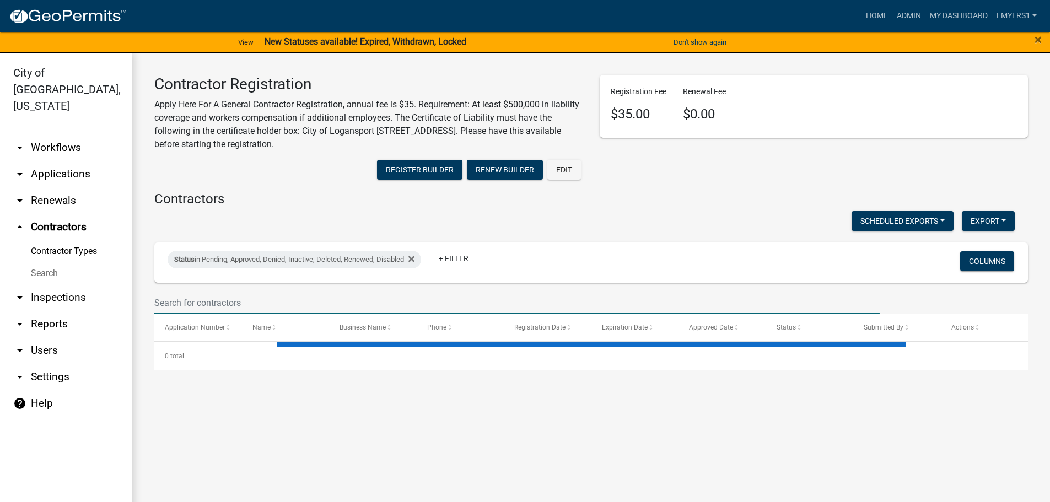
click at [190, 304] on input "text" at bounding box center [516, 302] width 725 height 23
select select "3: 100"
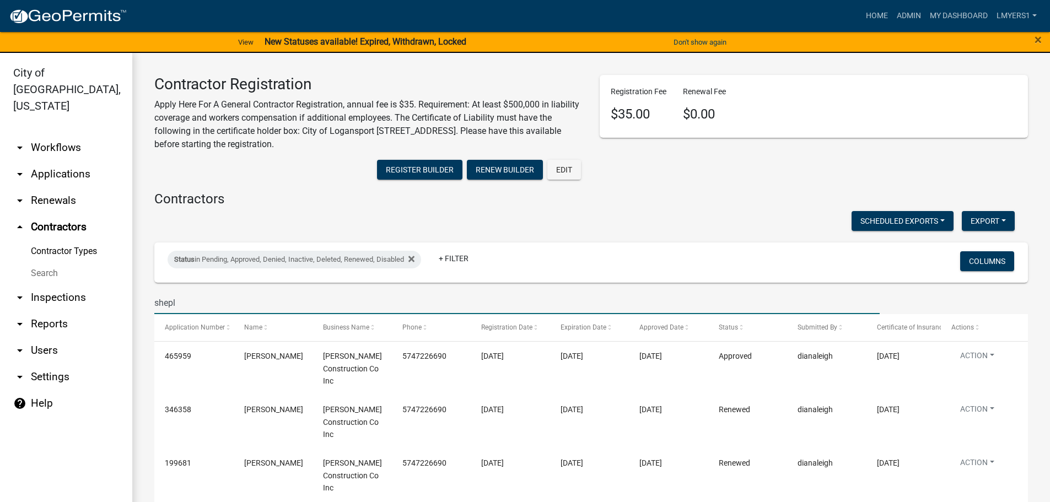
type input "shepl"
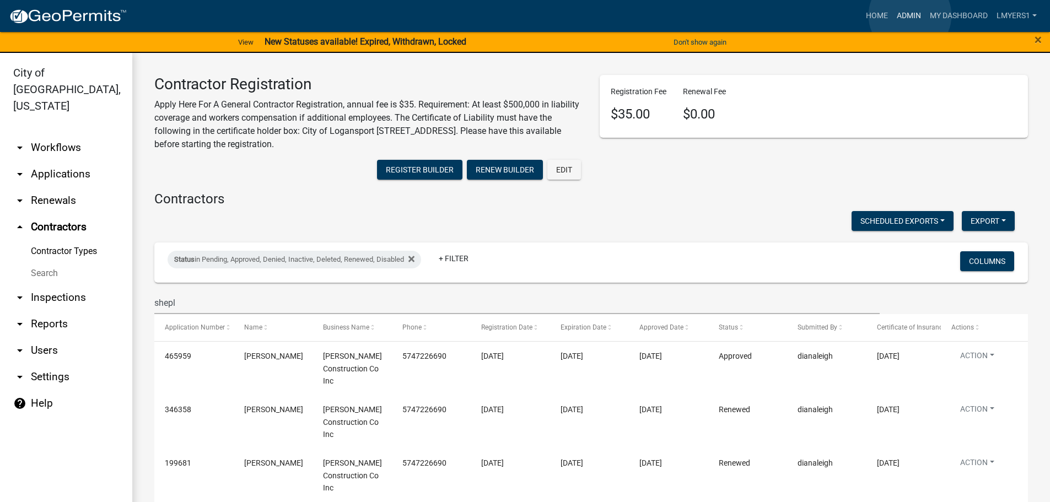
click at [909, 15] on link "Admin" at bounding box center [908, 16] width 33 height 21
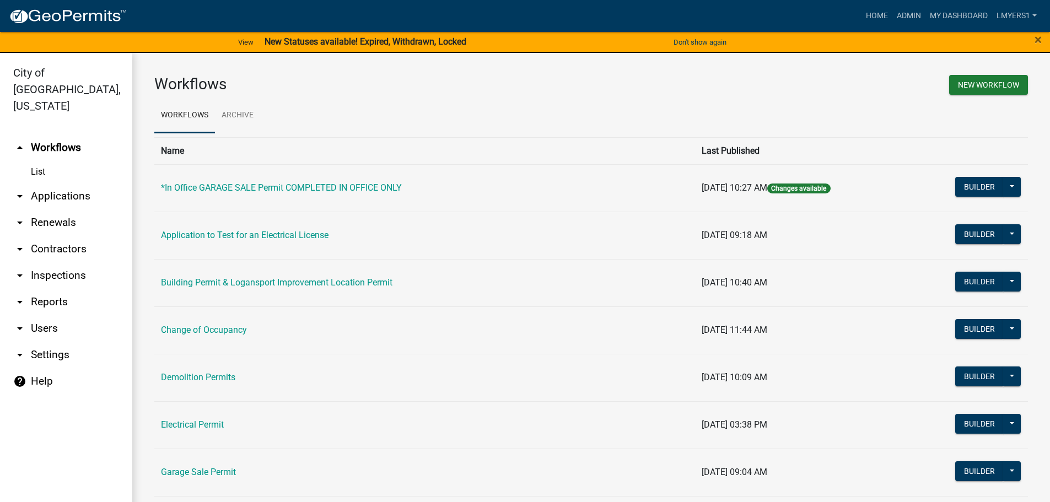
click at [52, 289] on link "arrow_drop_down Reports" at bounding box center [66, 302] width 132 height 26
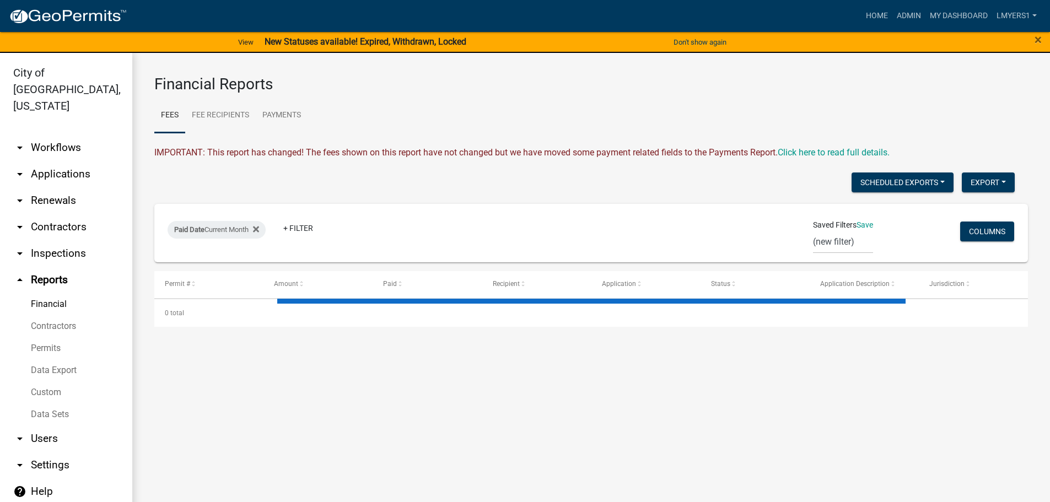
click at [70, 403] on link "Data Sets" at bounding box center [66, 414] width 132 height 22
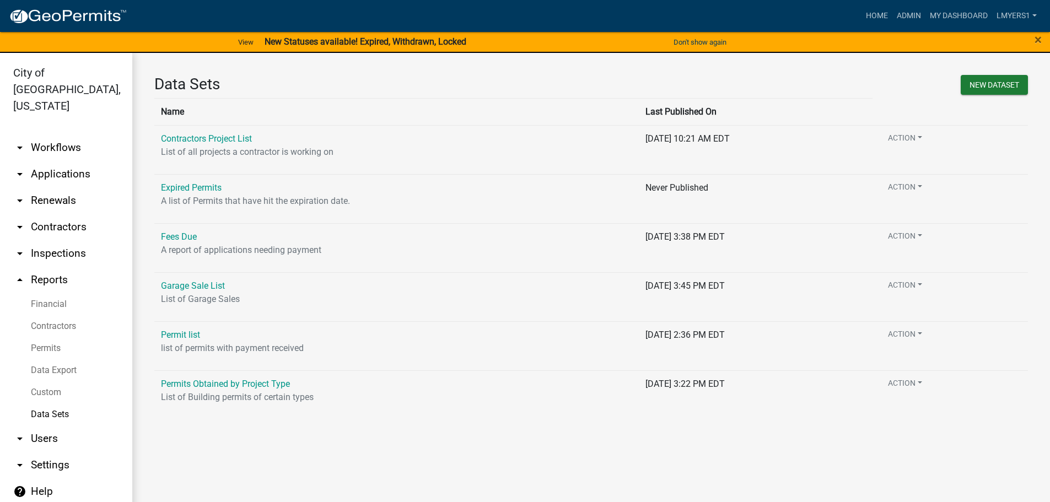
click at [71, 359] on link "Data Export" at bounding box center [66, 370] width 132 height 22
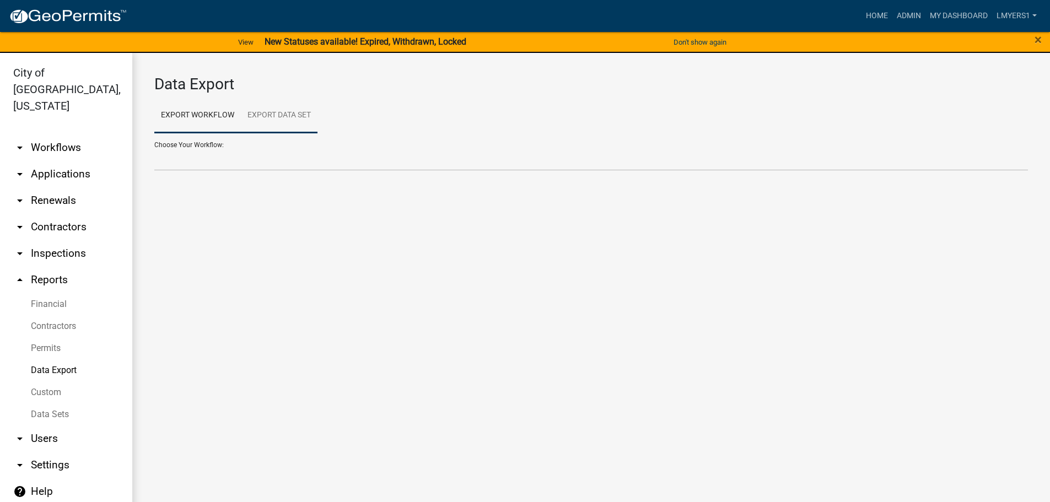
click at [261, 121] on link "Export Data Set" at bounding box center [279, 115] width 77 height 35
click at [220, 164] on select "Contractors Project List Fees Due Garage Sale List Permit list Permits Obtained…" at bounding box center [590, 159] width 873 height 23
select select "3: 82e0a01d-f1b8-49f2-aad3-a8058d032405"
click at [154, 148] on select "Contractors Project List Fees Due Garage Sale List Permit list Permits Obtained…" at bounding box center [590, 159] width 873 height 23
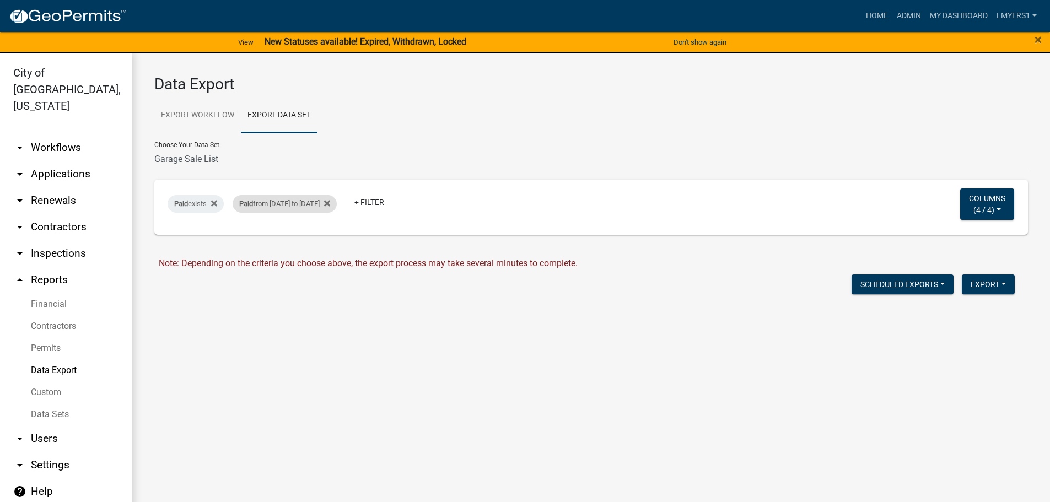
click at [295, 206] on div "Paid from 08/15/2025 to 08/16/2025" at bounding box center [285, 204] width 104 height 18
select select "custom"
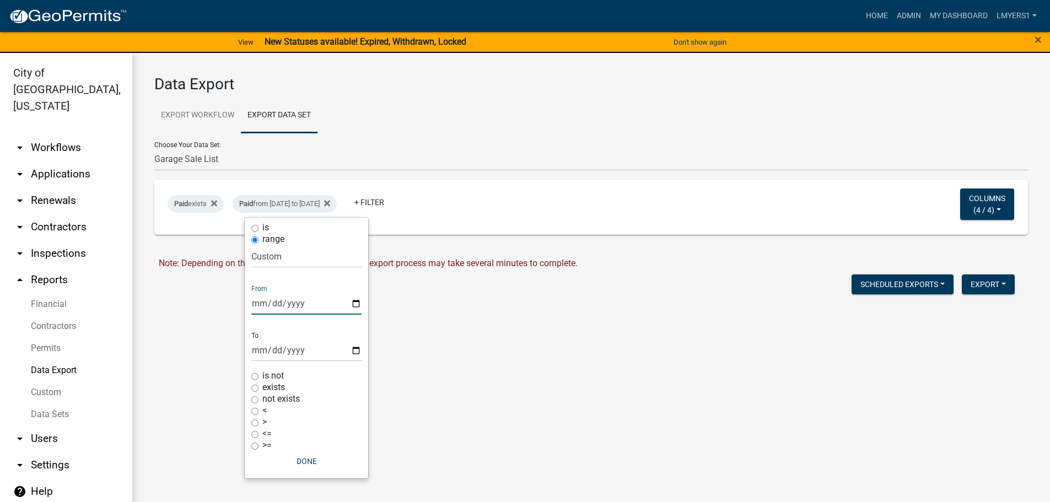
click at [359, 304] on input "2025-08-15" at bounding box center [306, 303] width 110 height 23
type input "2025-08-08"
click at [360, 350] on input "2025-08-16" at bounding box center [306, 350] width 110 height 23
type input "2025-08-21"
click at [978, 285] on button "Export" at bounding box center [987, 284] width 53 height 20
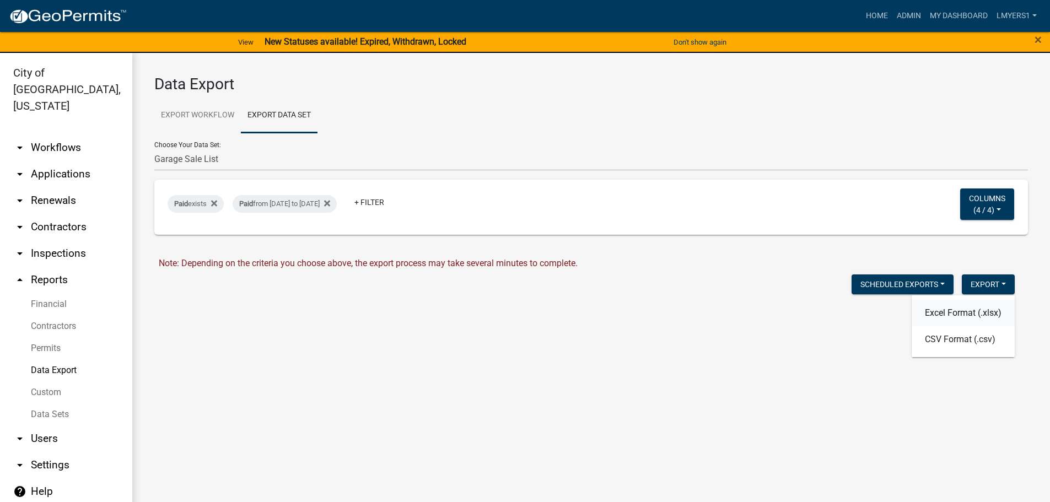
click at [963, 313] on button "Excel Format (.xlsx)" at bounding box center [962, 313] width 103 height 26
click at [232, 310] on link "Download Garage Sale List.xlsx" at bounding box center [220, 307] width 123 height 10
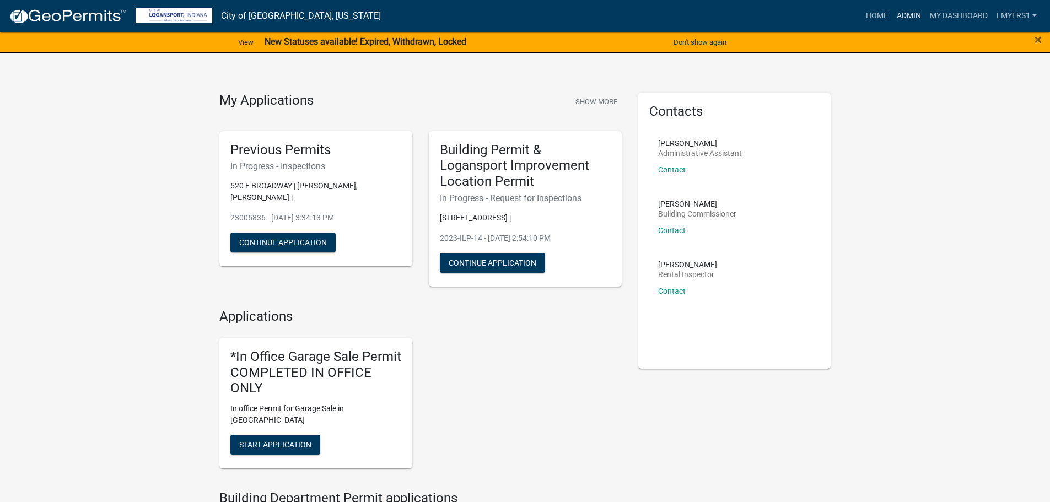
click at [901, 18] on link "Admin" at bounding box center [908, 16] width 33 height 21
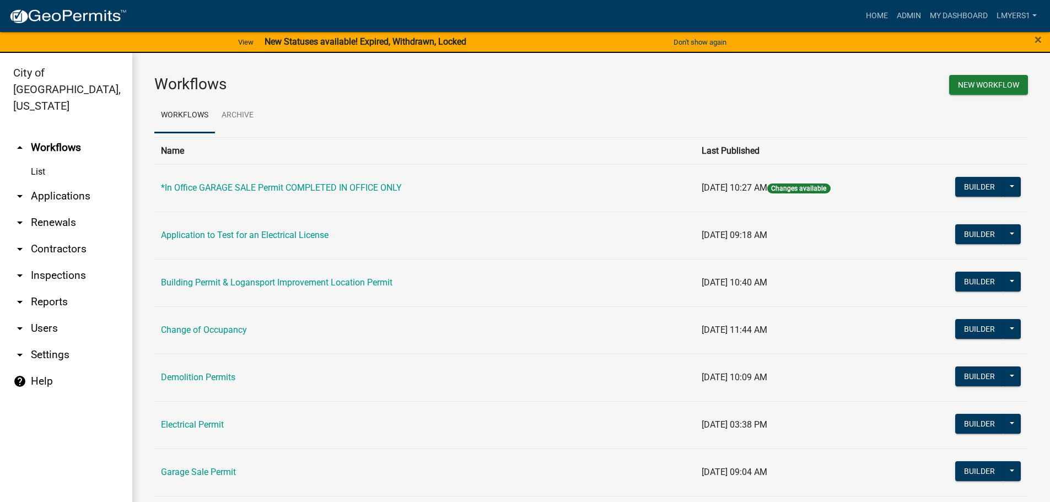
click at [50, 236] on link "arrow_drop_down Contractors" at bounding box center [66, 249] width 132 height 26
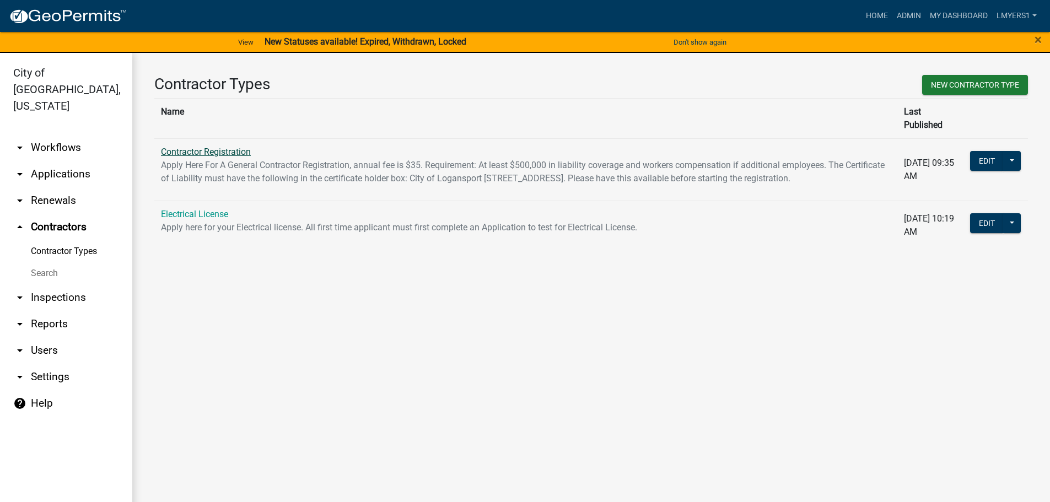
click at [184, 147] on link "Contractor Registration" at bounding box center [206, 152] width 90 height 10
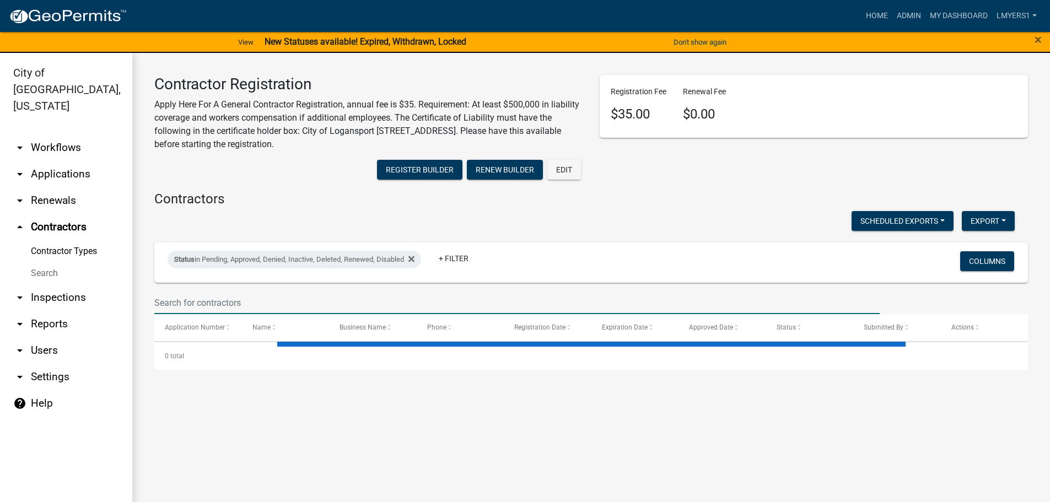
click at [201, 302] on input "text" at bounding box center [516, 302] width 725 height 23
select select "3: 100"
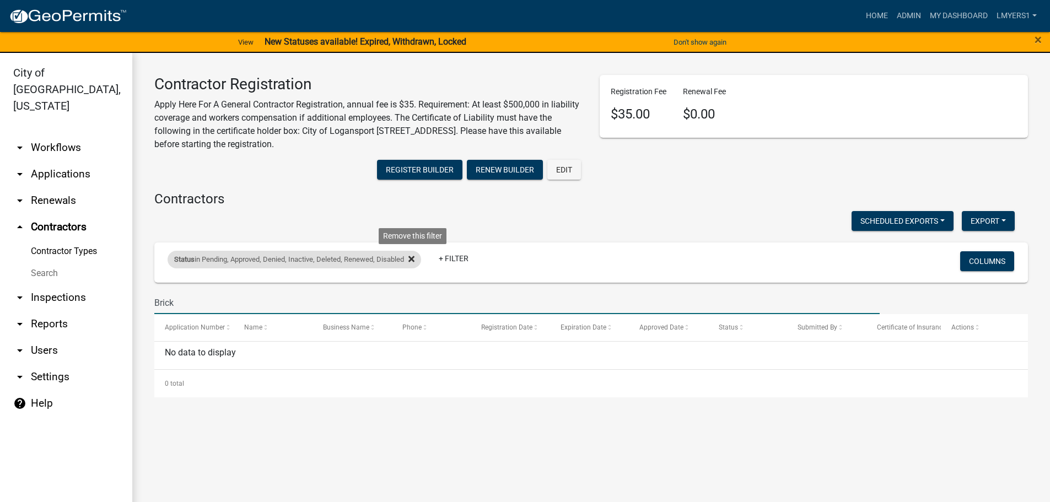
type input "Brick"
click at [414, 259] on icon at bounding box center [411, 259] width 6 height 6
